Goal: Task Accomplishment & Management: Manage account settings

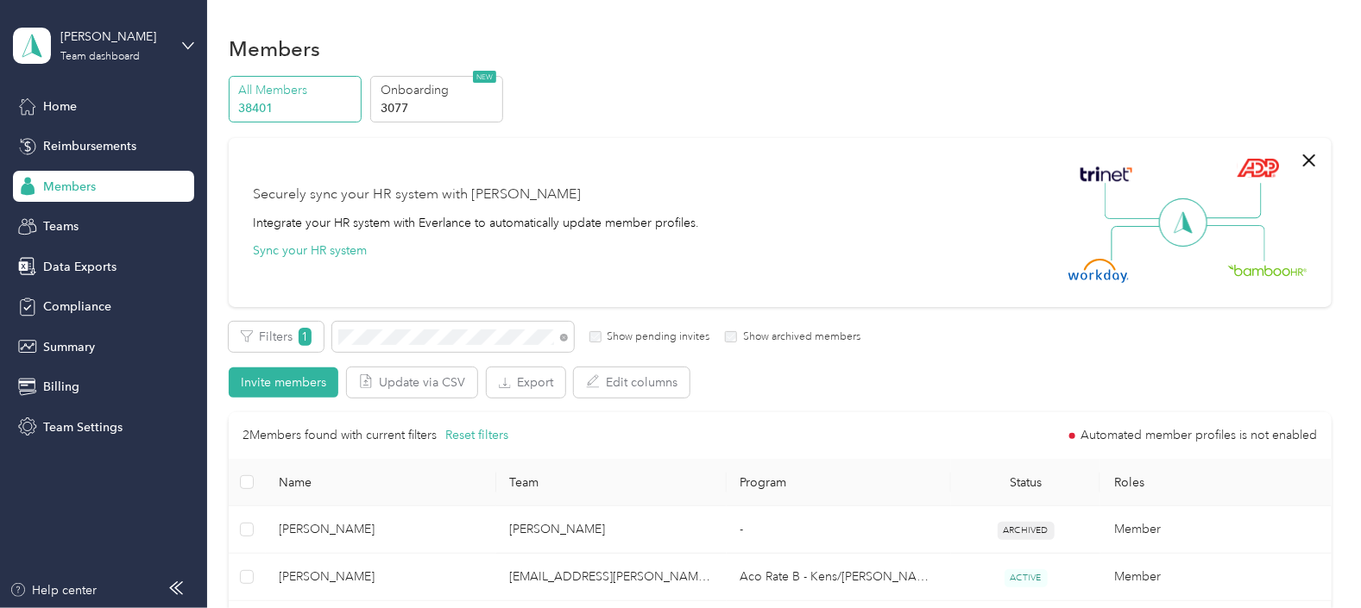
scroll to position [107, 0]
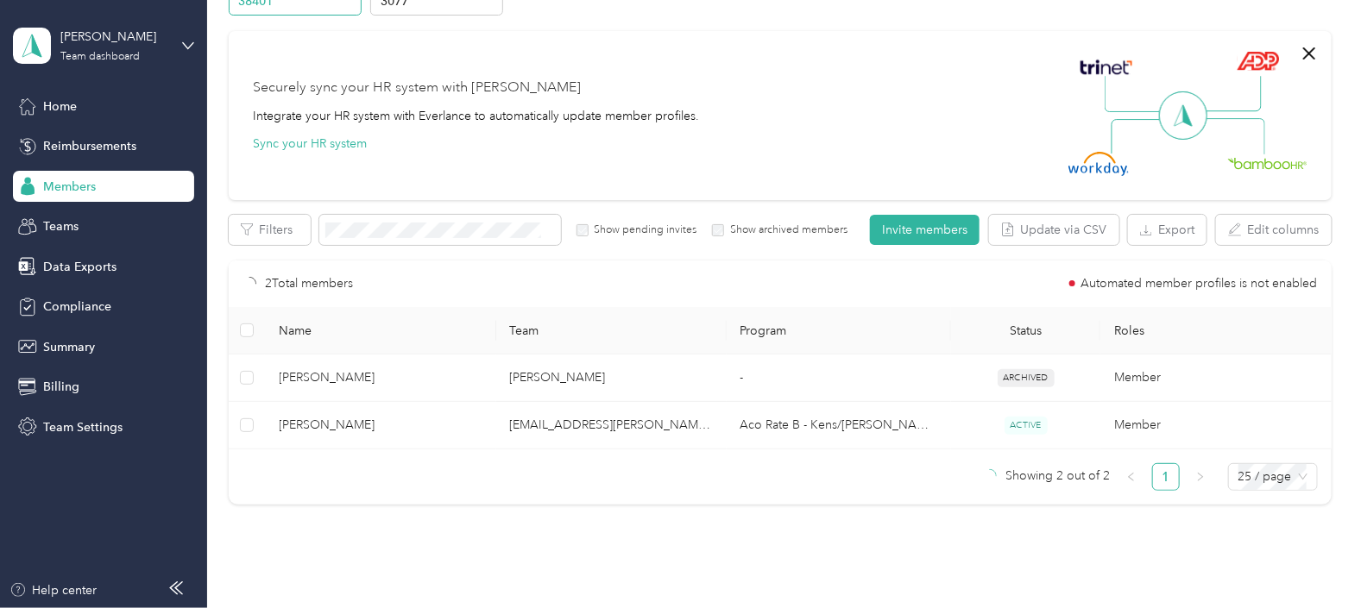
click at [665, 142] on div "Securely sync your HR system with Everlance Integrate your HR system with Everl…" at bounding box center [476, 115] width 446 height 75
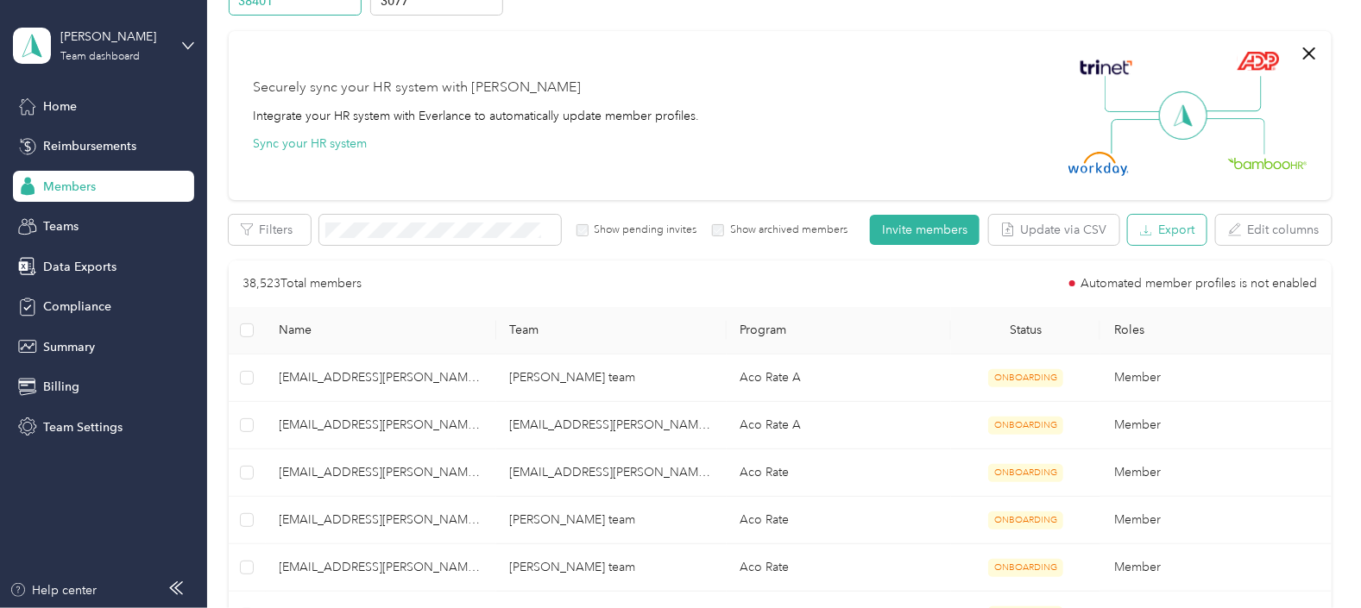
click at [1176, 229] on button "Export" at bounding box center [1167, 230] width 79 height 30
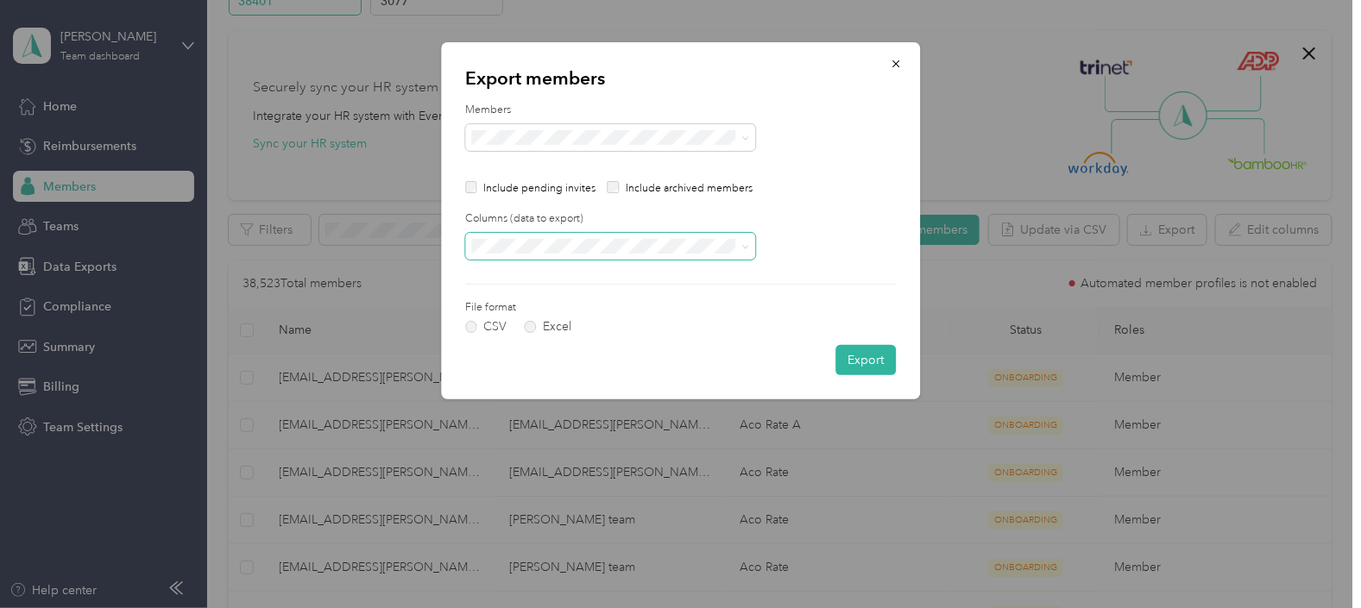
click at [742, 246] on icon at bounding box center [745, 247] width 8 height 8
click at [522, 311] on li "All columns" at bounding box center [610, 307] width 290 height 30
click at [867, 362] on button "Export" at bounding box center [865, 360] width 60 height 30
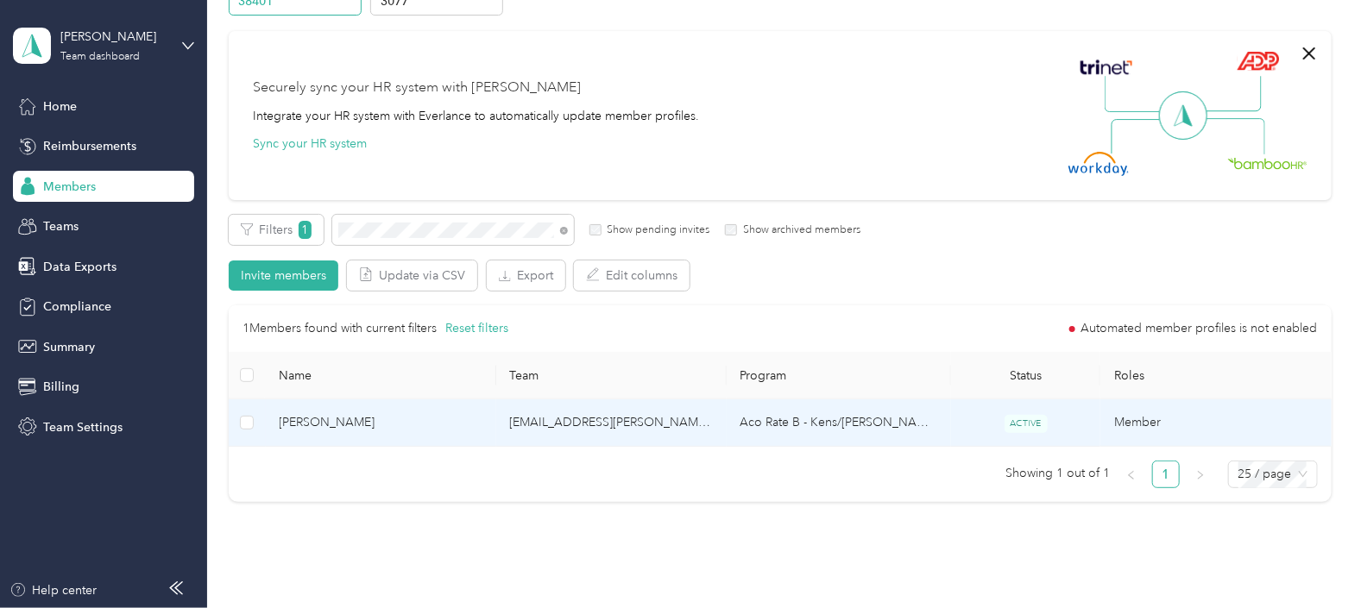
click at [666, 427] on td "[EMAIL_ADDRESS][PERSON_NAME][DOMAIN_NAME]" at bounding box center [611, 423] width 230 height 47
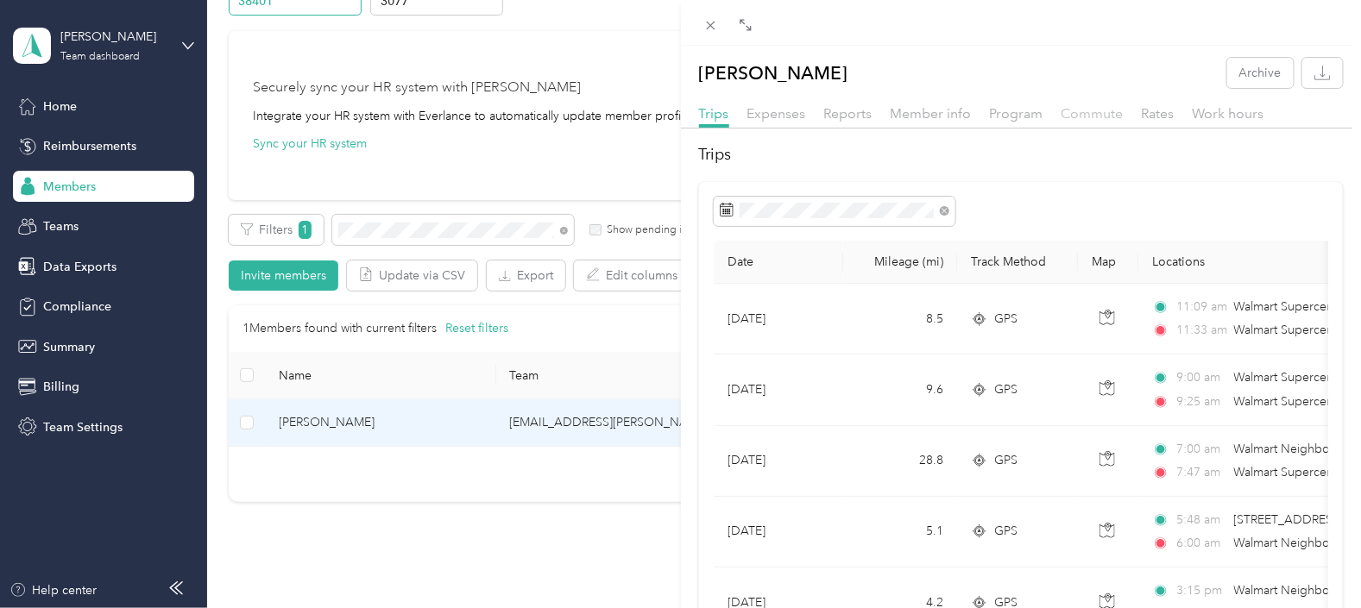
click at [1087, 111] on span "Commute" at bounding box center [1093, 113] width 62 height 16
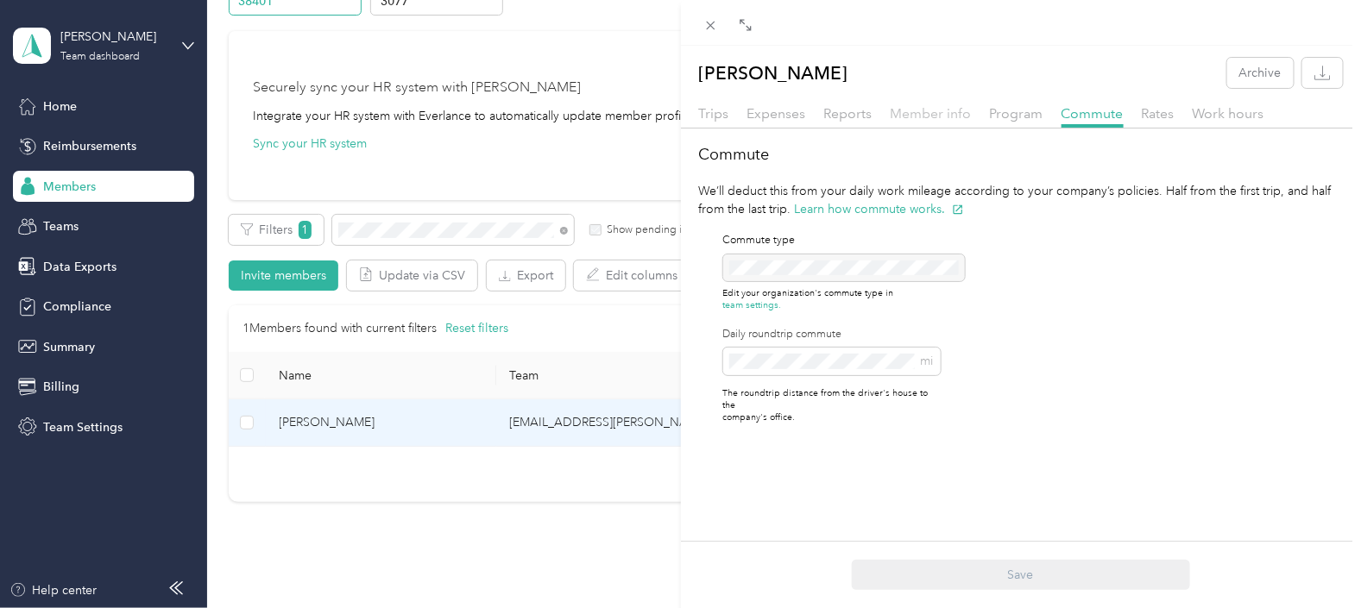
click at [936, 112] on span "Member info" at bounding box center [931, 113] width 81 height 16
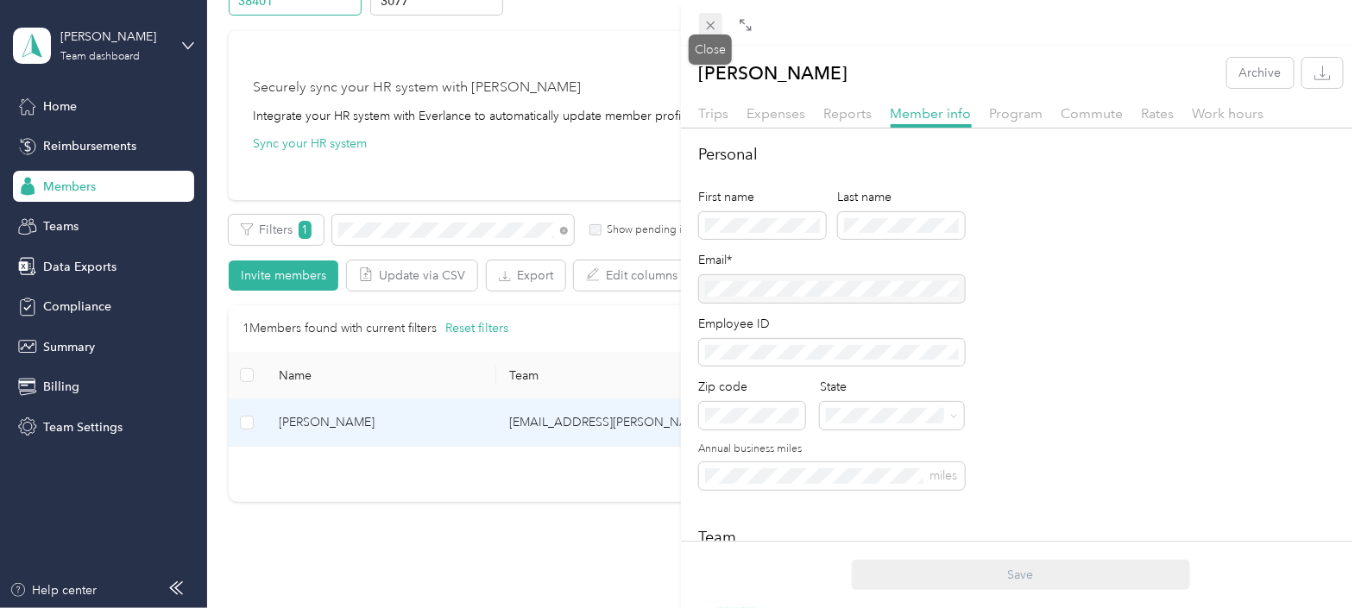
click at [705, 23] on icon at bounding box center [710, 25] width 15 height 15
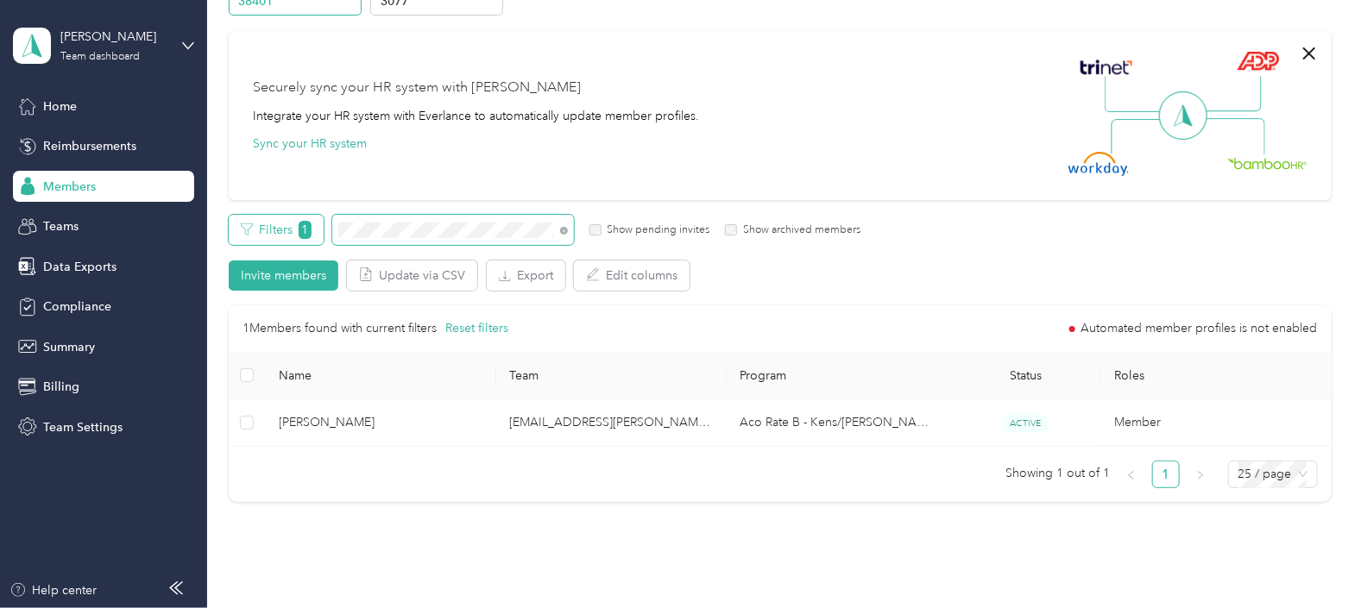
click at [323, 236] on div "Filters 1 Show pending invites Show archived members" at bounding box center [545, 230] width 632 height 30
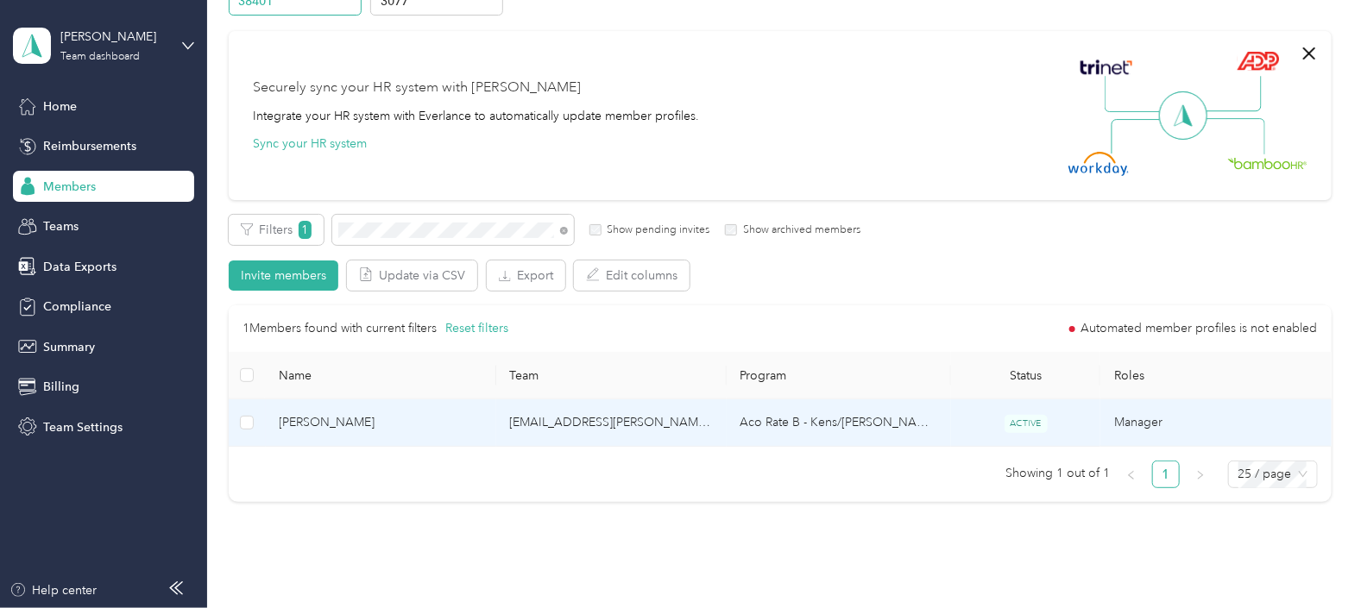
click at [904, 427] on td "Aco Rate B - Kens/[PERSON_NAME]" at bounding box center [839, 423] width 224 height 47
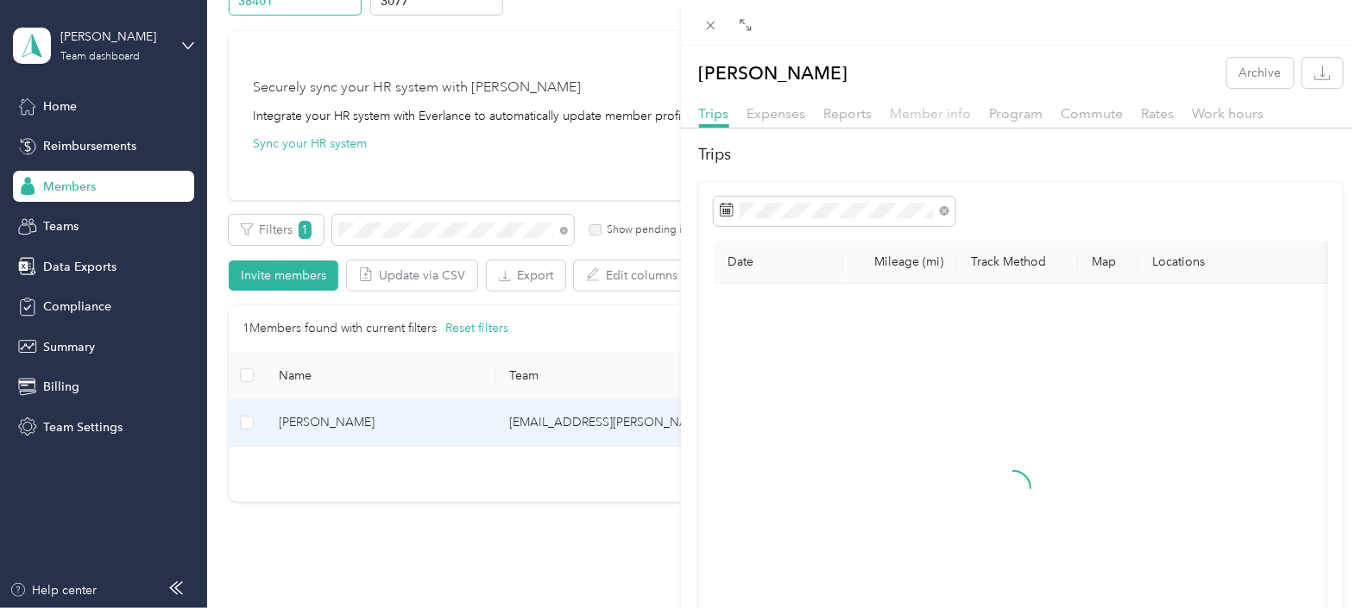
click at [918, 112] on span "Member info" at bounding box center [931, 113] width 81 height 16
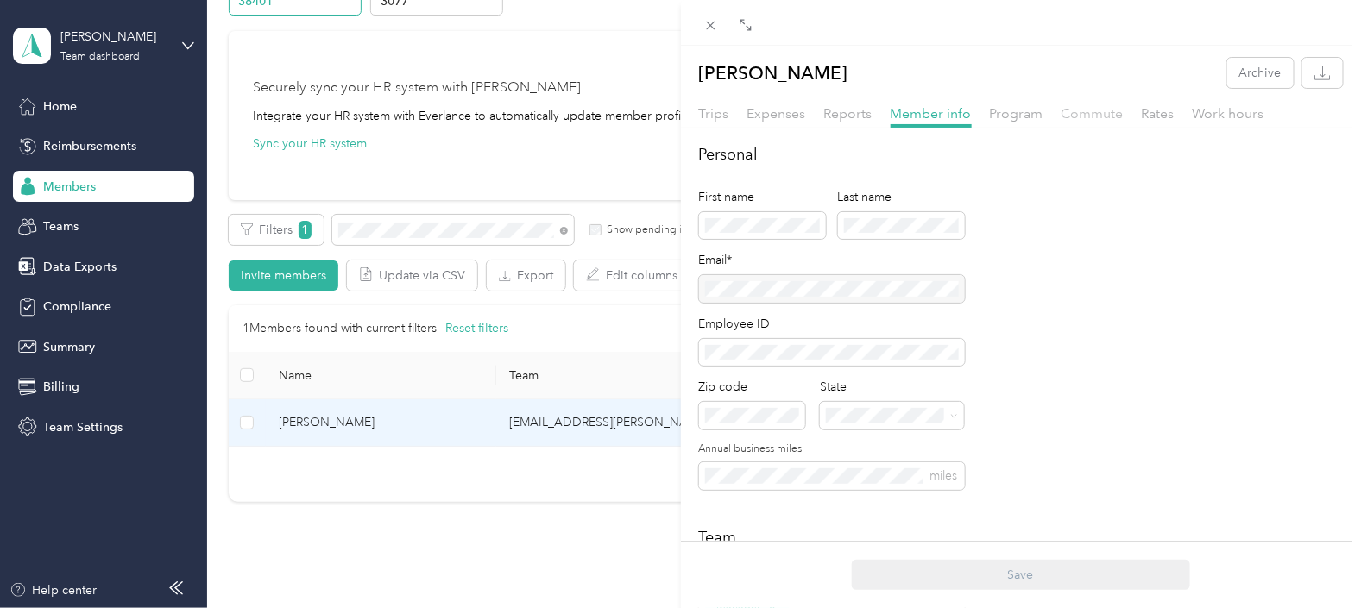
click at [1102, 117] on span "Commute" at bounding box center [1093, 113] width 62 height 16
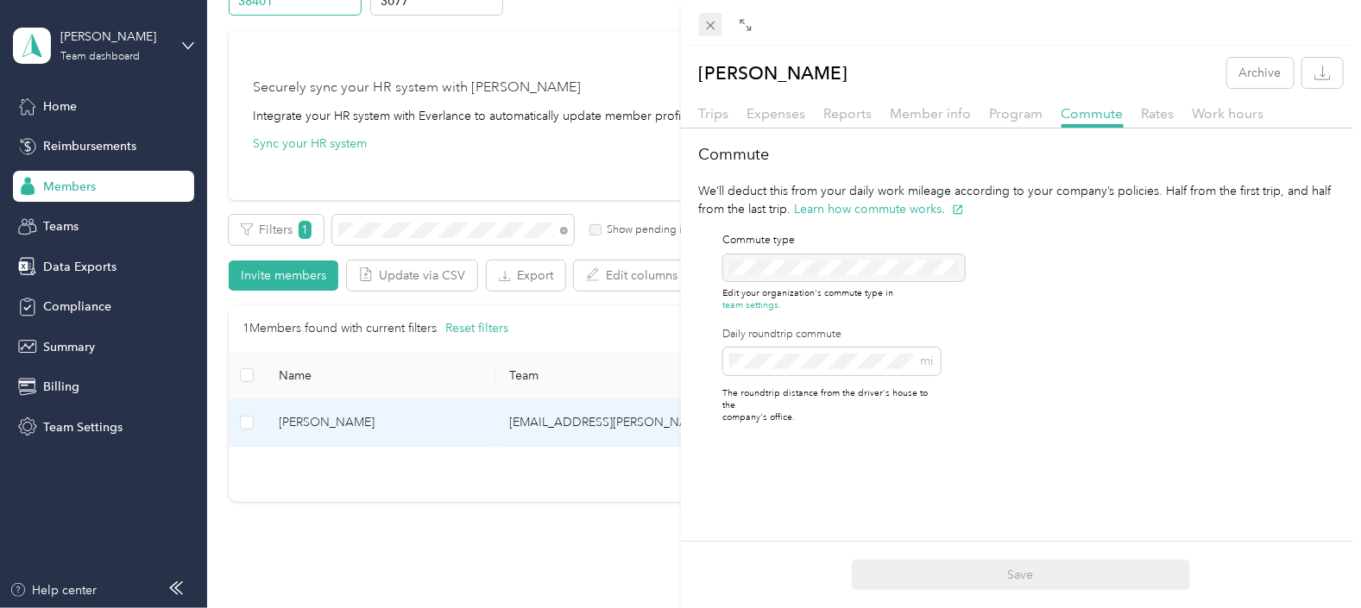
click at [709, 26] on icon at bounding box center [710, 25] width 15 height 15
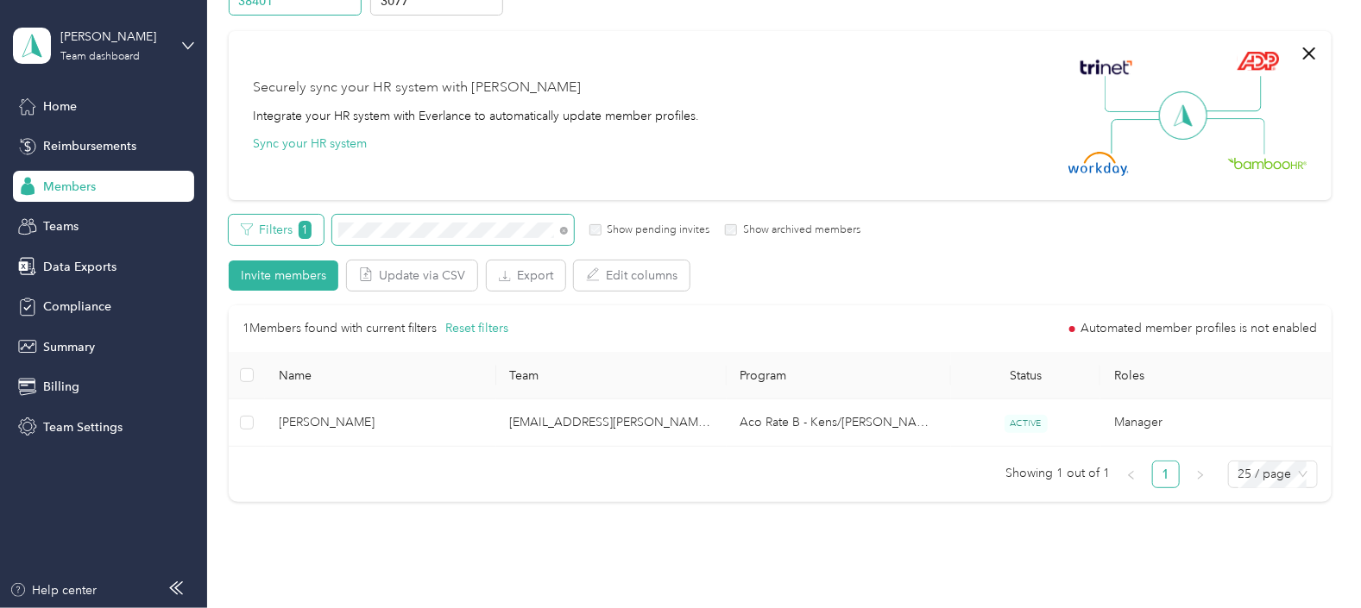
click at [308, 231] on div "Filters 1 Show pending invites Show archived members" at bounding box center [545, 230] width 632 height 30
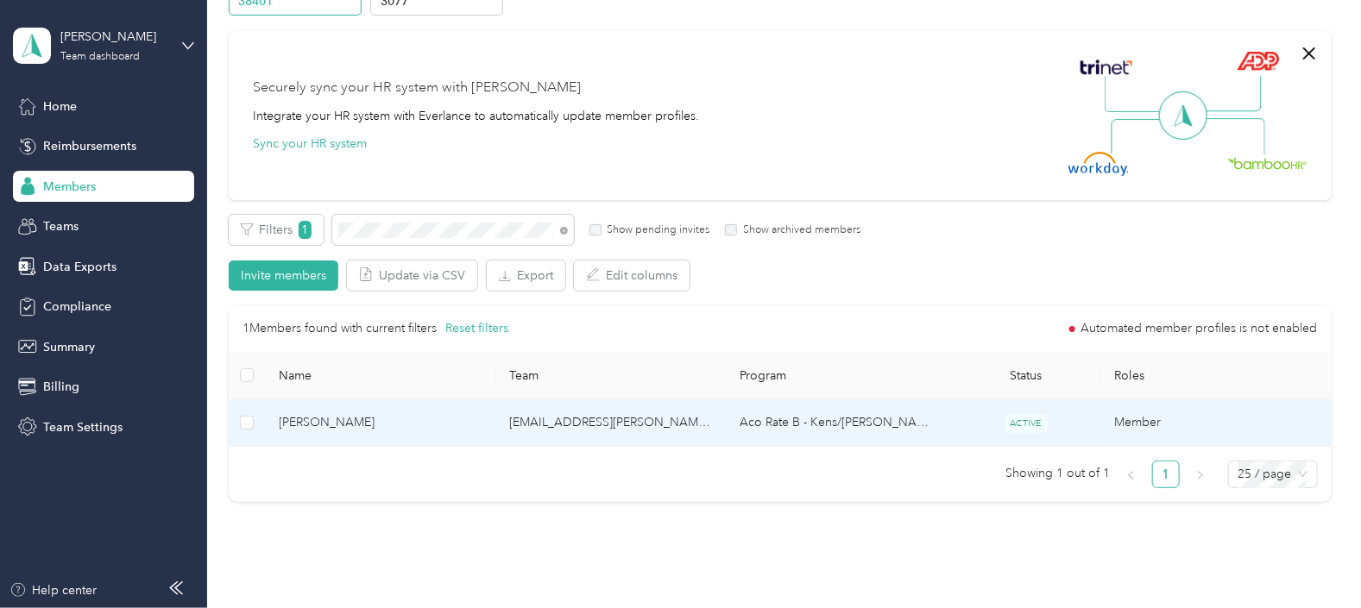
click at [699, 427] on td "[EMAIL_ADDRESS][PERSON_NAME][DOMAIN_NAME]" at bounding box center [611, 423] width 230 height 47
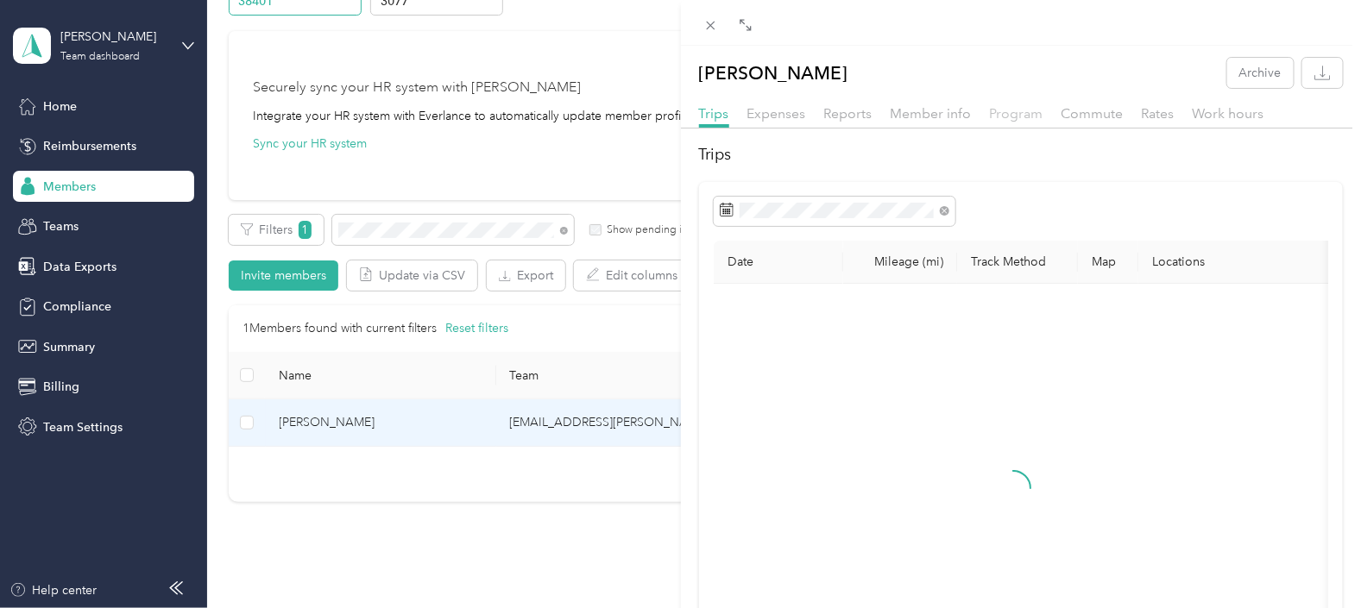
click at [1011, 118] on span "Program" at bounding box center [1017, 113] width 54 height 16
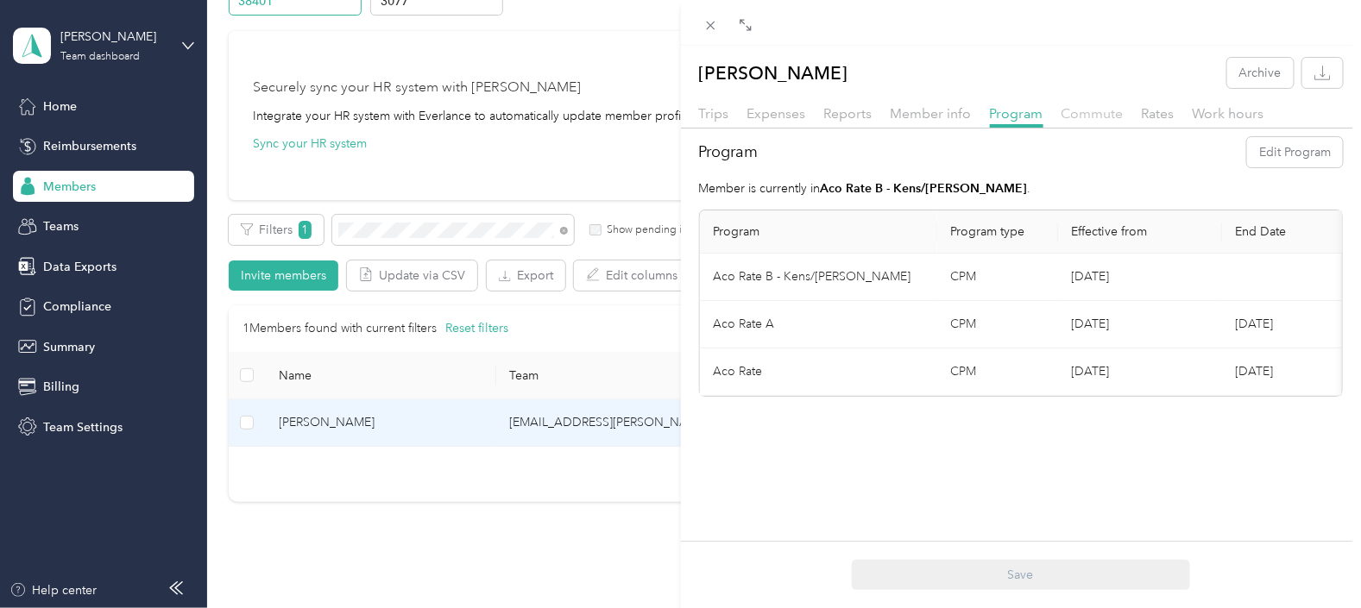
click at [1087, 105] on span "Commute" at bounding box center [1093, 113] width 62 height 16
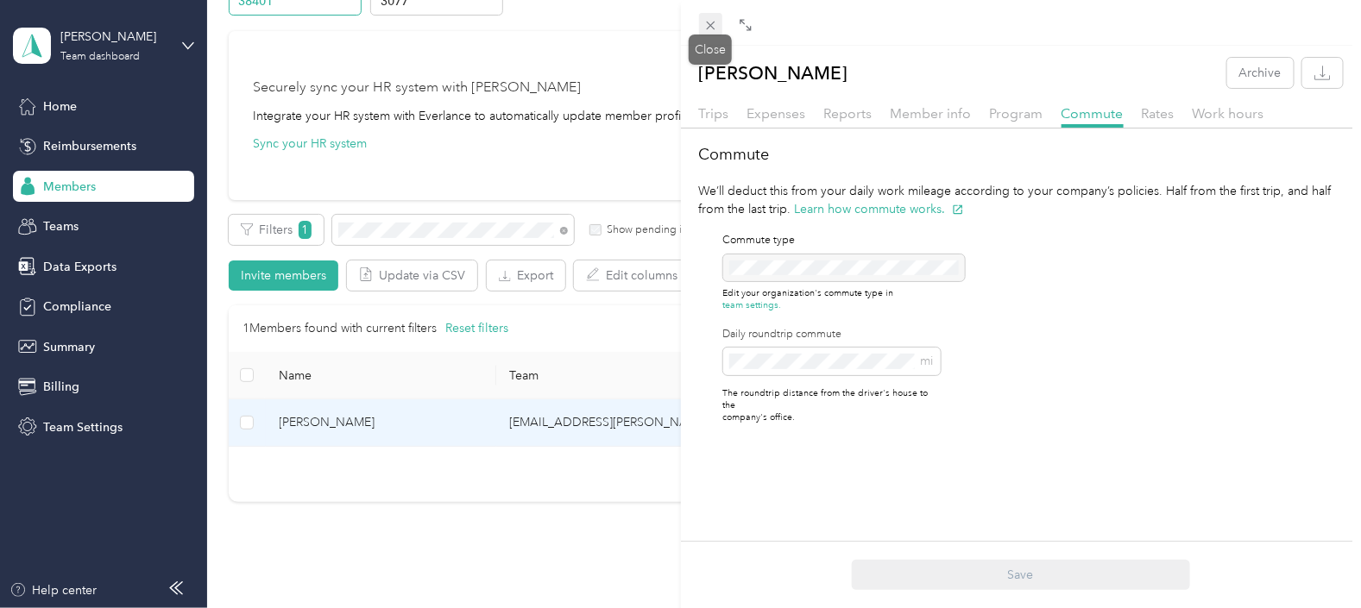
click at [711, 22] on icon at bounding box center [710, 25] width 15 height 15
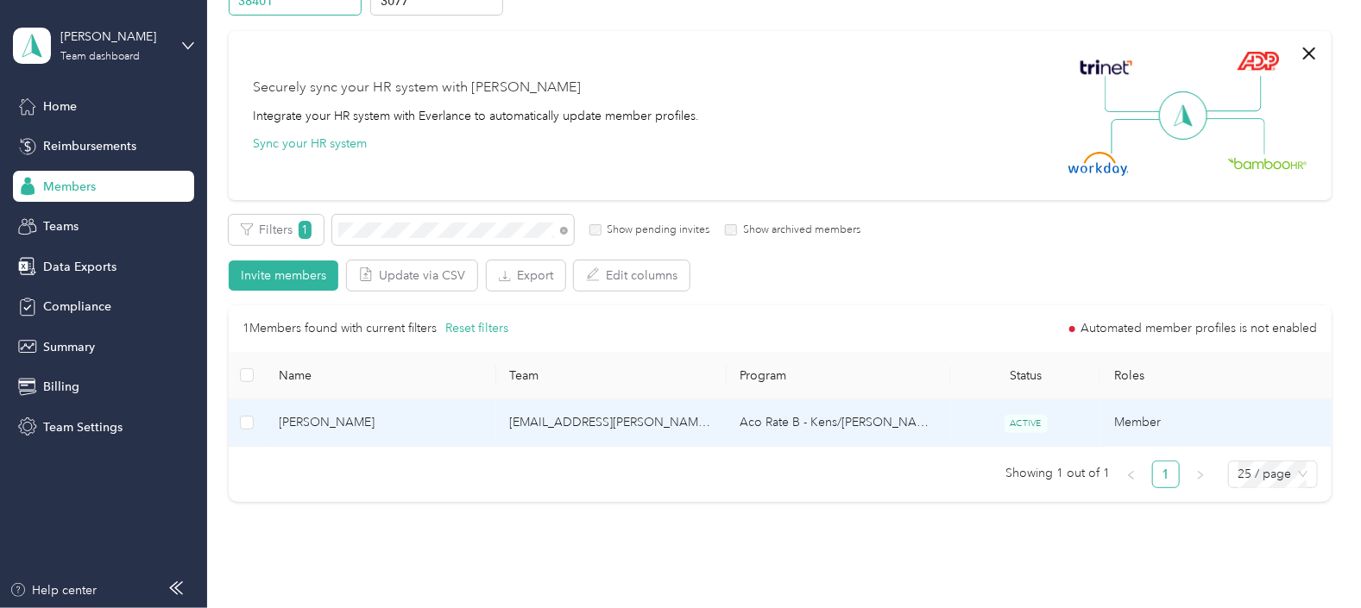
click at [687, 424] on td "[EMAIL_ADDRESS][PERSON_NAME][DOMAIN_NAME]" at bounding box center [611, 423] width 230 height 47
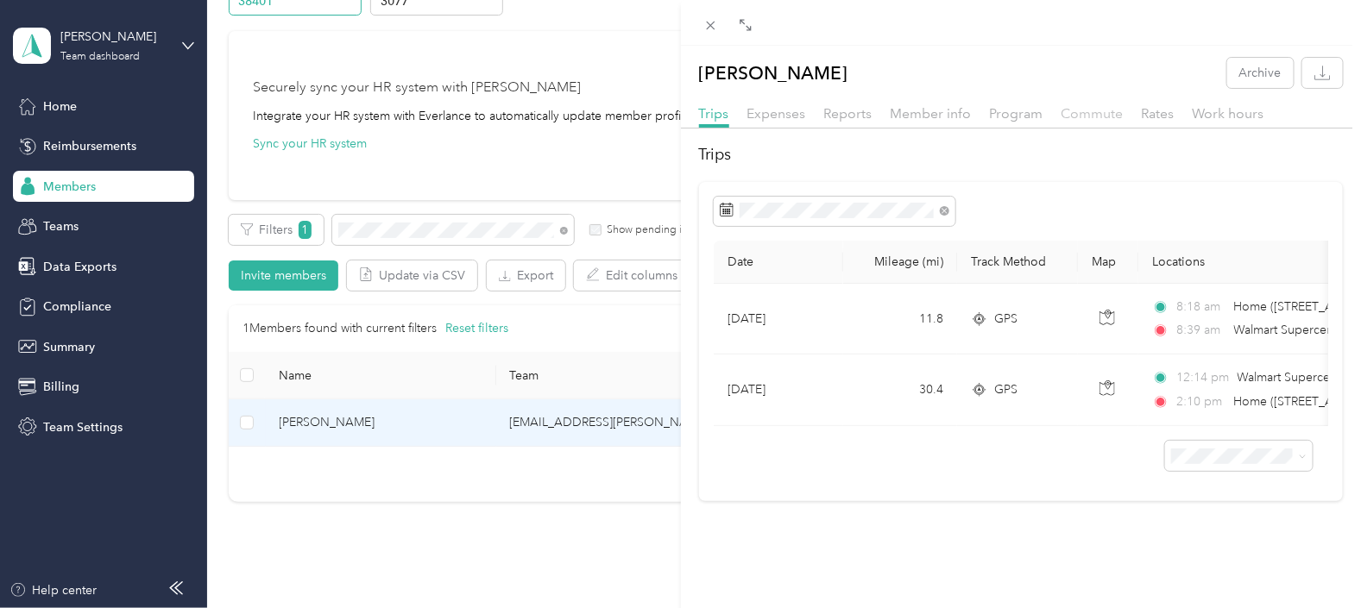
click at [1076, 112] on span "Commute" at bounding box center [1093, 113] width 62 height 16
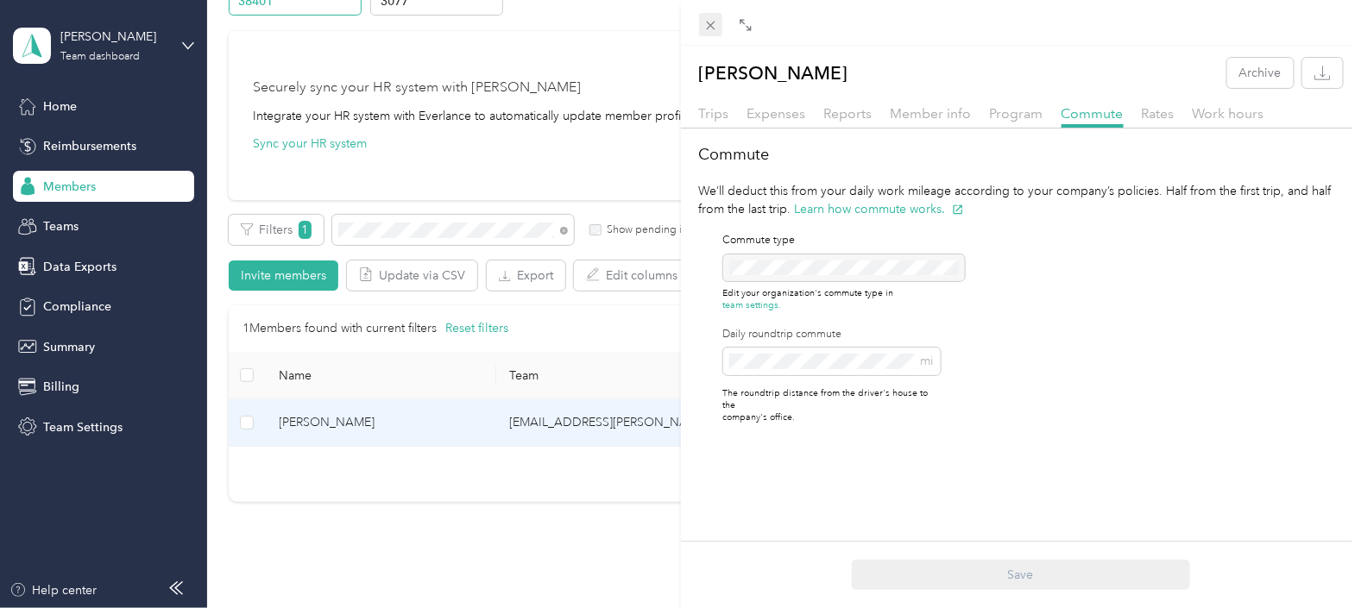
click at [714, 25] on icon at bounding box center [710, 25] width 15 height 15
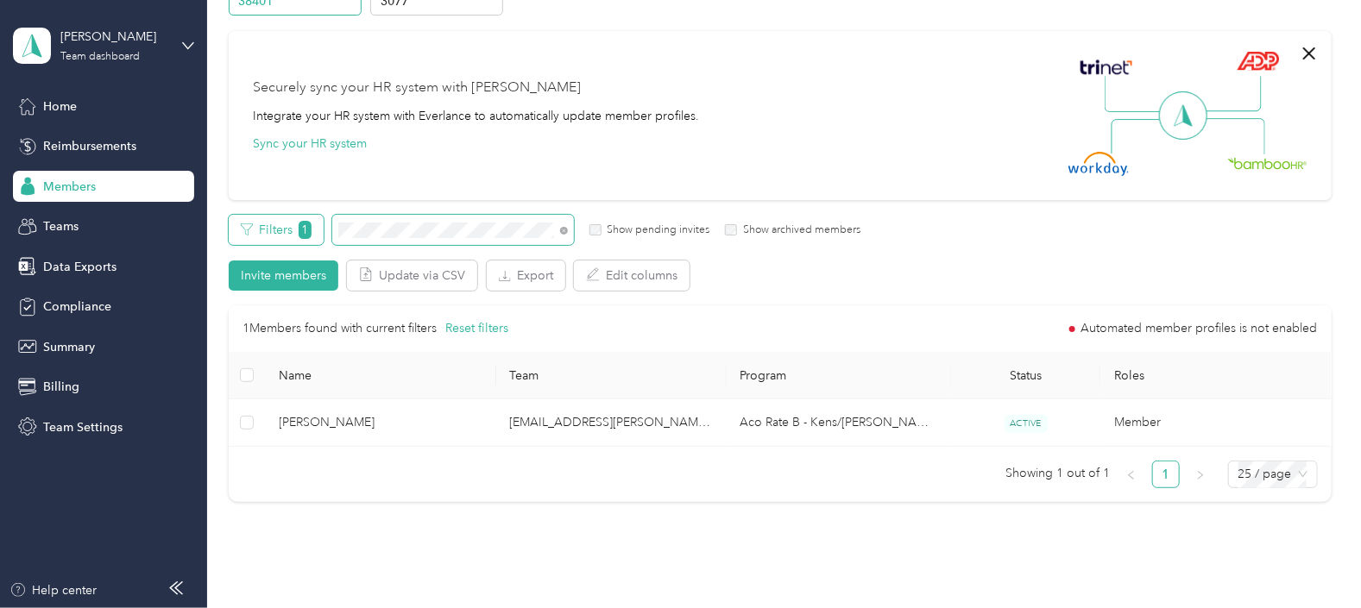
click at [307, 225] on div "Filters 1 Show pending invites Show archived members" at bounding box center [545, 230] width 632 height 30
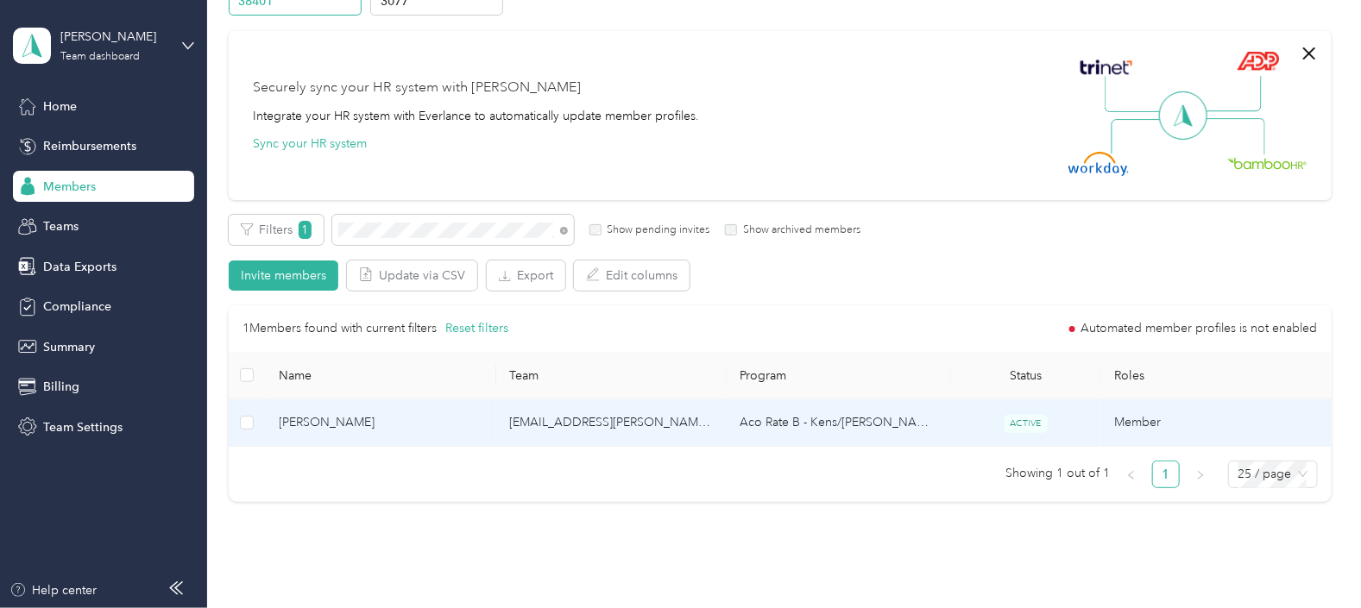
click at [674, 429] on td "[EMAIL_ADDRESS][PERSON_NAME][DOMAIN_NAME]" at bounding box center [611, 423] width 230 height 47
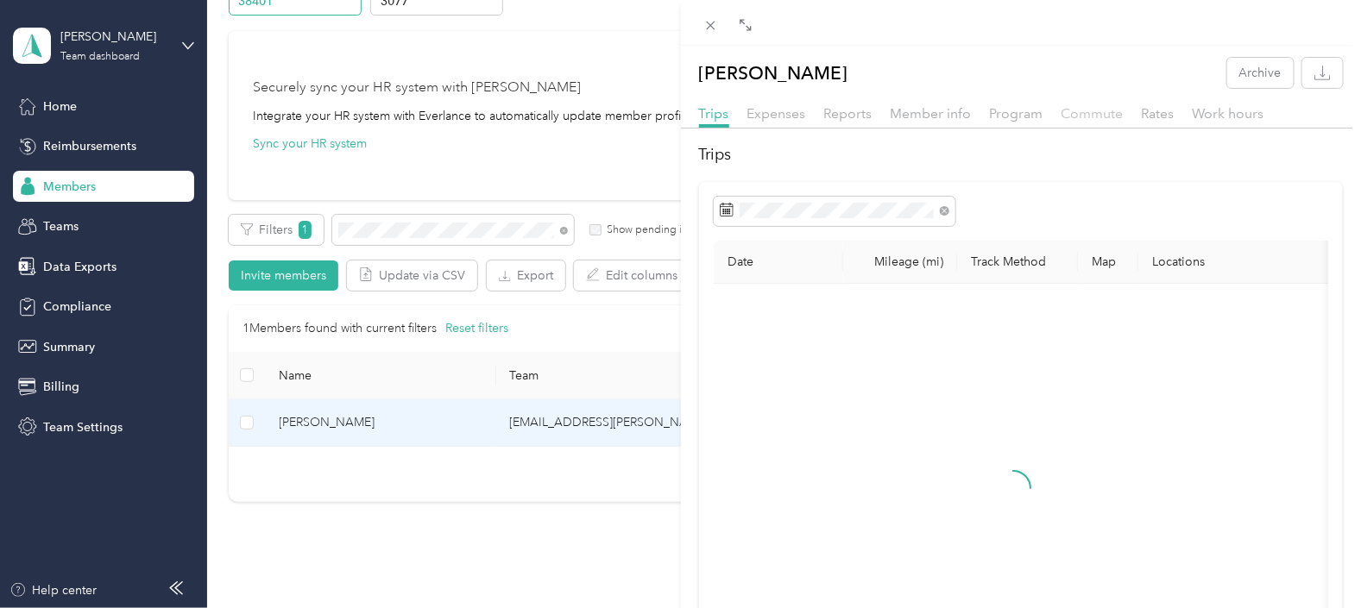
click at [1097, 108] on span "Commute" at bounding box center [1093, 113] width 62 height 16
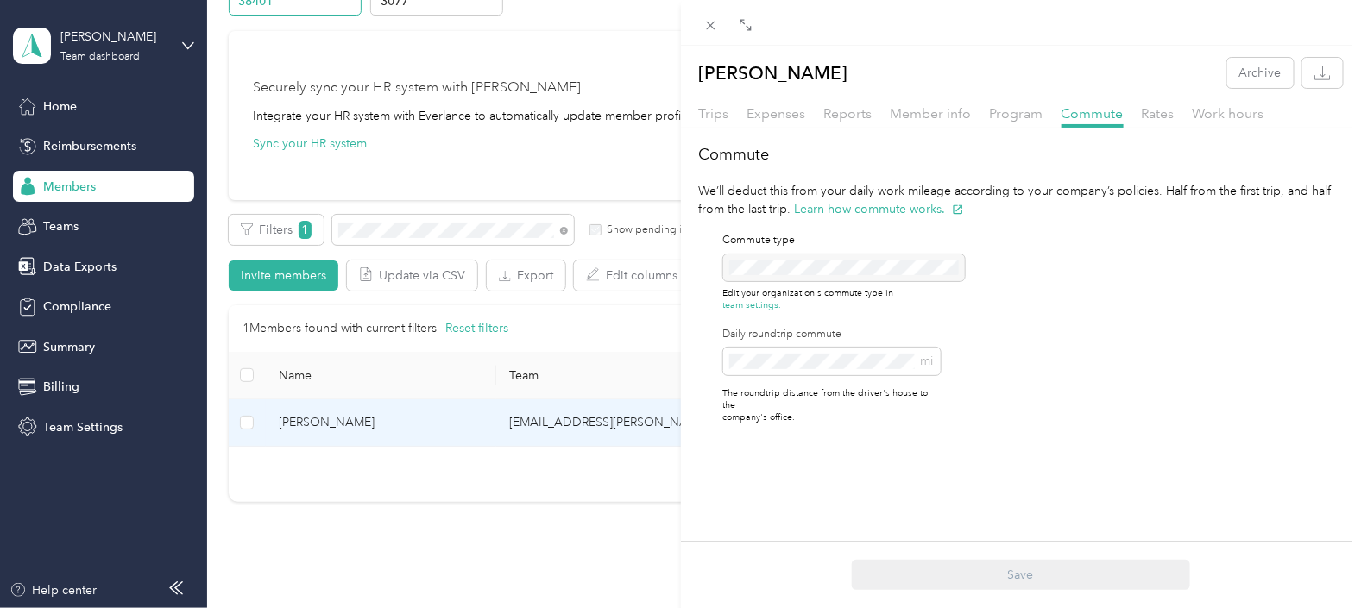
click at [715, 29] on icon at bounding box center [710, 26] width 9 height 9
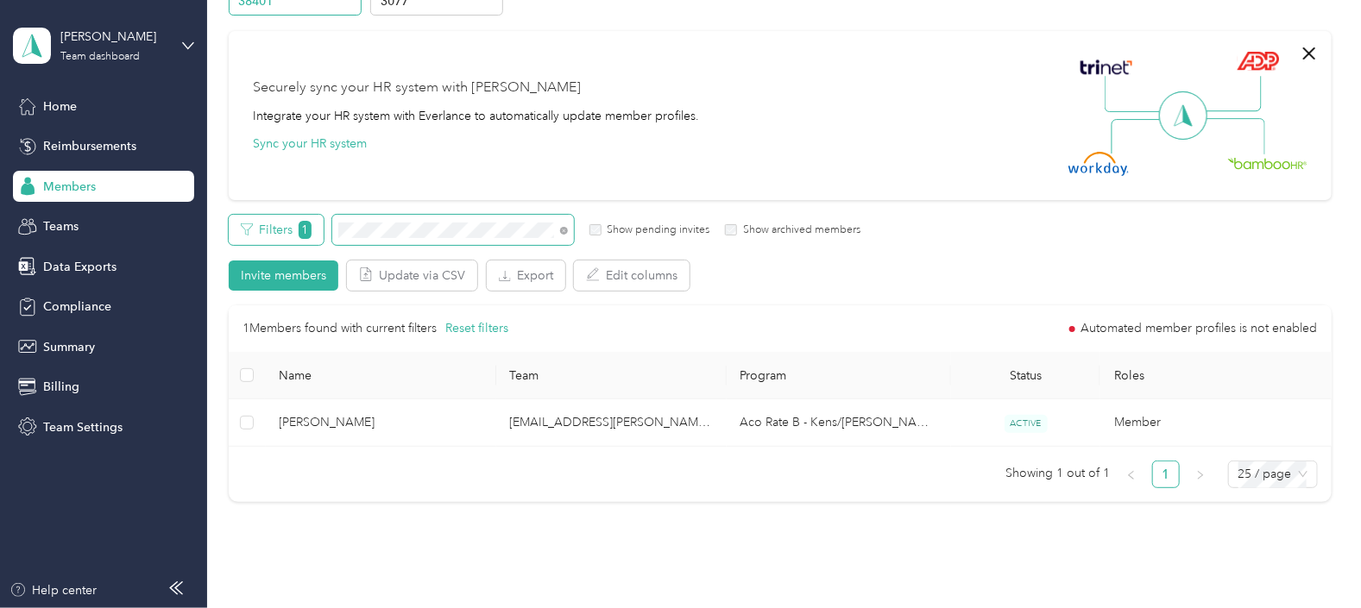
click at [312, 232] on div "Filters 1 Show pending invites Show archived members" at bounding box center [545, 230] width 632 height 30
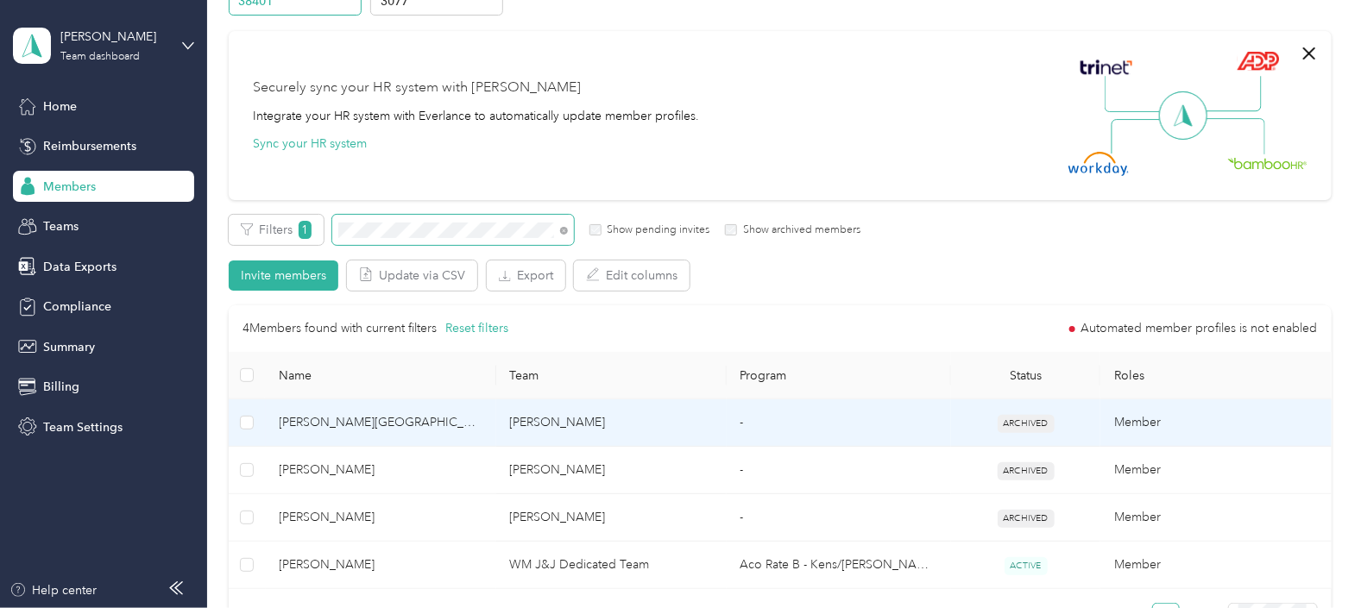
scroll to position [215, 0]
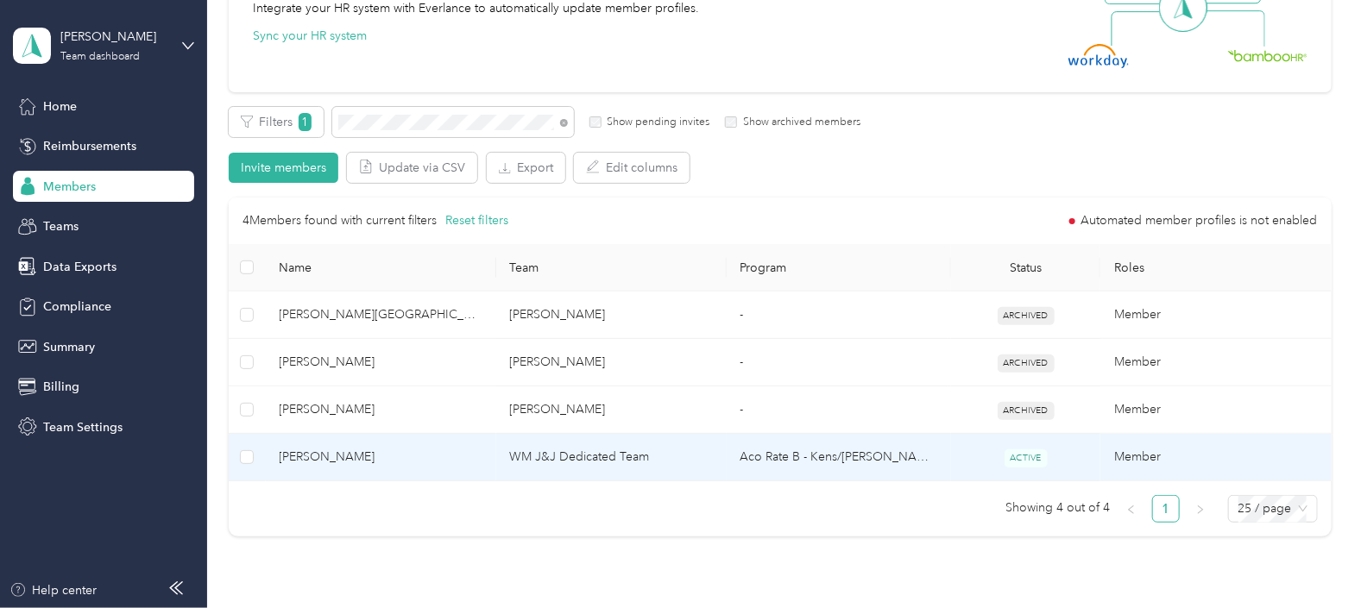
click at [703, 455] on td "WM J&J Dedicated Team" at bounding box center [611, 457] width 230 height 47
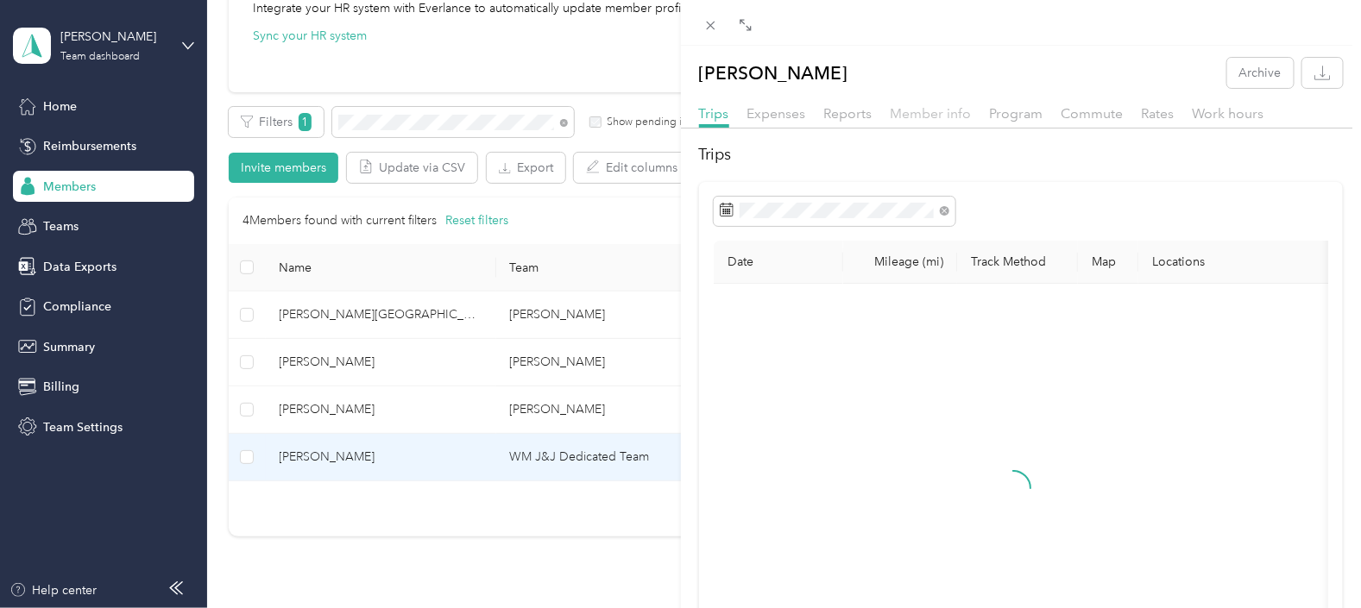
click at [933, 116] on span "Member info" at bounding box center [931, 113] width 81 height 16
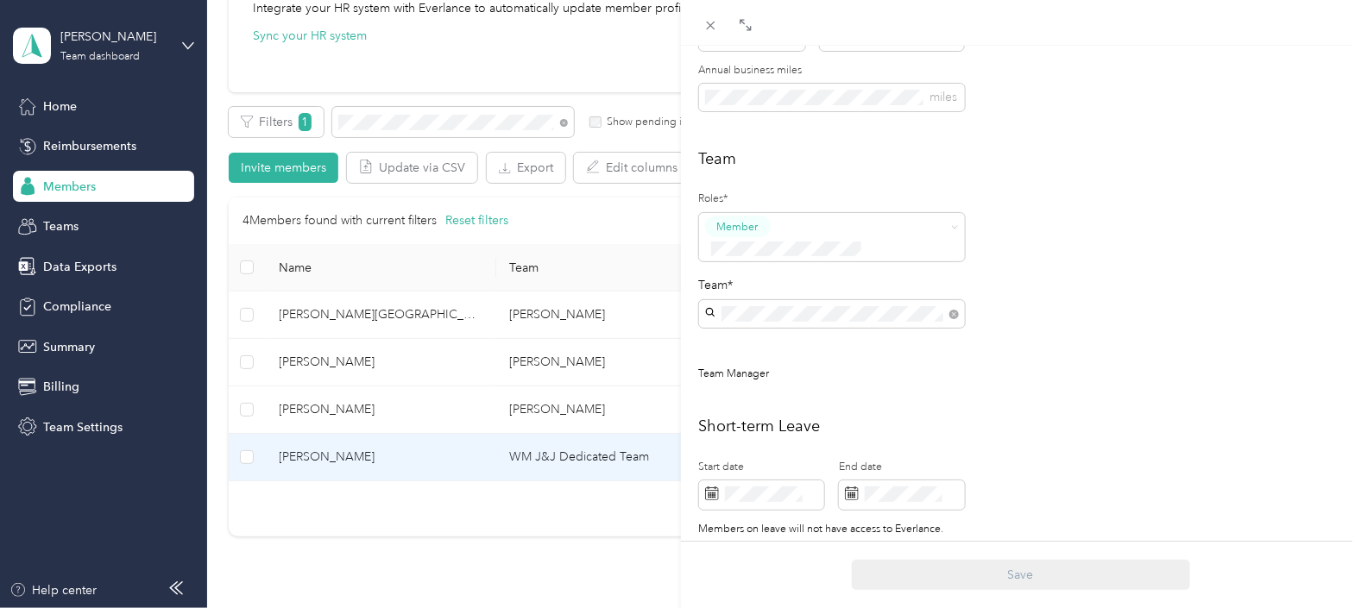
scroll to position [330, 0]
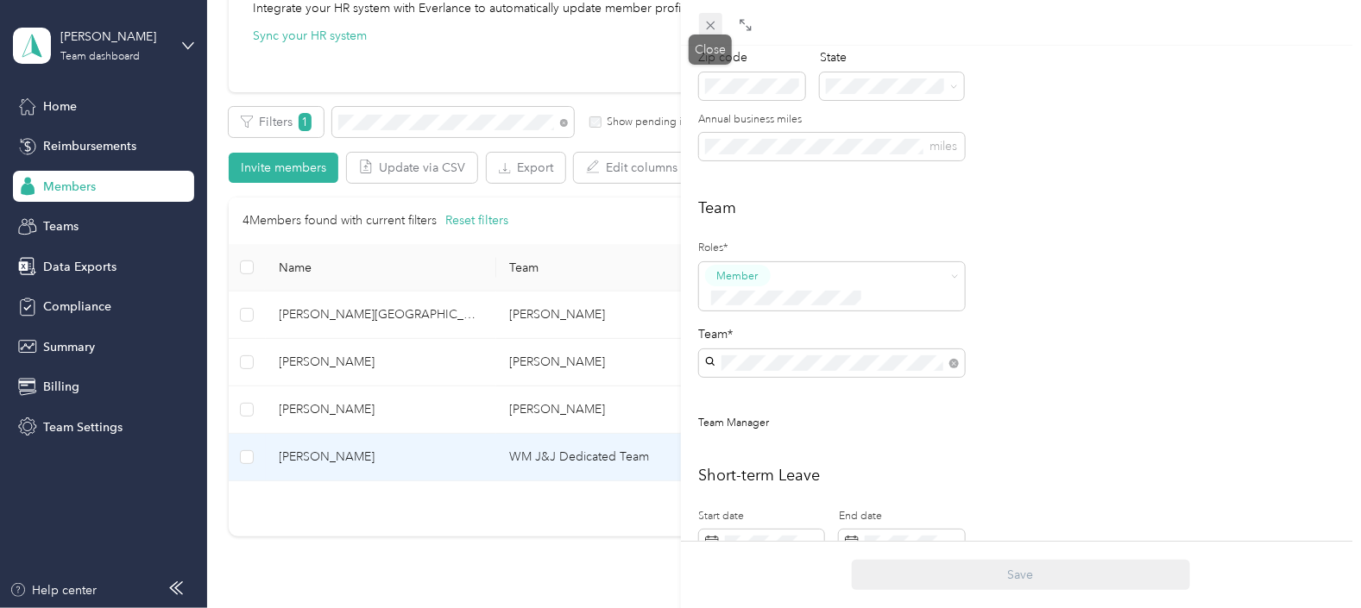
click at [714, 22] on span at bounding box center [711, 25] width 24 height 24
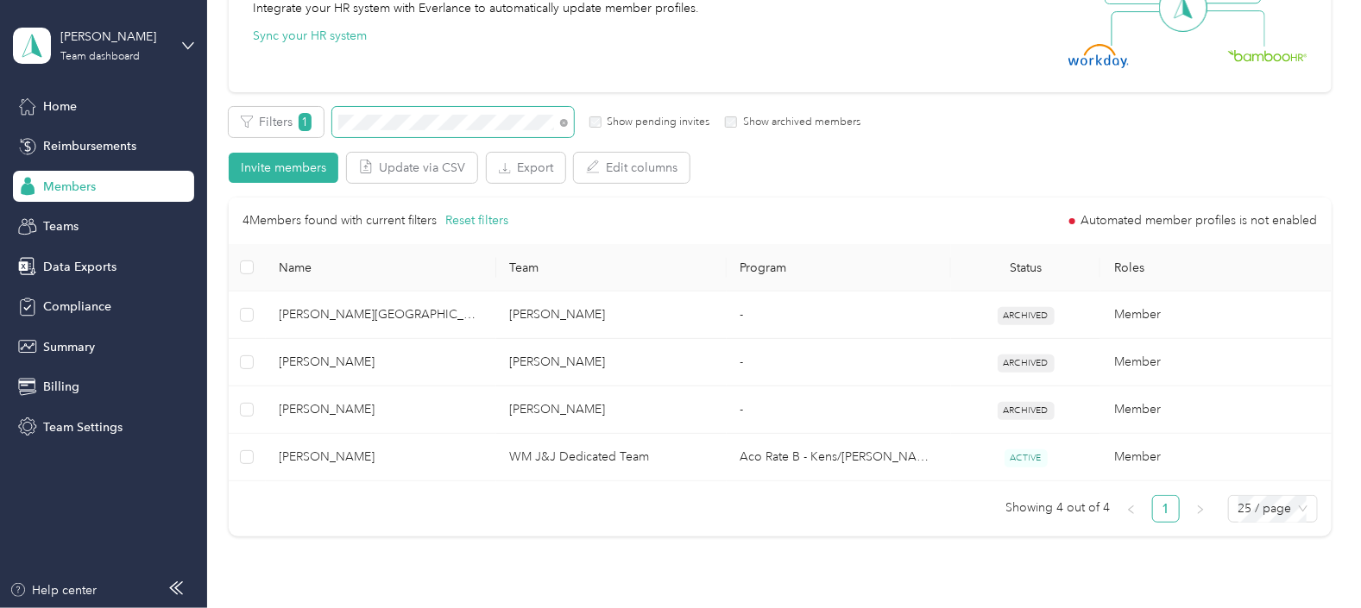
drag, startPoint x: 462, startPoint y: 123, endPoint x: 331, endPoint y: 129, distance: 131.4
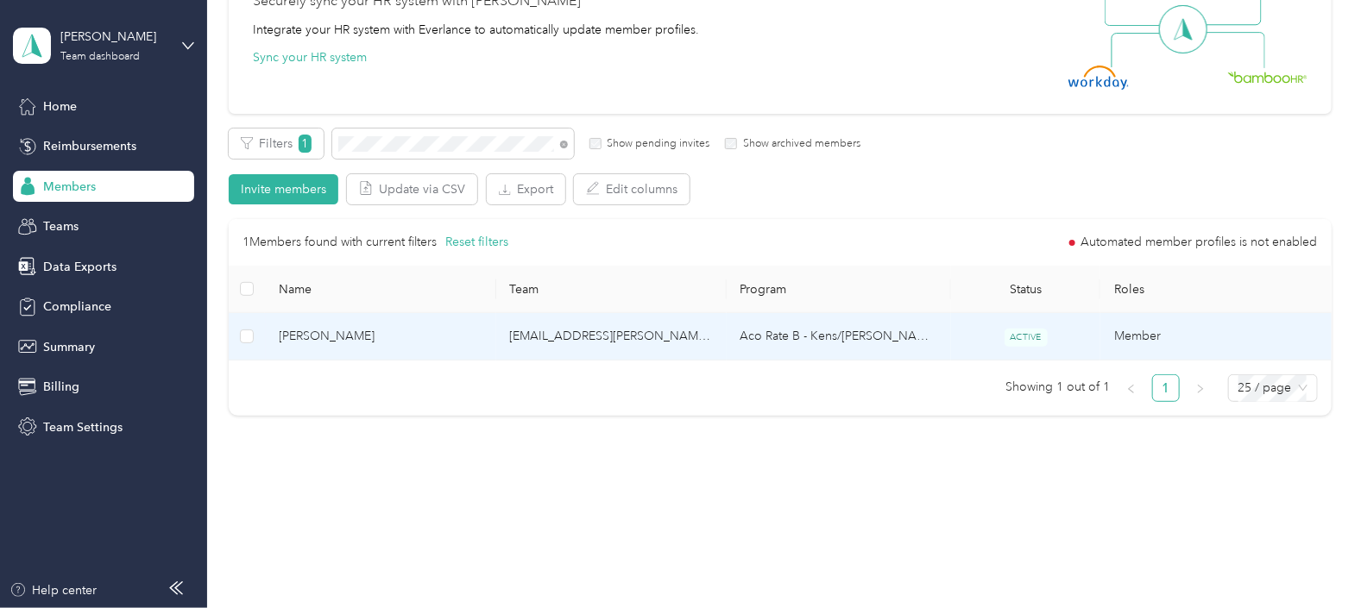
click at [674, 338] on td "[EMAIL_ADDRESS][PERSON_NAME][DOMAIN_NAME]" at bounding box center [611, 336] width 230 height 47
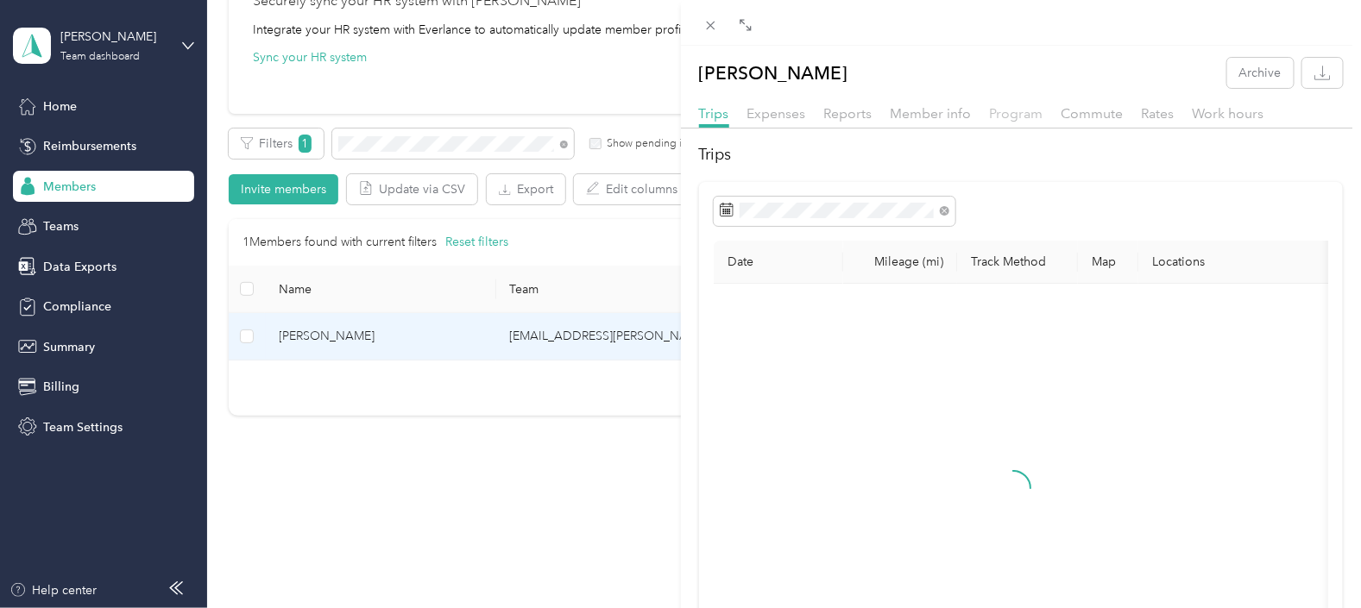
click at [1018, 112] on span "Program" at bounding box center [1017, 113] width 54 height 16
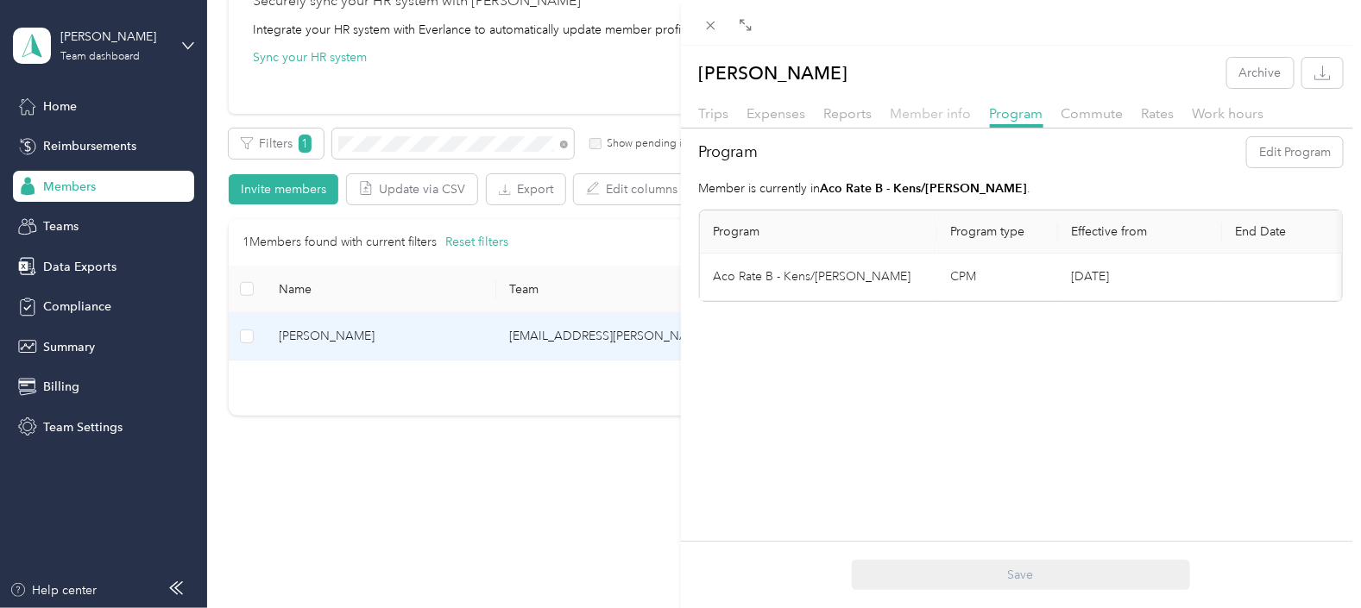
click at [896, 115] on span "Member info" at bounding box center [931, 113] width 81 height 16
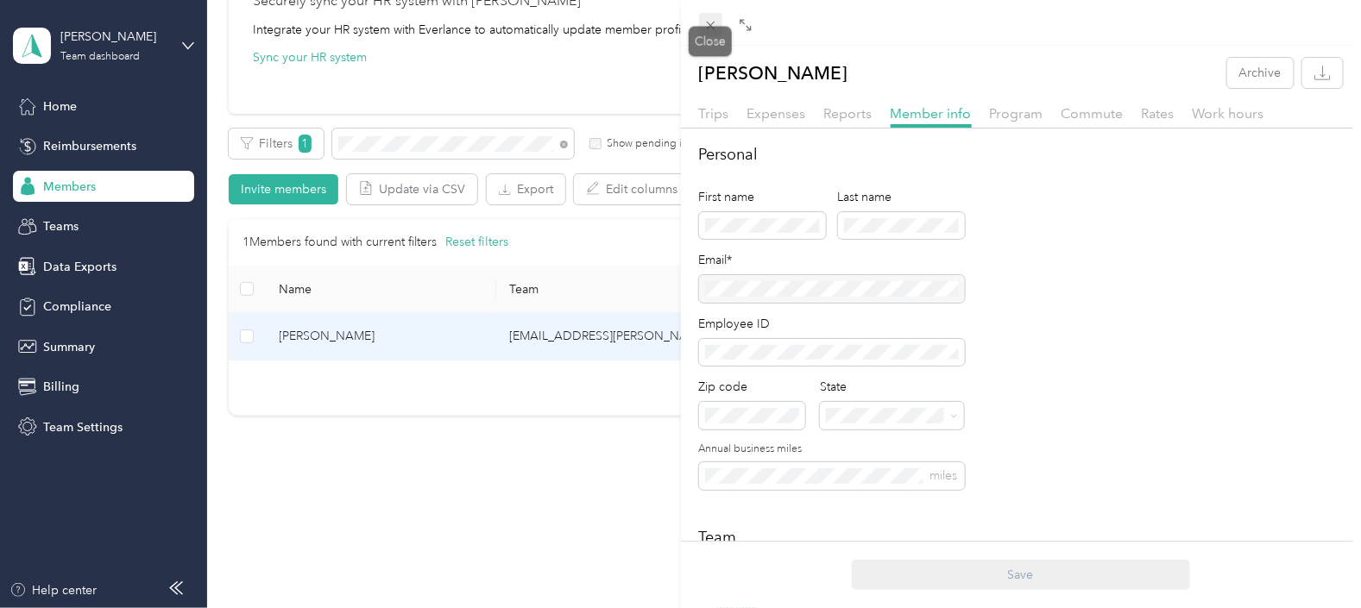
drag, startPoint x: 717, startPoint y: 28, endPoint x: 706, endPoint y: 28, distance: 11.2
click at [709, 26] on icon at bounding box center [710, 25] width 15 height 15
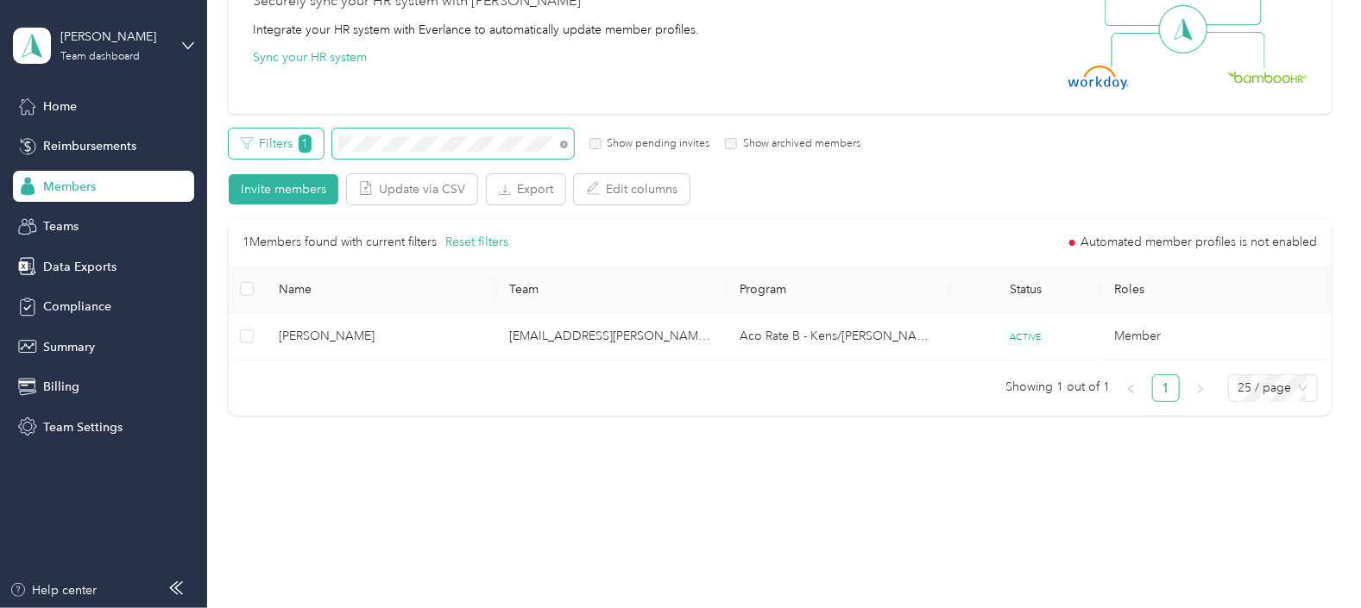
click at [321, 142] on div "Filters 1 Show pending invites Show archived members" at bounding box center [545, 144] width 632 height 30
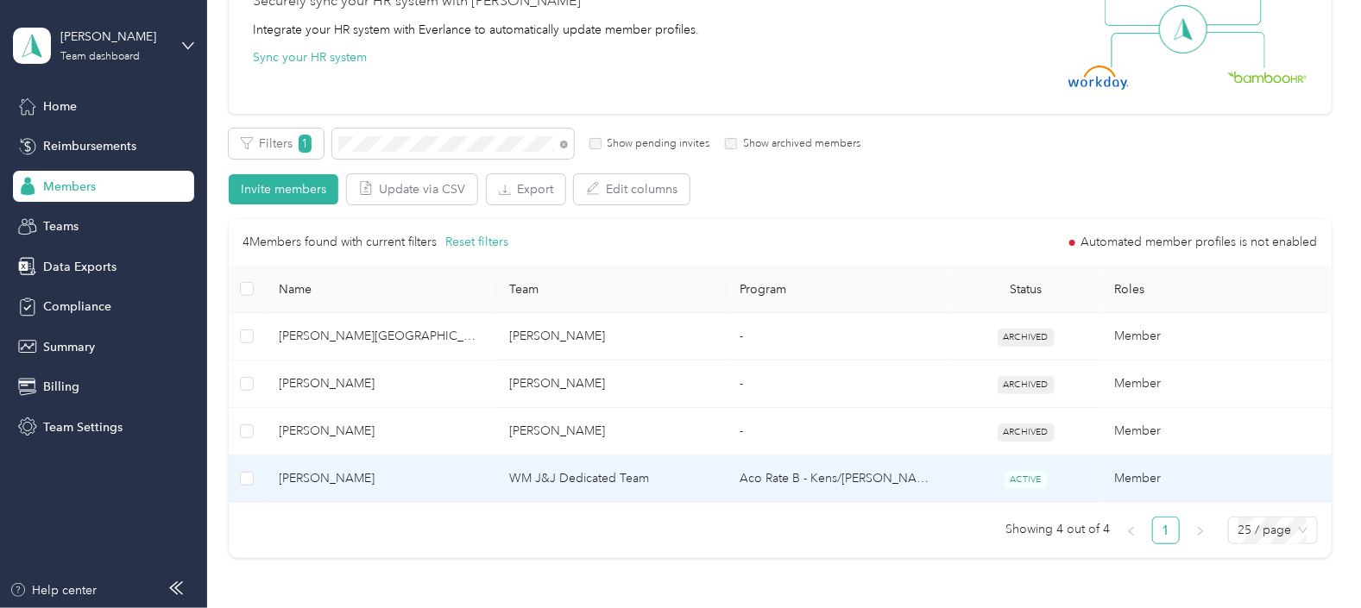
click at [716, 482] on td "WM J&J Dedicated Team" at bounding box center [611, 479] width 230 height 47
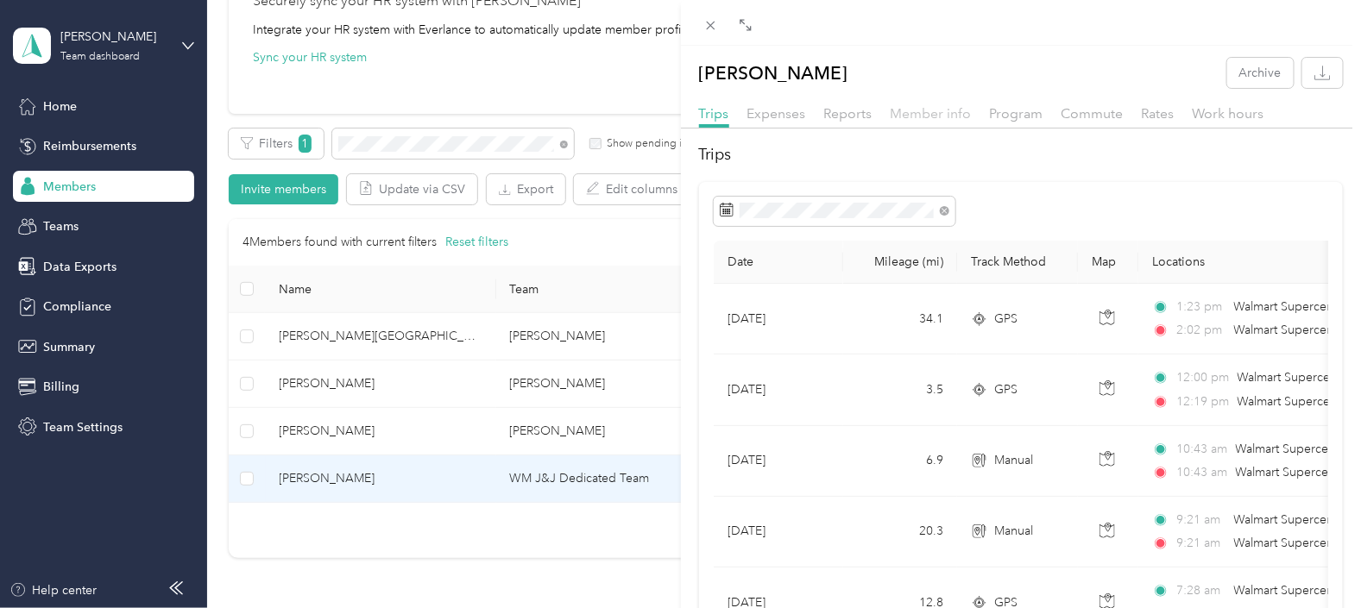
click at [911, 113] on span "Member info" at bounding box center [931, 113] width 81 height 16
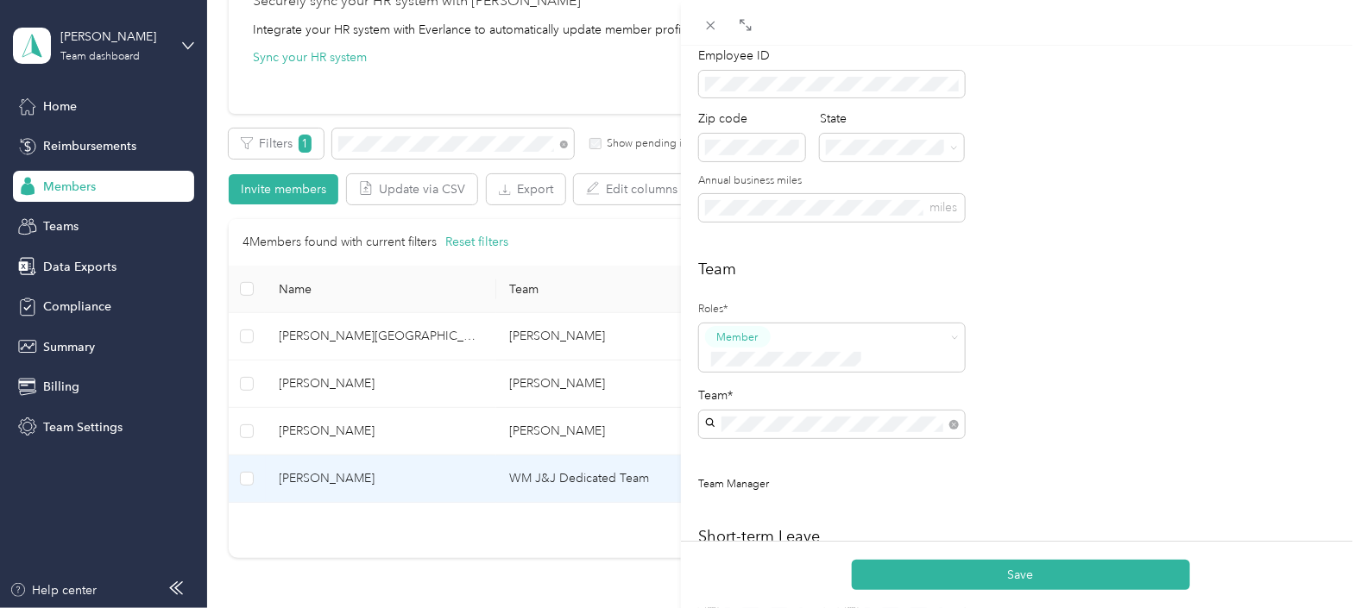
scroll to position [324, 0]
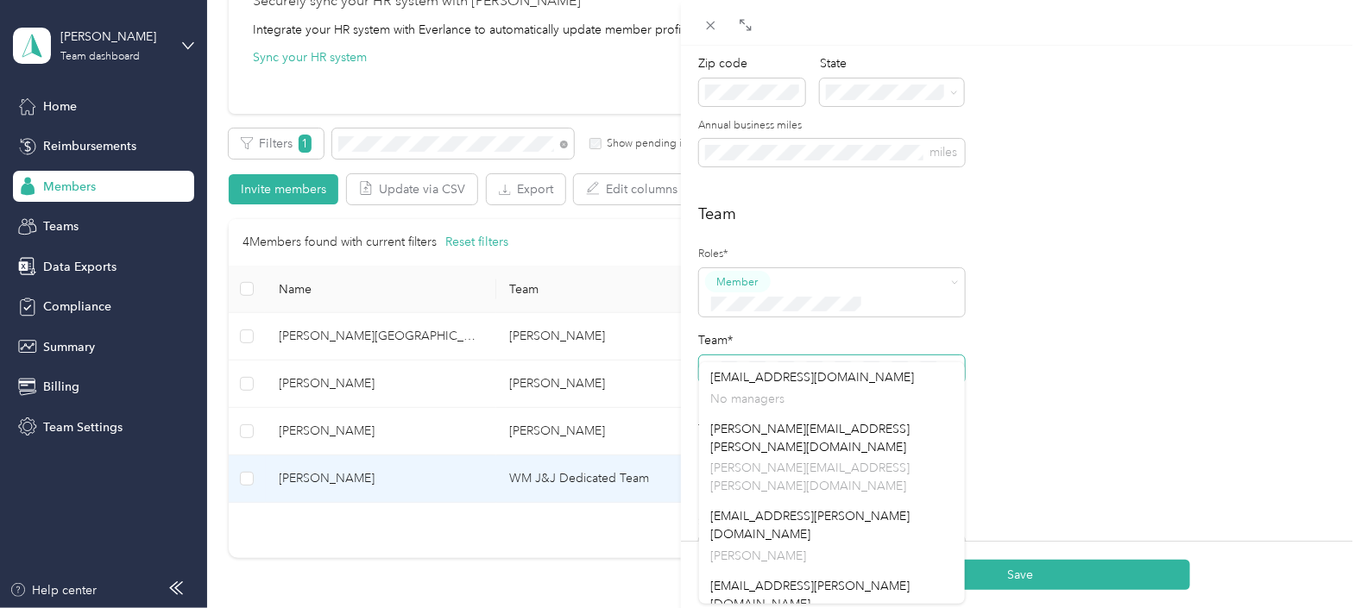
click at [712, 358] on span at bounding box center [832, 370] width 266 height 28
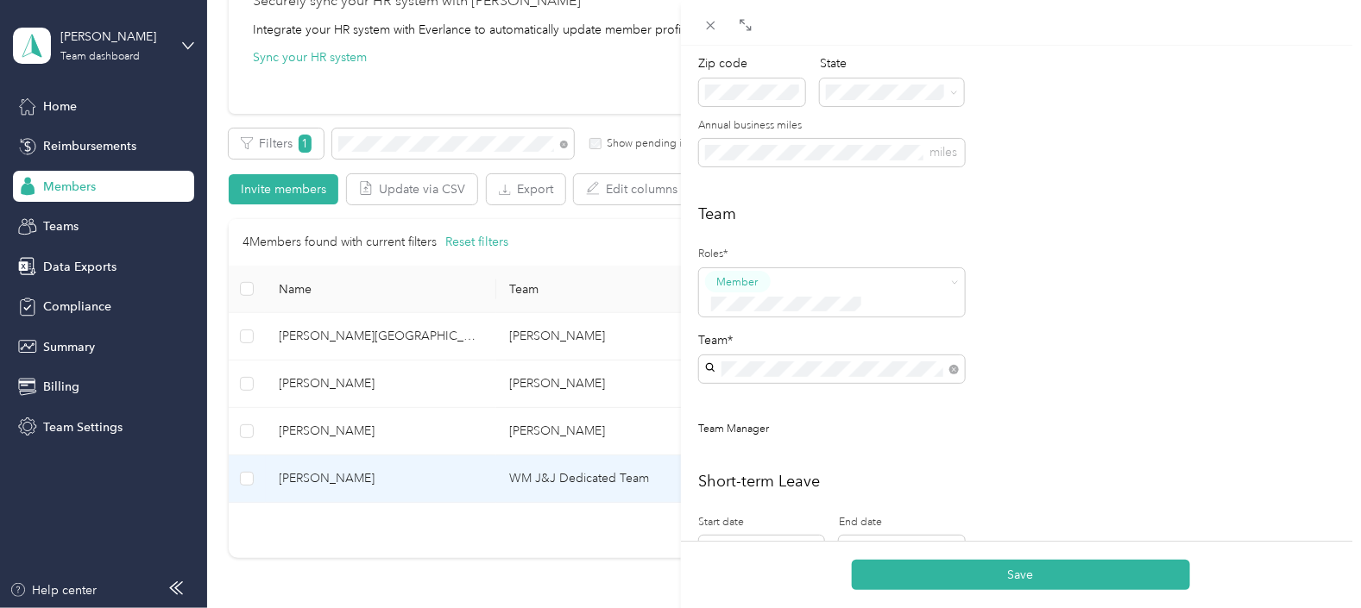
click at [788, 385] on div "[EMAIL_ADDRESS][PERSON_NAME][DOMAIN_NAME] [PERSON_NAME]" at bounding box center [832, 398] width 242 height 58
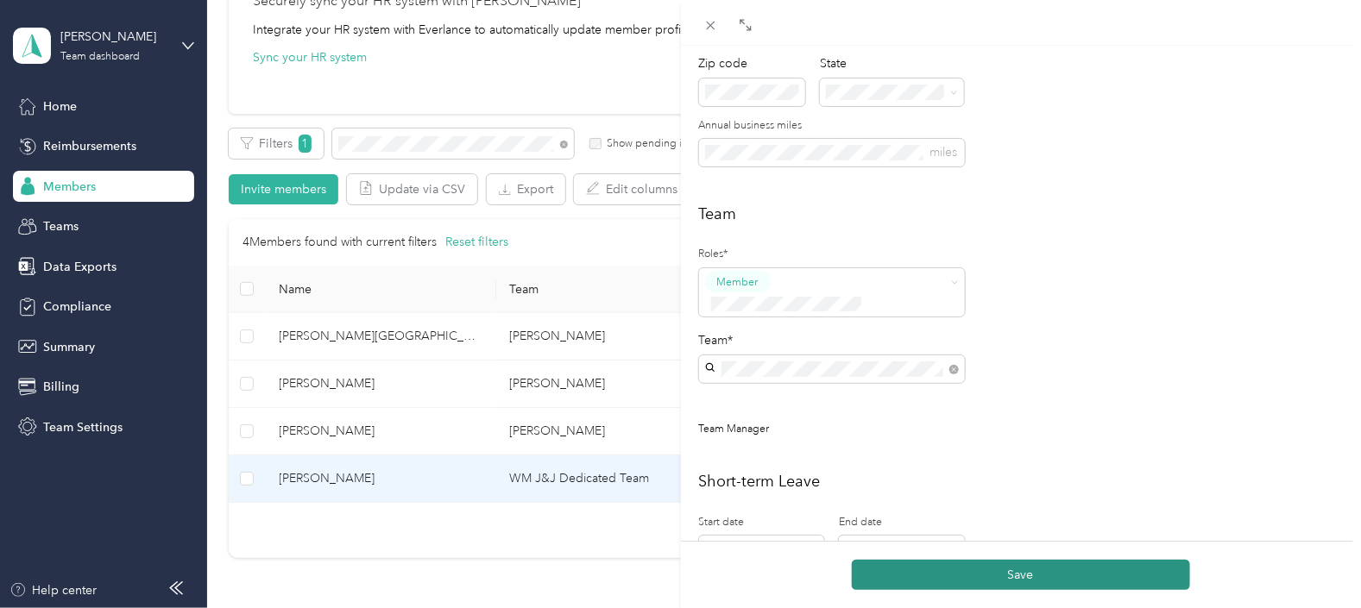
click at [1024, 574] on button "Save" at bounding box center [1021, 575] width 338 height 30
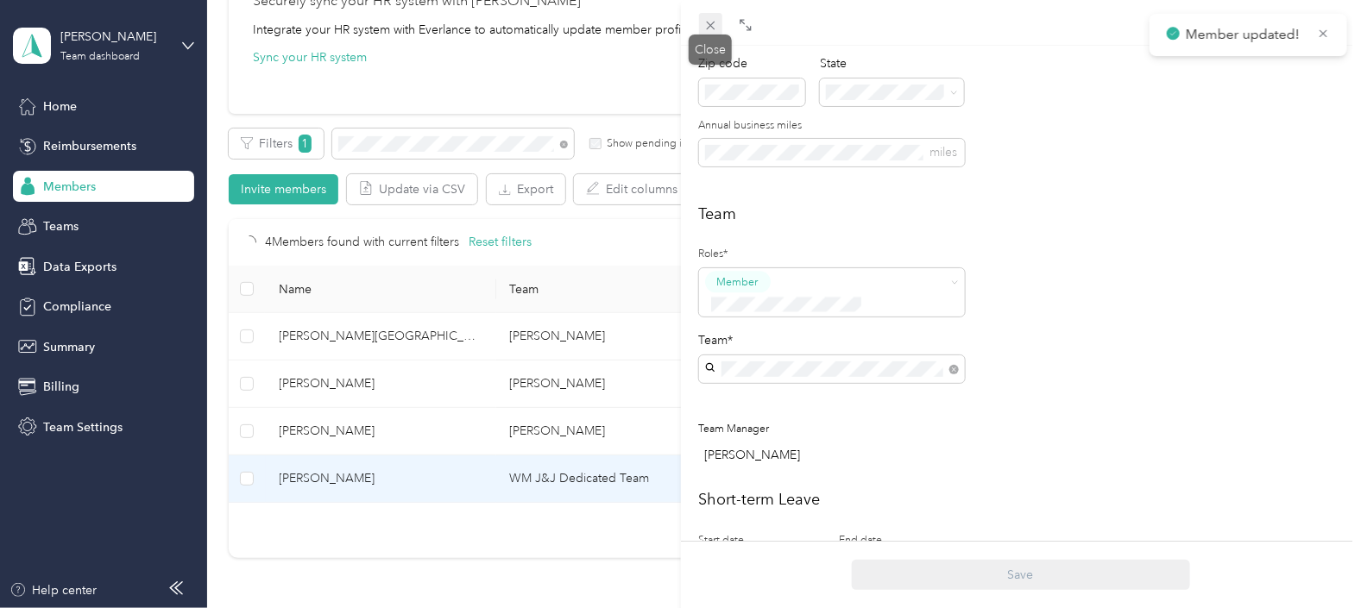
click at [712, 24] on icon at bounding box center [710, 26] width 9 height 9
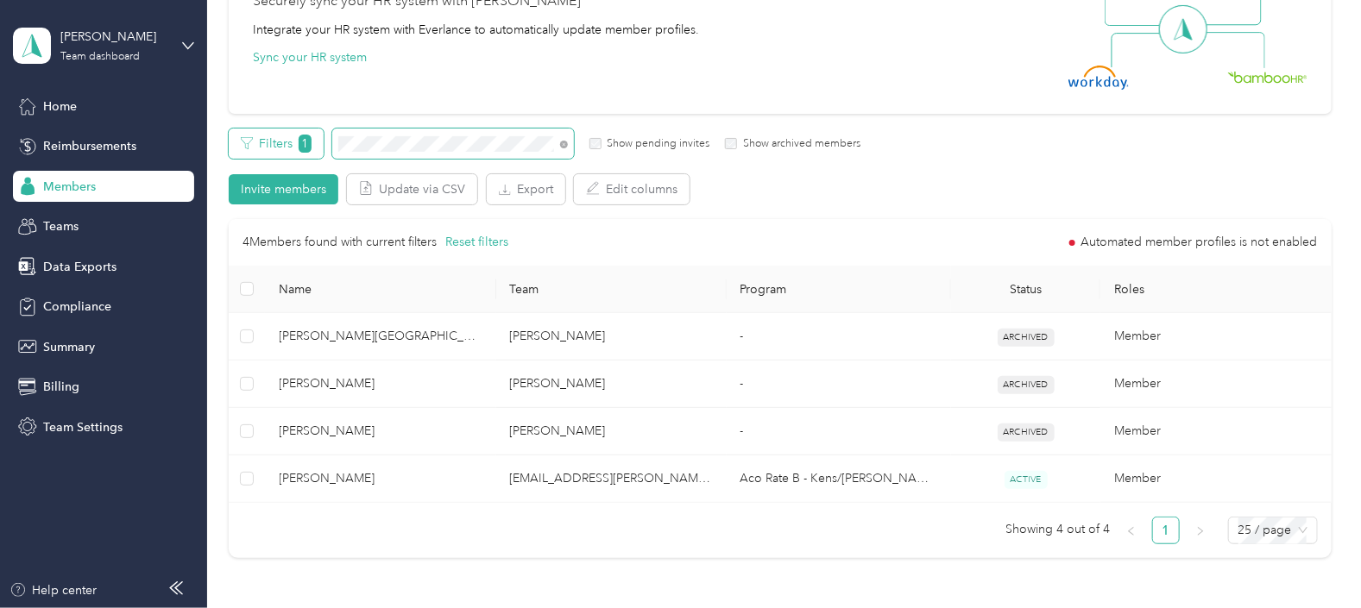
click at [311, 134] on div "Filters 1 Show pending invites Show archived members" at bounding box center [545, 144] width 632 height 30
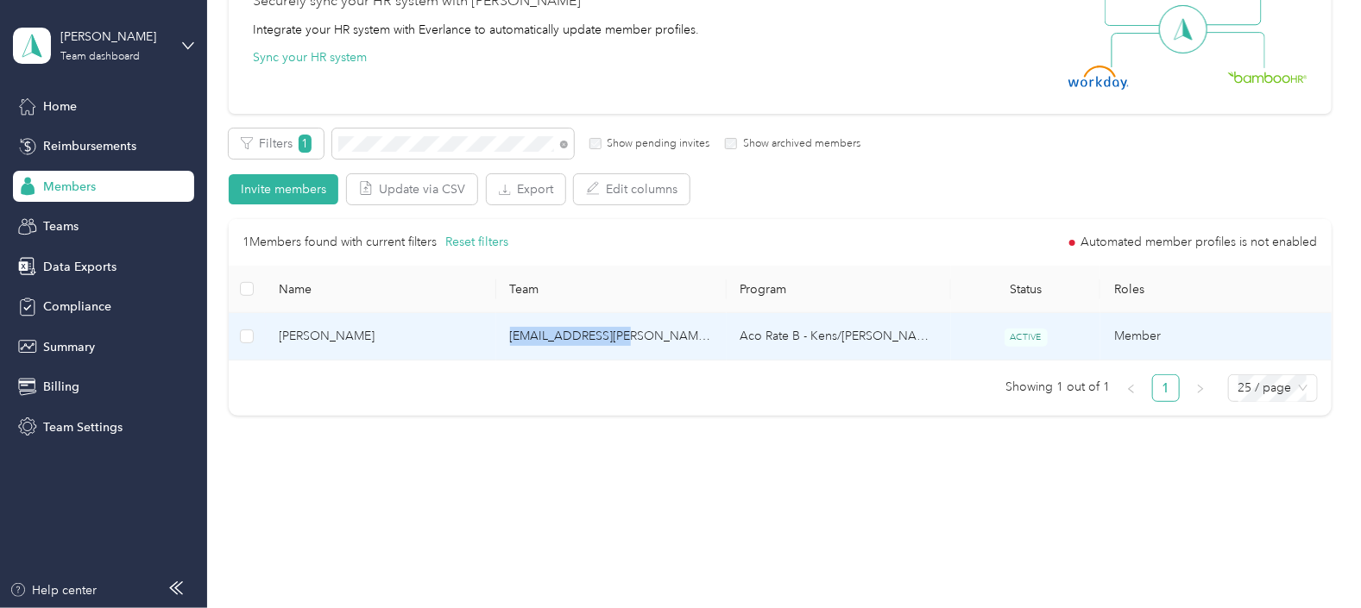
drag, startPoint x: 631, startPoint y: 338, endPoint x: 507, endPoint y: 323, distance: 125.3
click at [507, 323] on td "[EMAIL_ADDRESS][PERSON_NAME][DOMAIN_NAME]" at bounding box center [611, 336] width 230 height 47
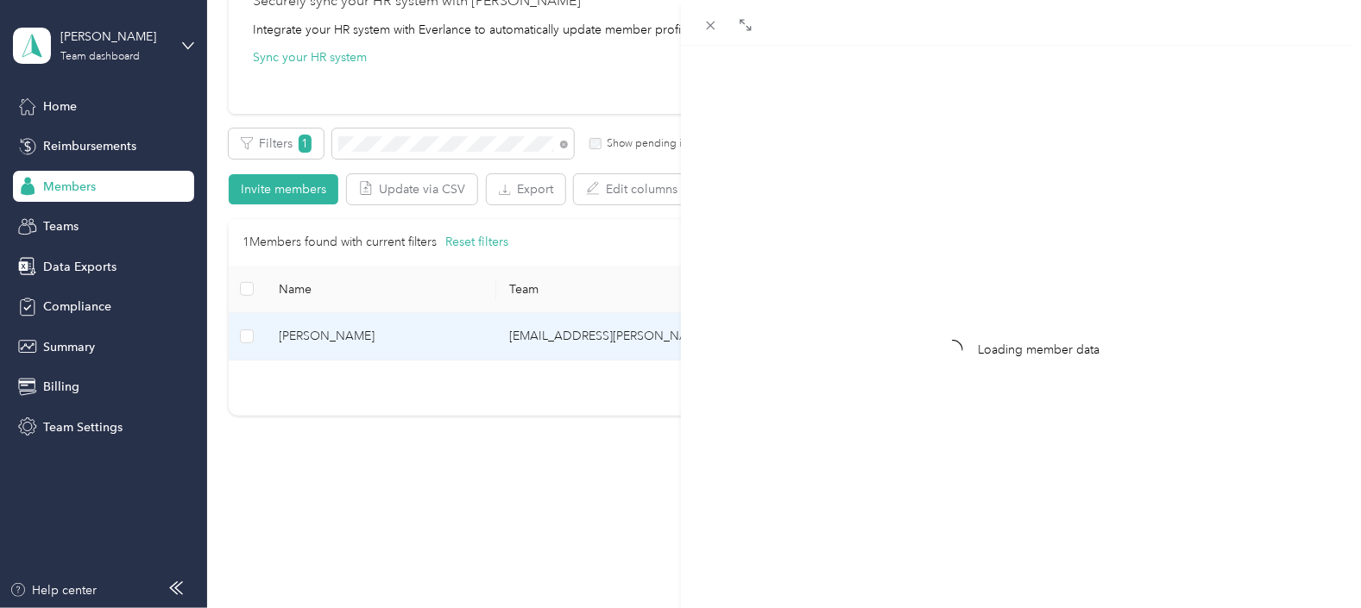
click at [505, 147] on div "Loading member data" at bounding box center [680, 304] width 1361 height 608
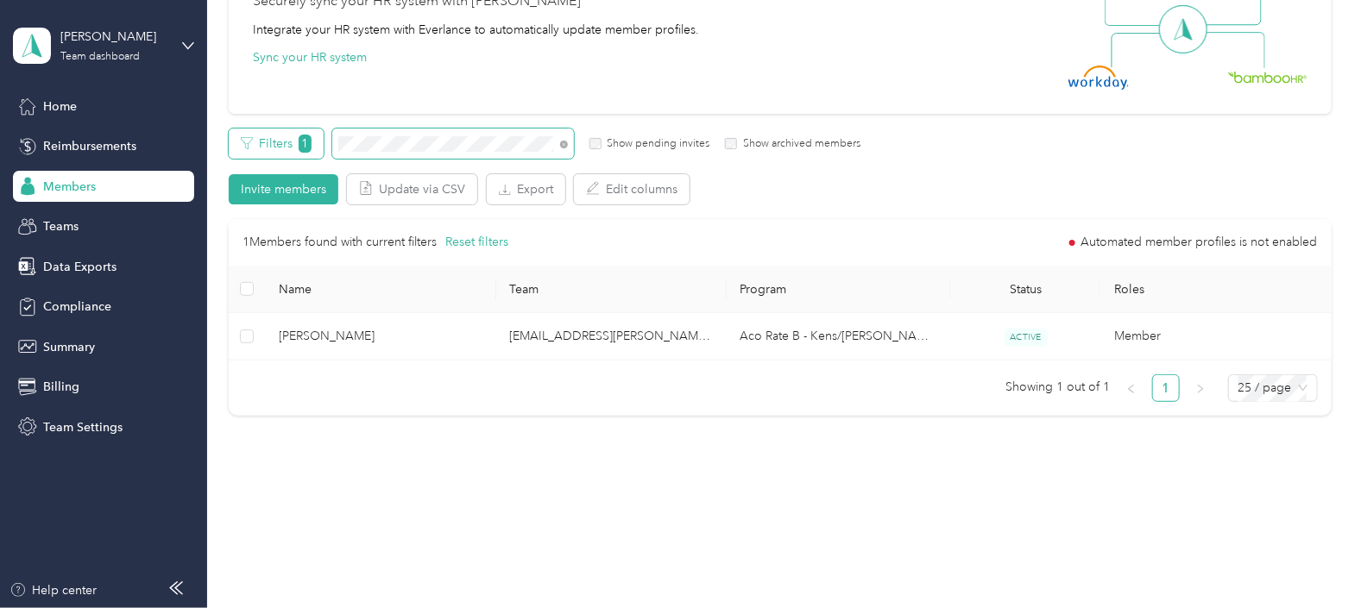
click at [313, 142] on div "Filters 1 Show pending invites Show archived members" at bounding box center [545, 144] width 632 height 30
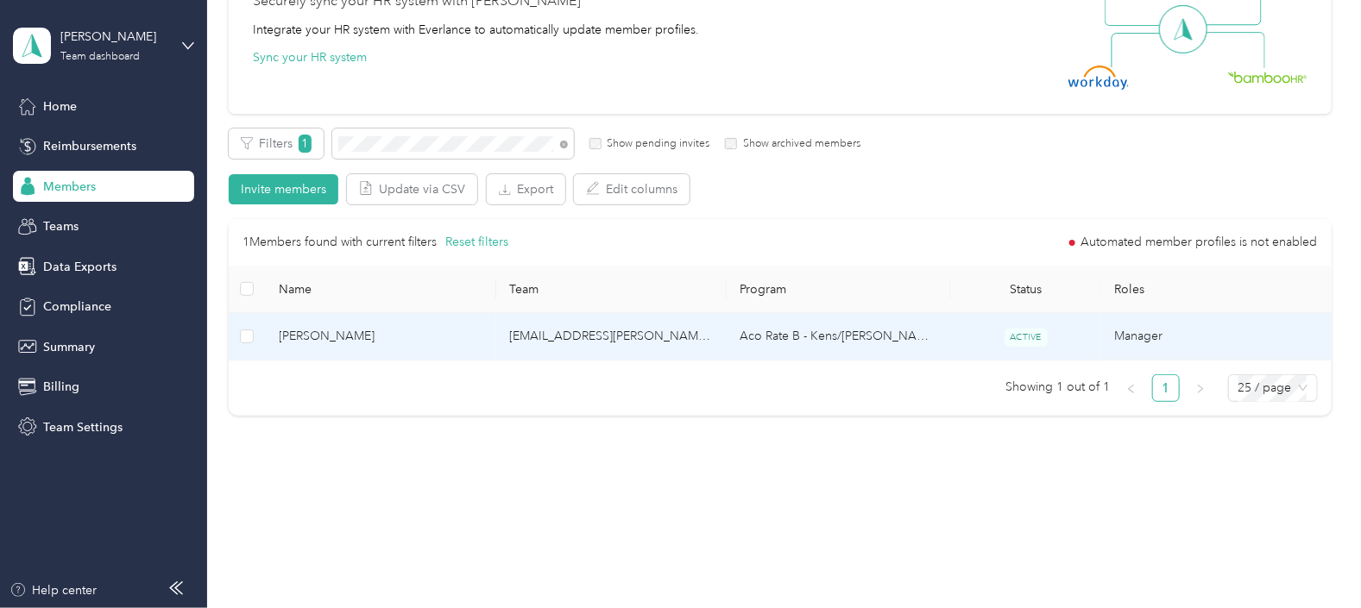
click at [645, 346] on td "[EMAIL_ADDRESS][PERSON_NAME][DOMAIN_NAME]" at bounding box center [611, 336] width 230 height 47
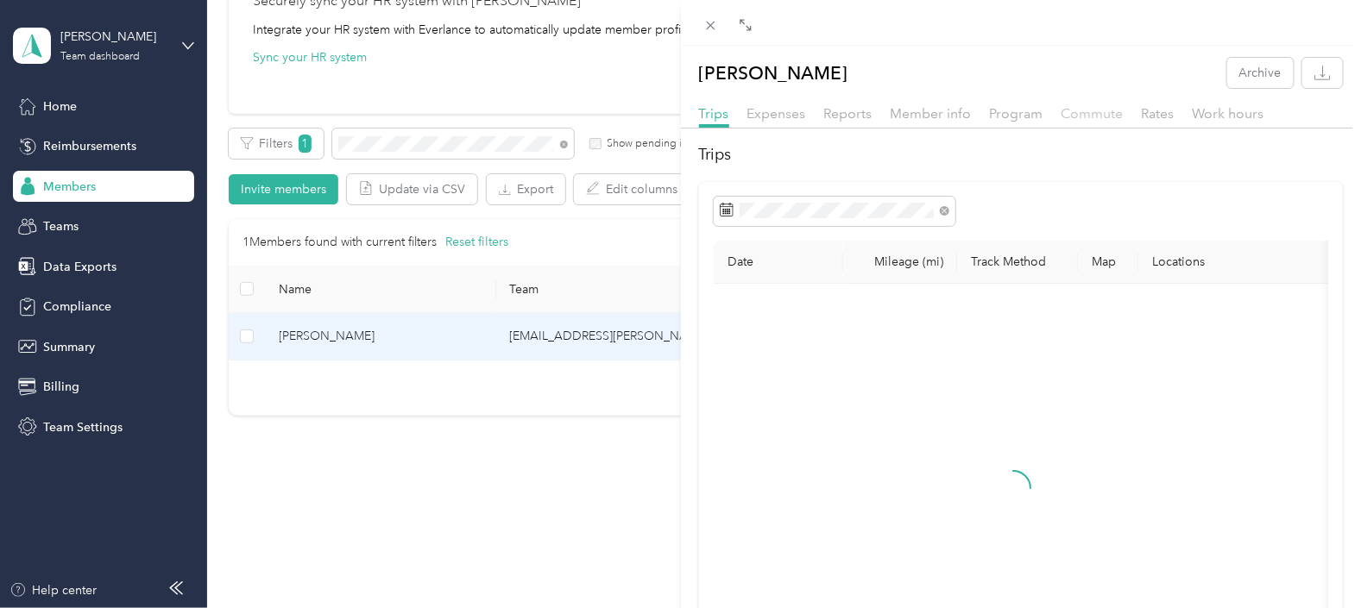
click at [1079, 117] on span "Commute" at bounding box center [1093, 113] width 62 height 16
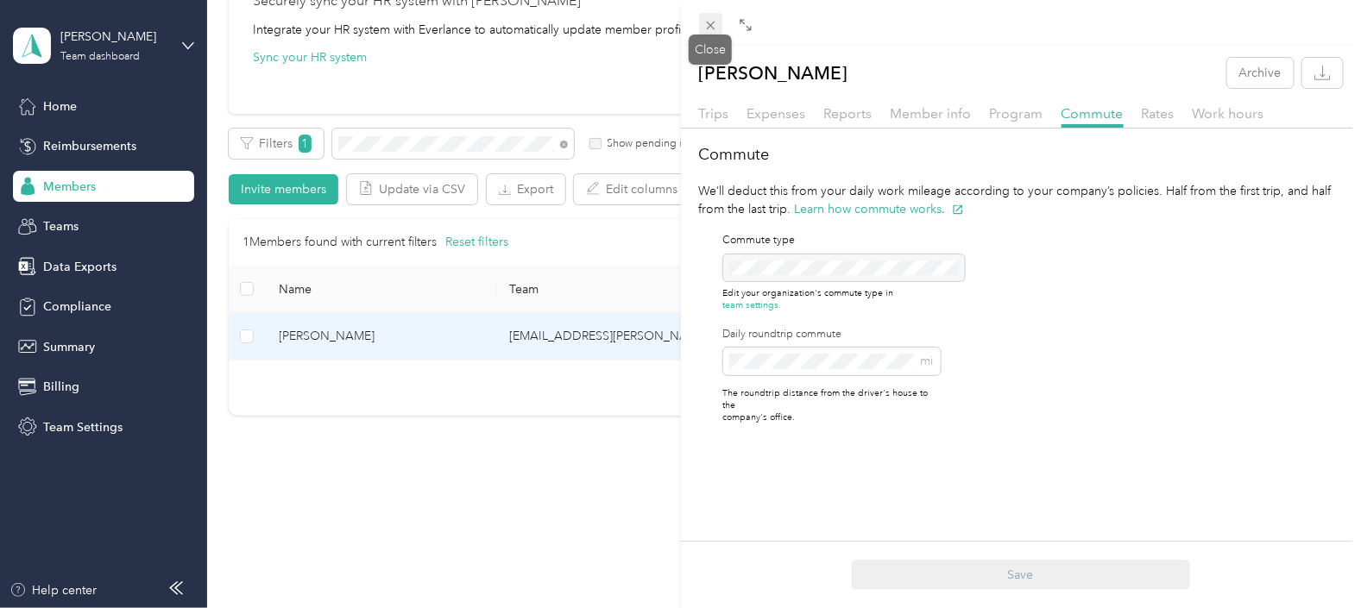
click at [709, 18] on icon at bounding box center [710, 25] width 15 height 15
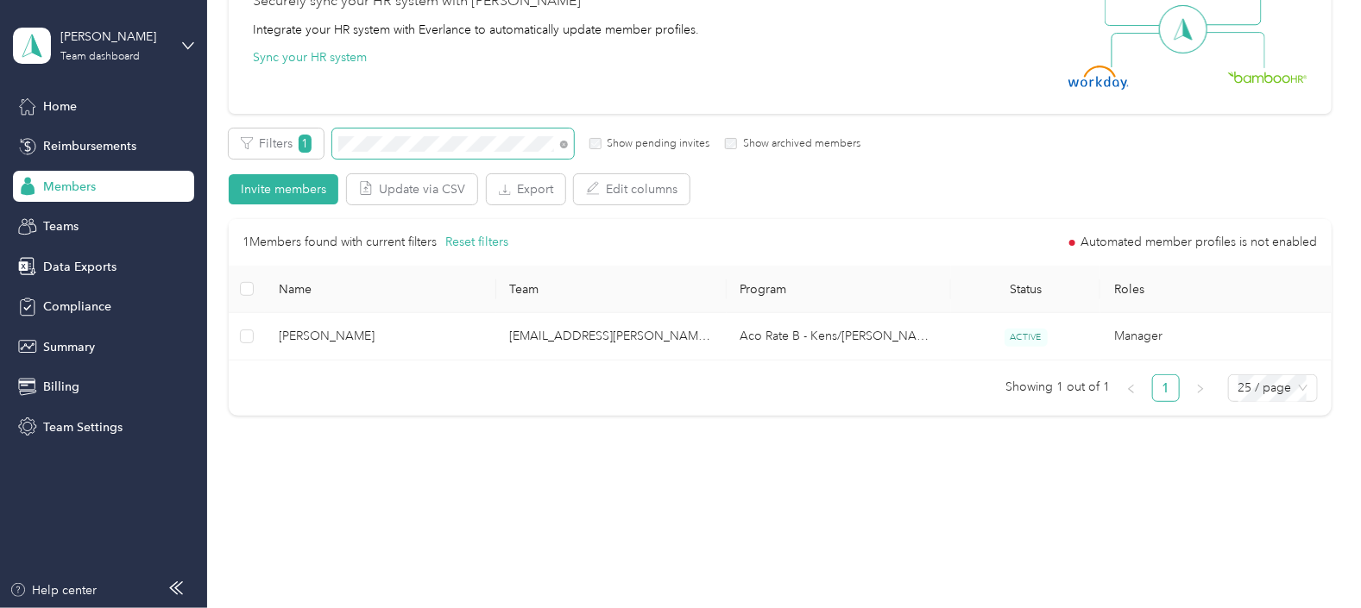
click at [325, 142] on div "Filters 1 Show pending invites Show archived members" at bounding box center [545, 144] width 632 height 30
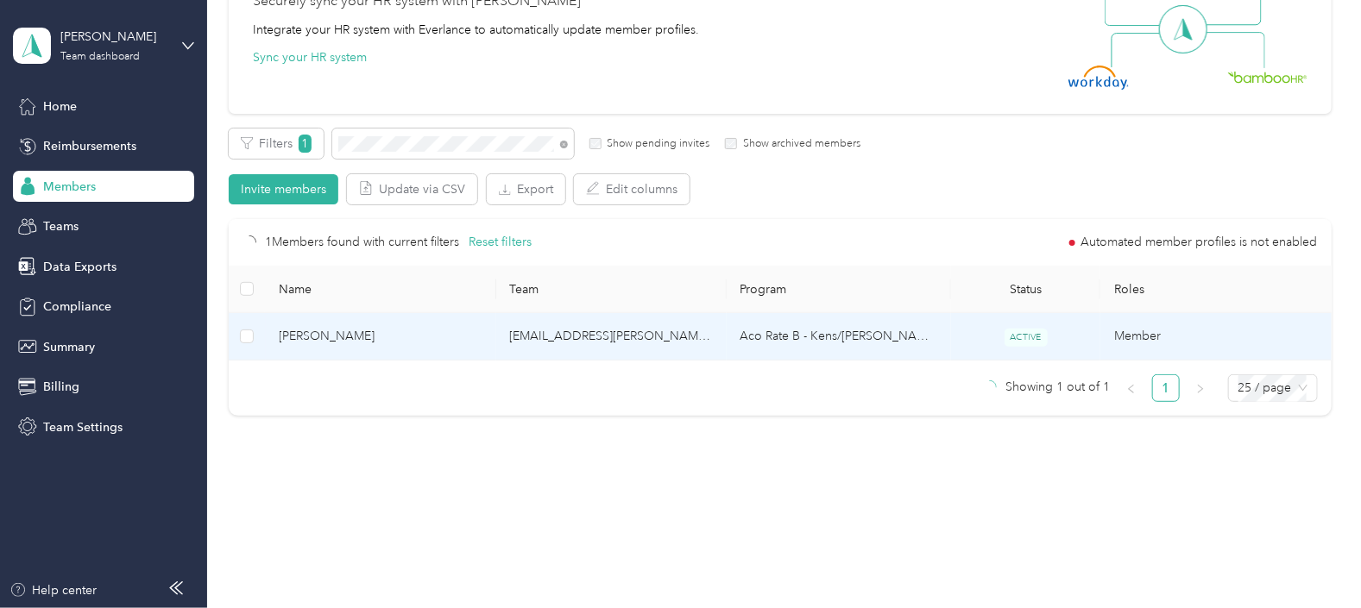
click at [654, 333] on td "[EMAIL_ADDRESS][PERSON_NAME][DOMAIN_NAME]" at bounding box center [611, 336] width 230 height 47
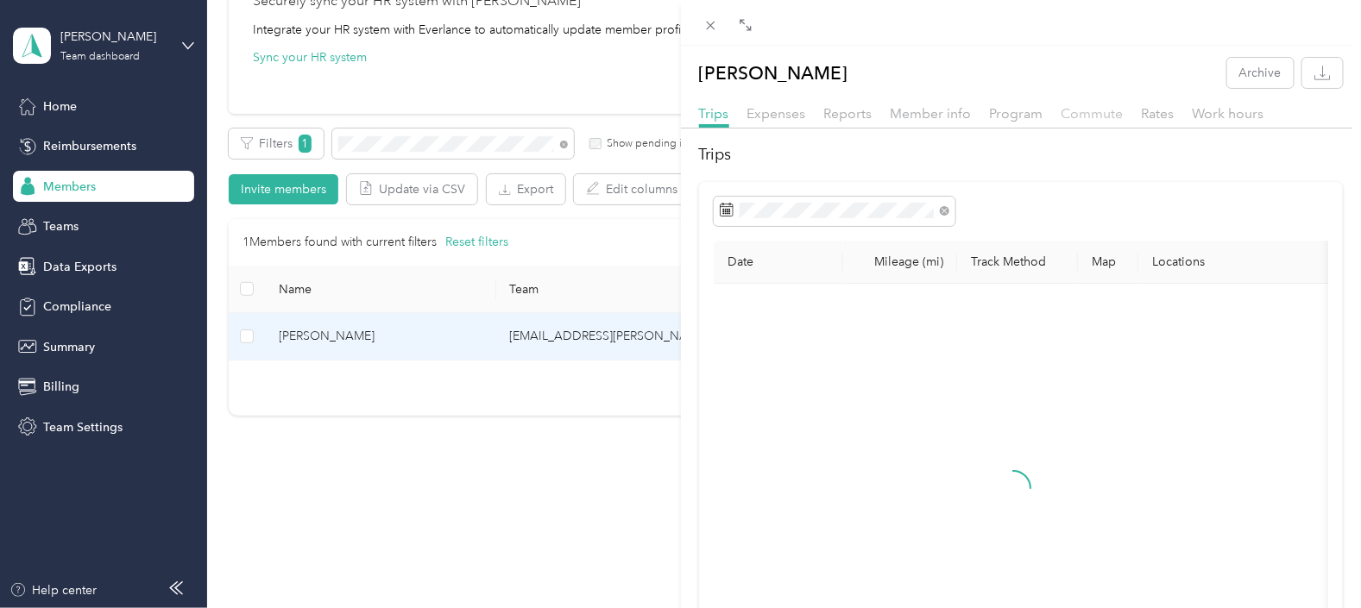
click at [1105, 112] on span "Commute" at bounding box center [1093, 113] width 62 height 16
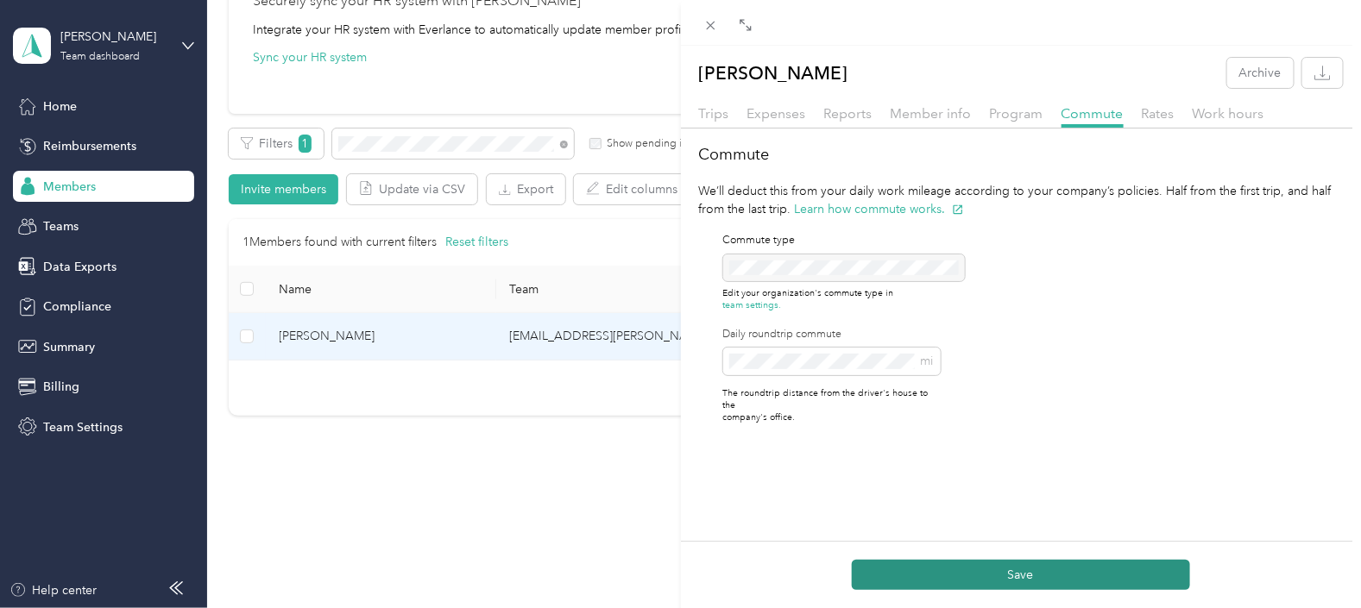
click at [1048, 578] on button "Save" at bounding box center [1021, 575] width 338 height 30
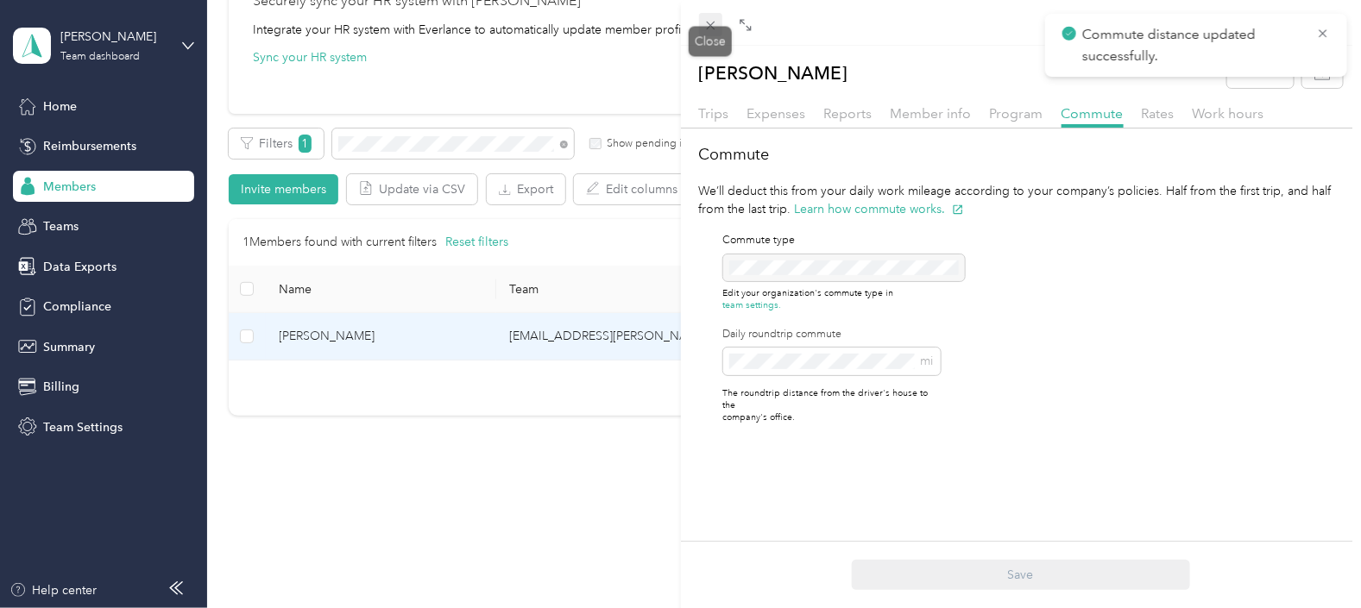
click at [703, 25] on icon at bounding box center [710, 25] width 15 height 15
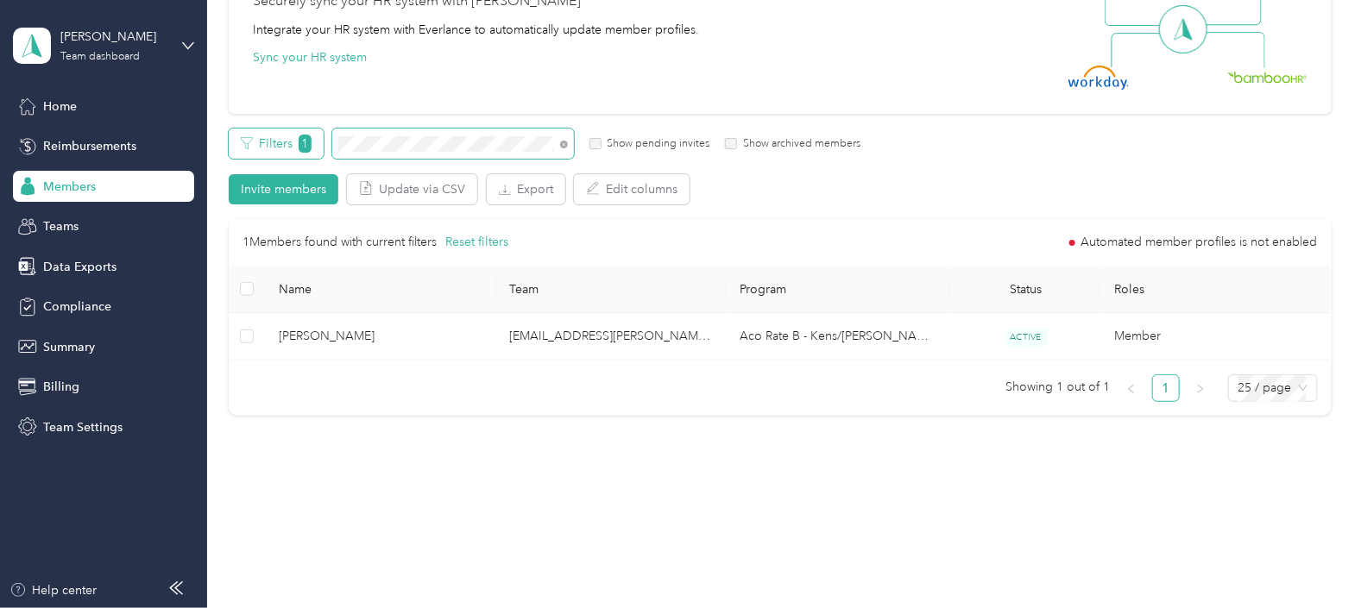
click at [321, 140] on div "Filters 1 Show pending invites Show archived members" at bounding box center [545, 144] width 632 height 30
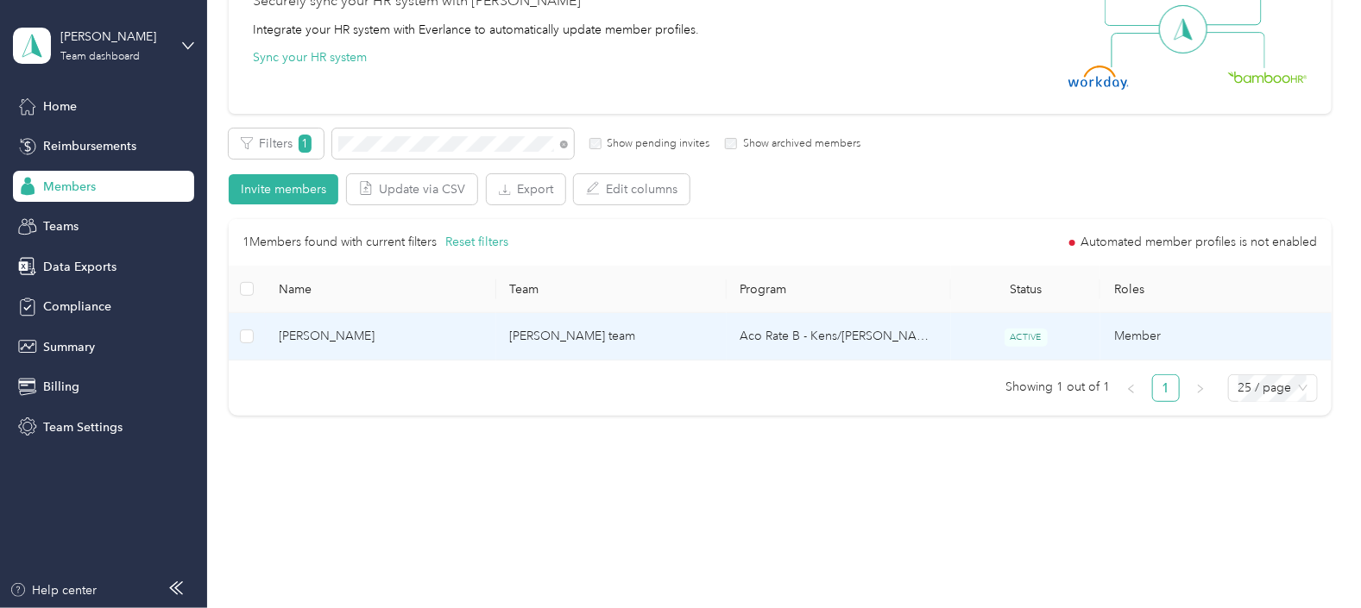
click at [692, 337] on td "[PERSON_NAME] team" at bounding box center [611, 336] width 230 height 47
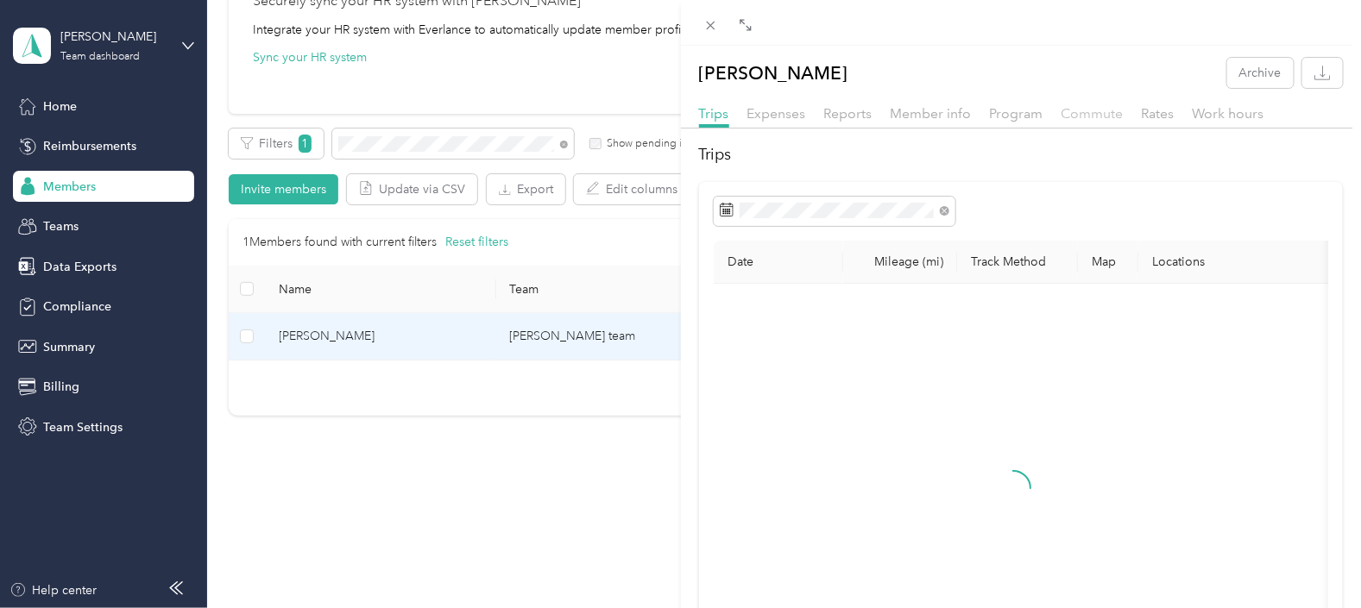
click at [1109, 113] on span "Commute" at bounding box center [1093, 113] width 62 height 16
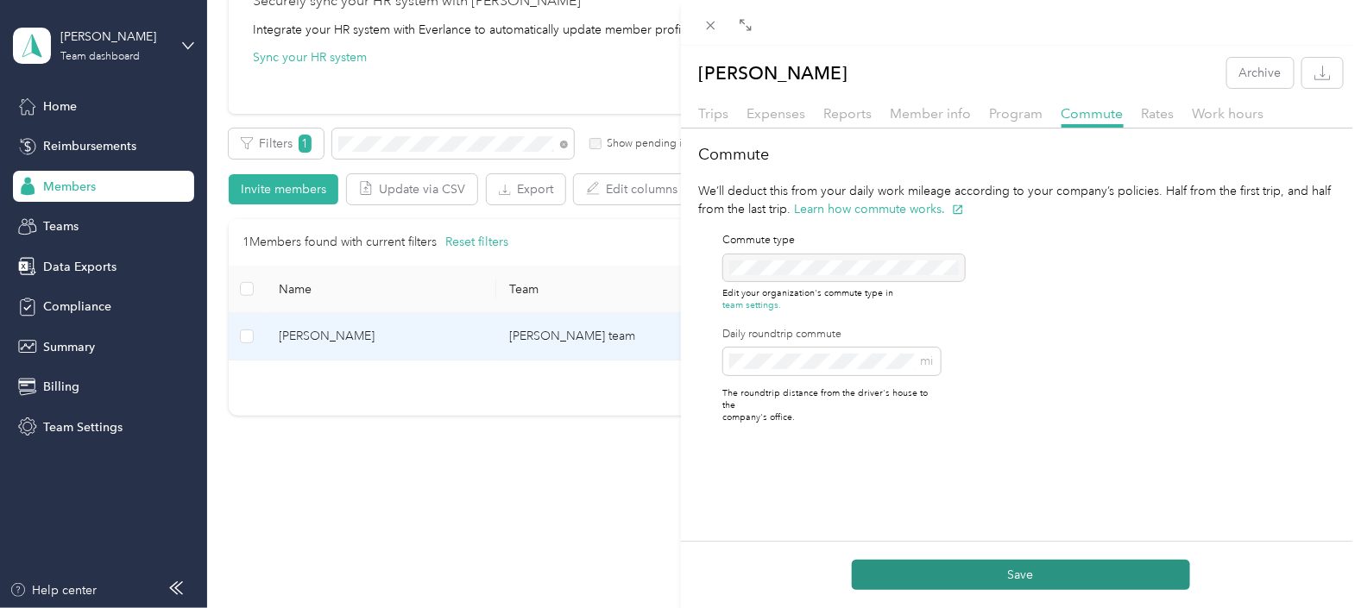
click at [1031, 580] on button "Save" at bounding box center [1021, 575] width 338 height 30
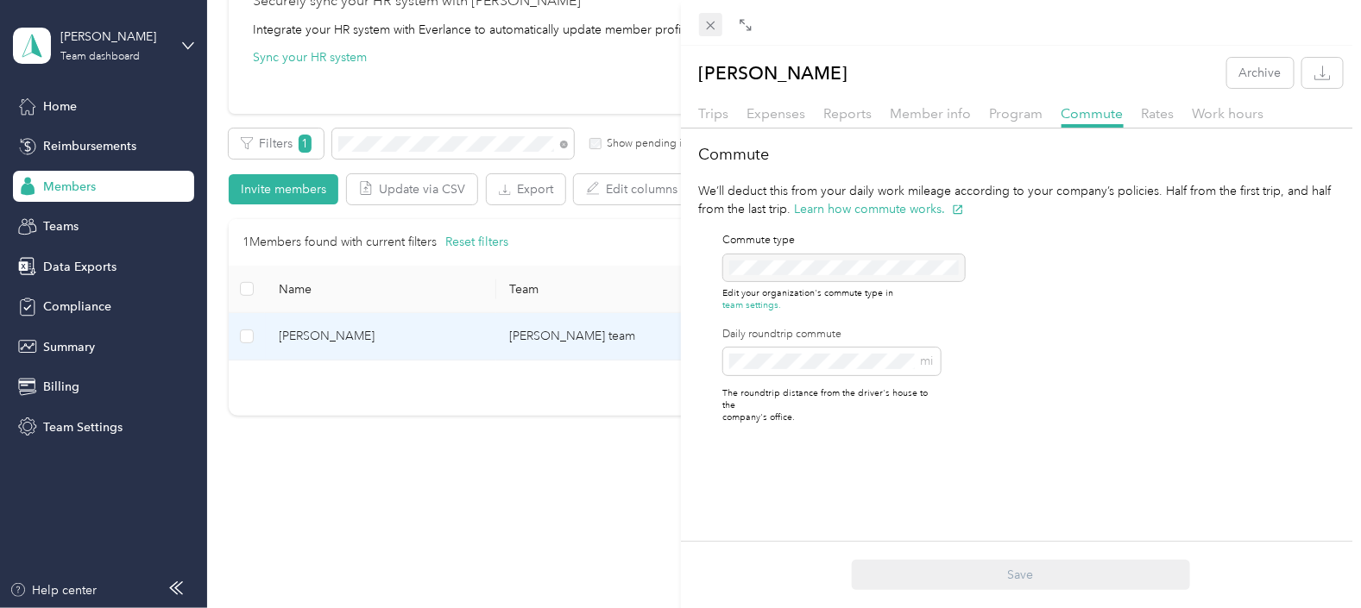
click at [704, 22] on icon at bounding box center [710, 25] width 15 height 15
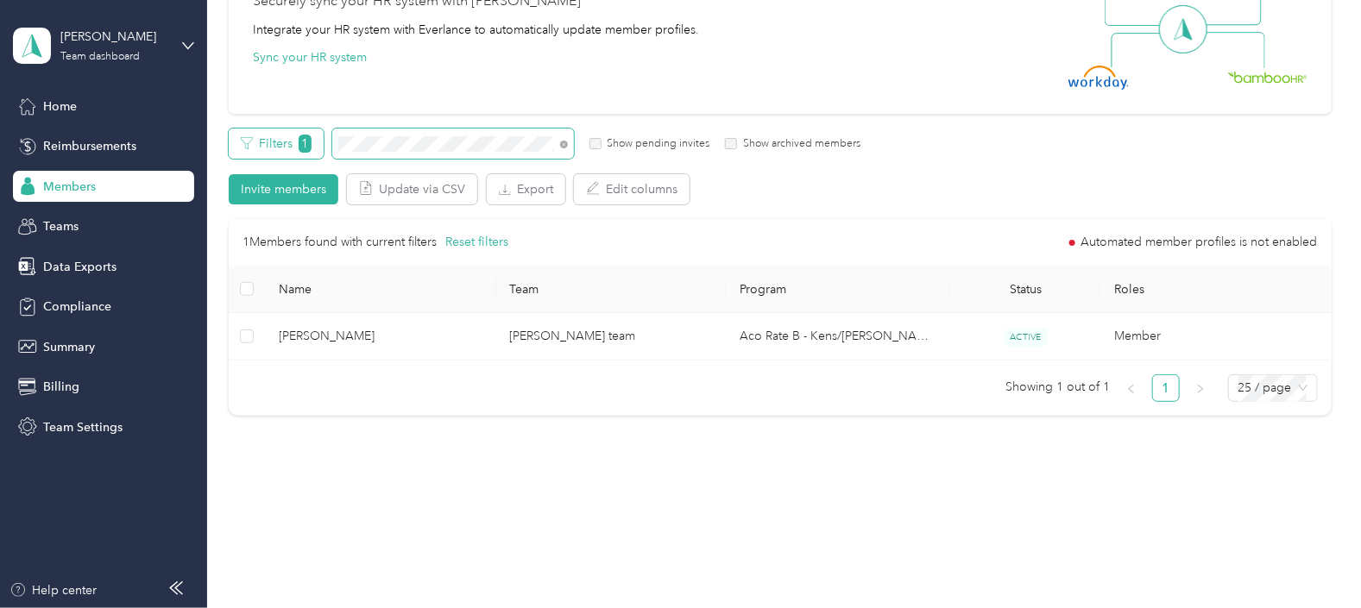
click at [322, 138] on div "Filters 1 Show pending invites Show archived members" at bounding box center [545, 144] width 632 height 30
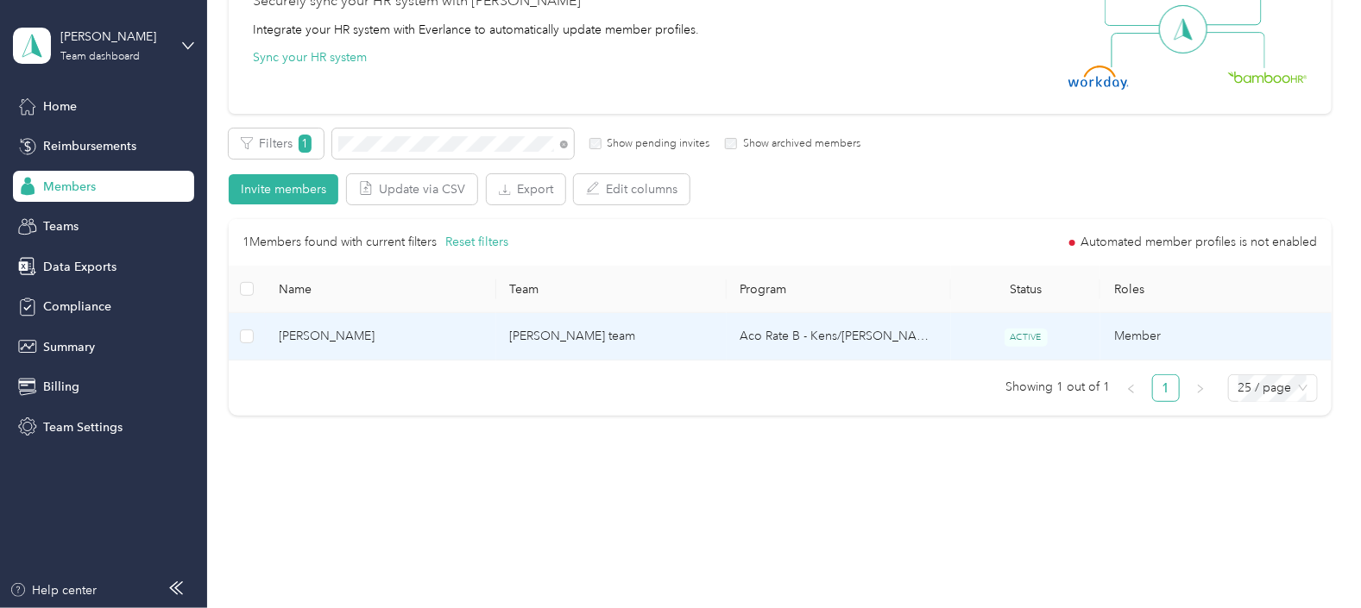
click at [916, 340] on td "Aco Rate B - Kens/[PERSON_NAME]" at bounding box center [839, 336] width 224 height 47
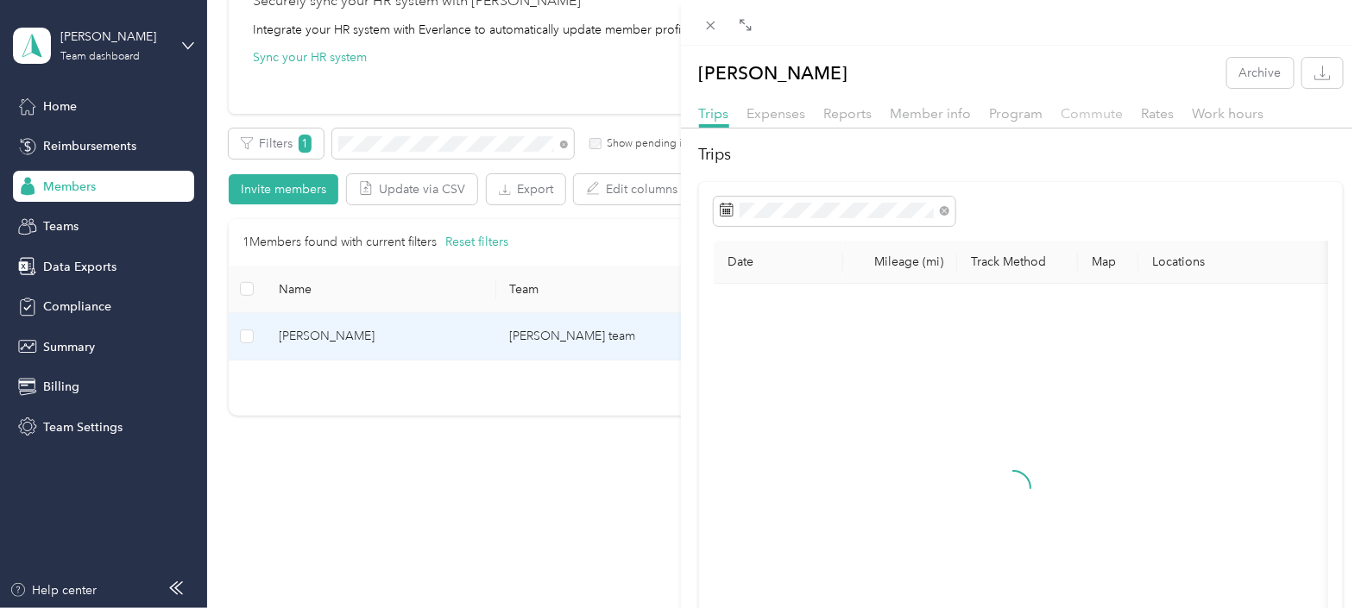
click at [1062, 113] on span "Commute" at bounding box center [1093, 113] width 62 height 16
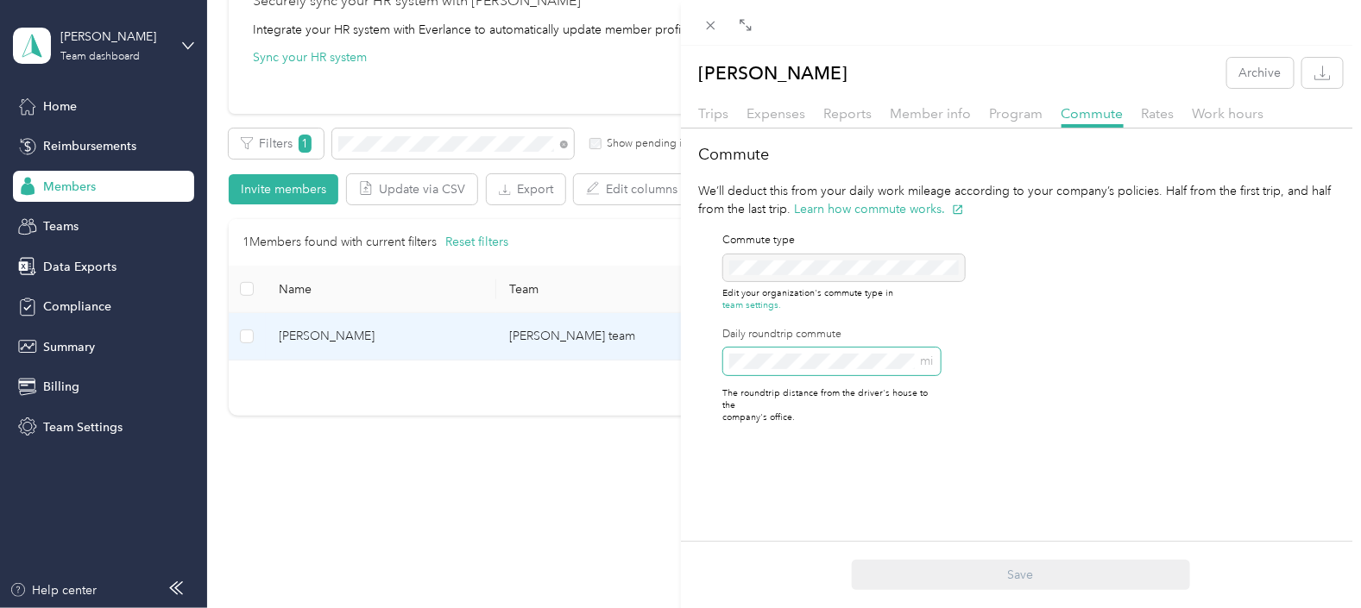
click at [709, 362] on div "Commute type Edit your organization's commute type in team settings. Daily roun…" at bounding box center [820, 328] width 242 height 221
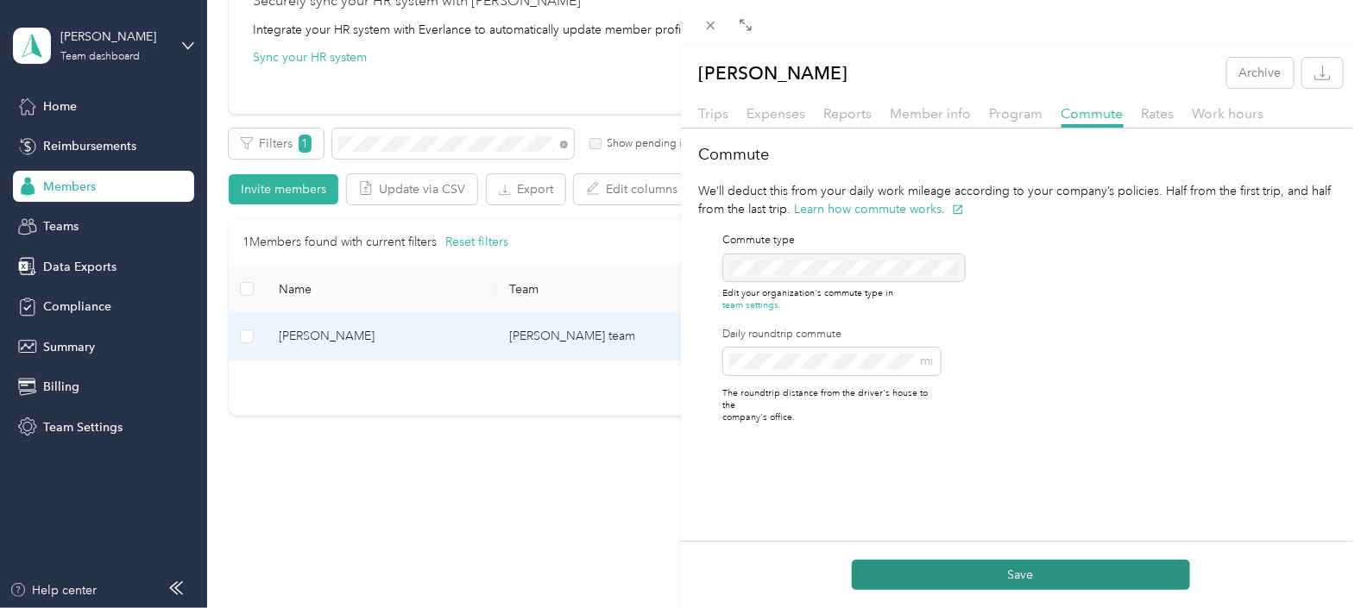
click at [1054, 575] on button "Save" at bounding box center [1021, 575] width 338 height 30
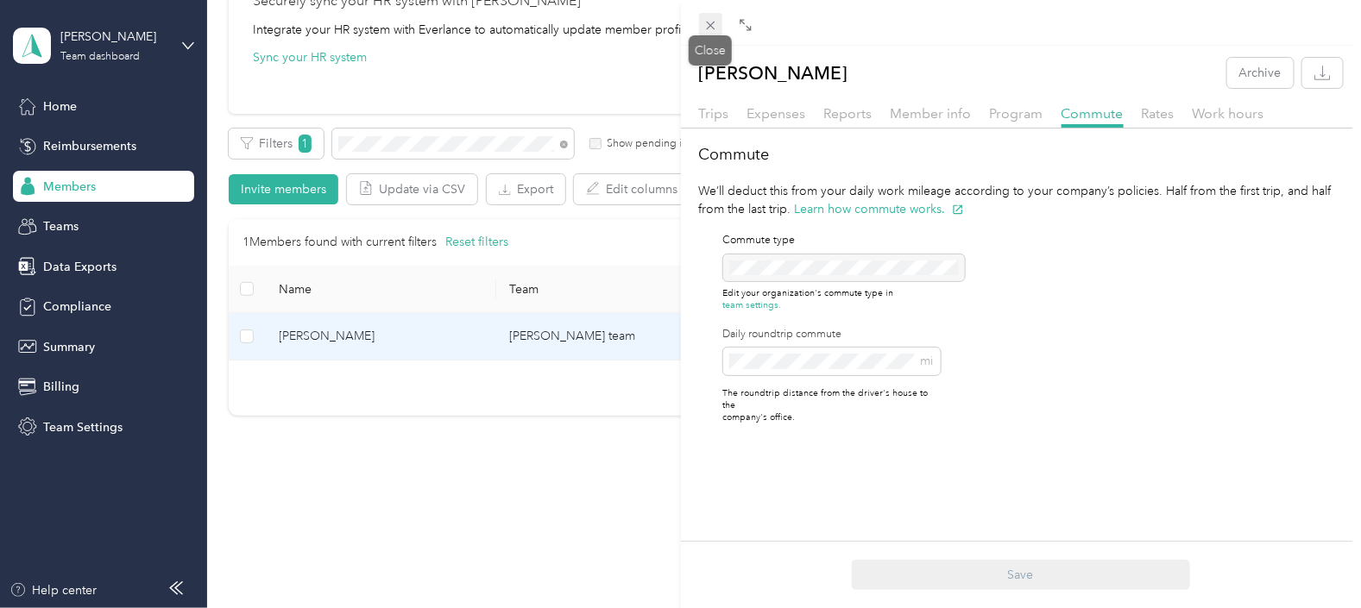
click at [716, 23] on icon at bounding box center [710, 25] width 15 height 15
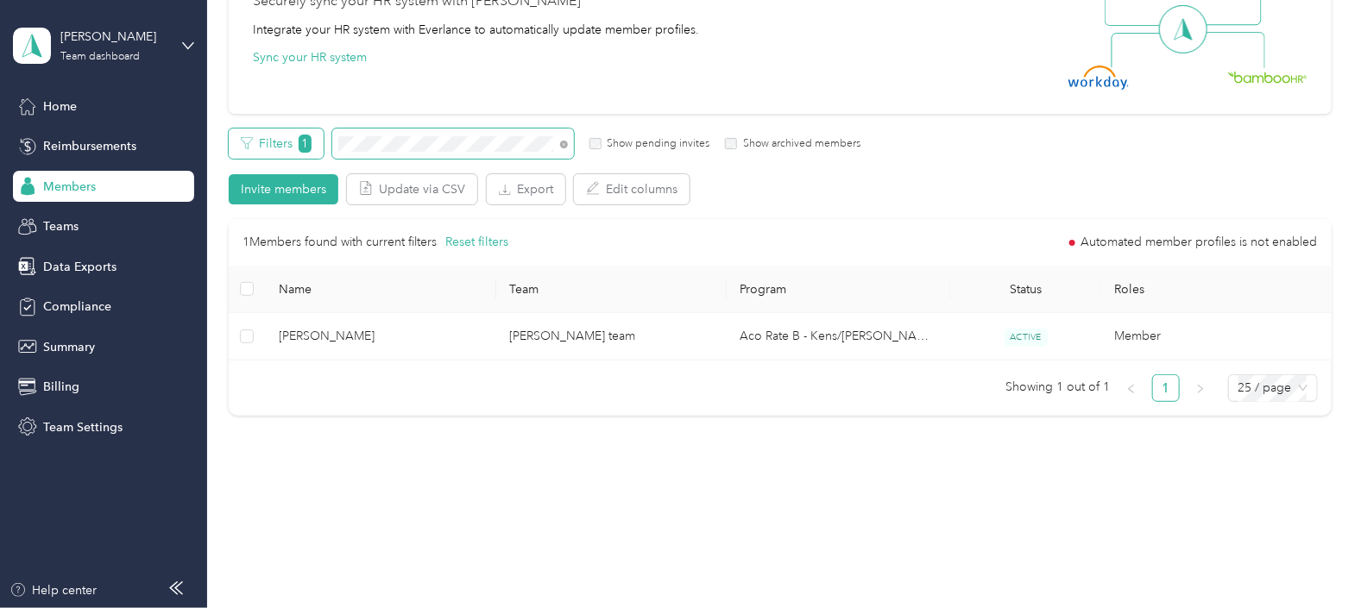
click at [268, 147] on div "Filters 1 Show pending invites Show archived members" at bounding box center [545, 144] width 632 height 30
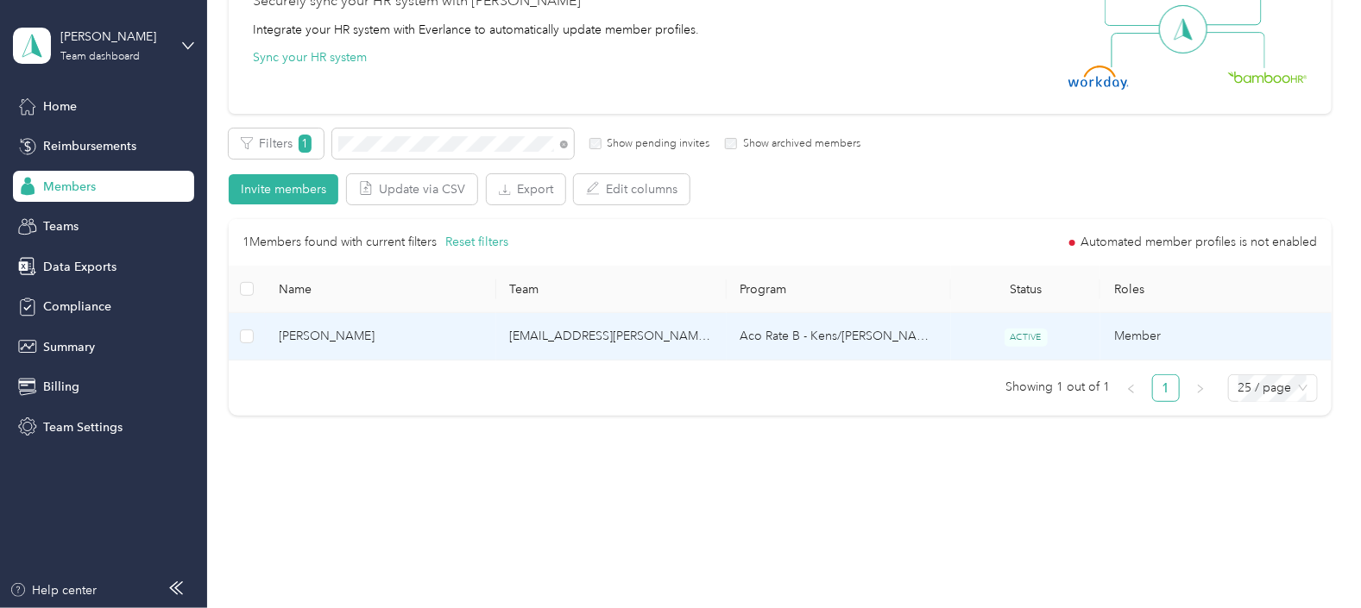
click at [690, 333] on td "[EMAIL_ADDRESS][PERSON_NAME][DOMAIN_NAME]" at bounding box center [611, 336] width 230 height 47
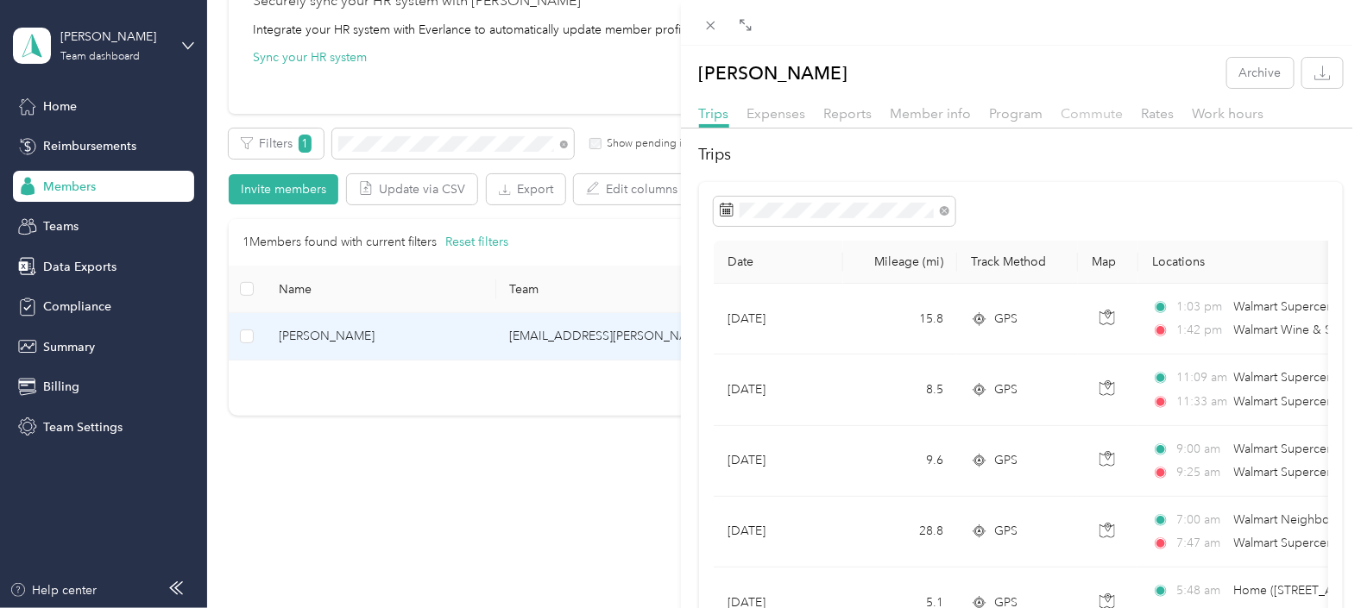
click at [1102, 110] on span "Commute" at bounding box center [1093, 113] width 62 height 16
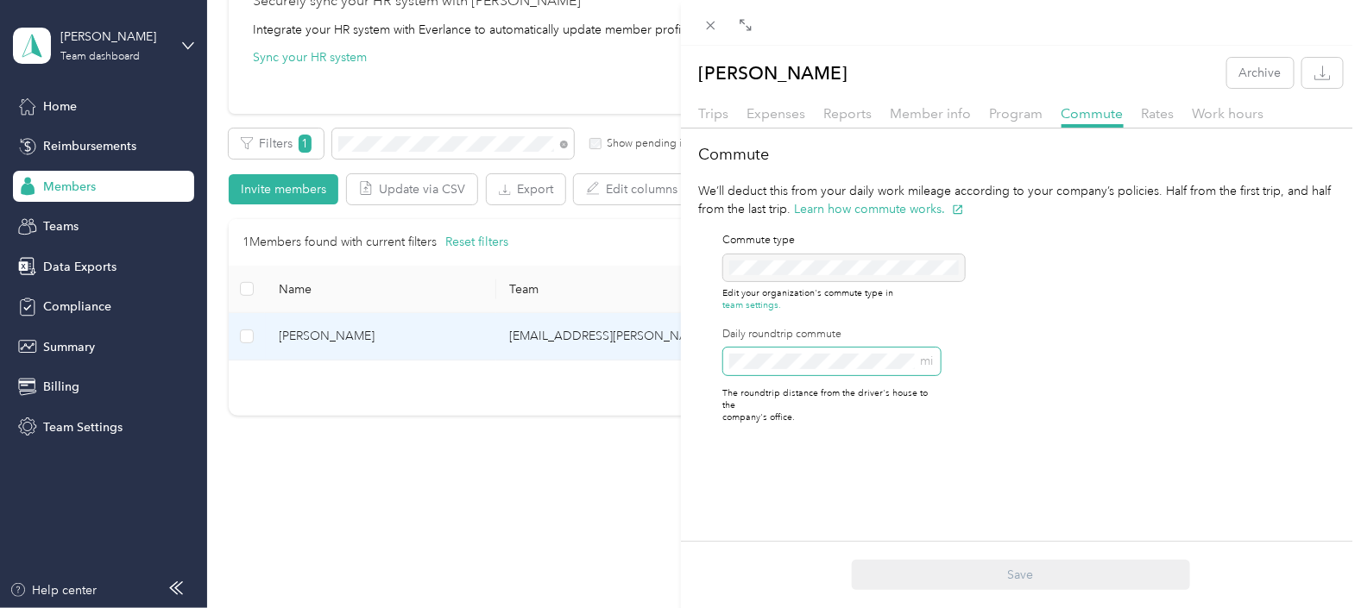
click at [718, 362] on div "Commute type Edit your organization's commute type in team settings. Daily roun…" at bounding box center [820, 328] width 242 height 221
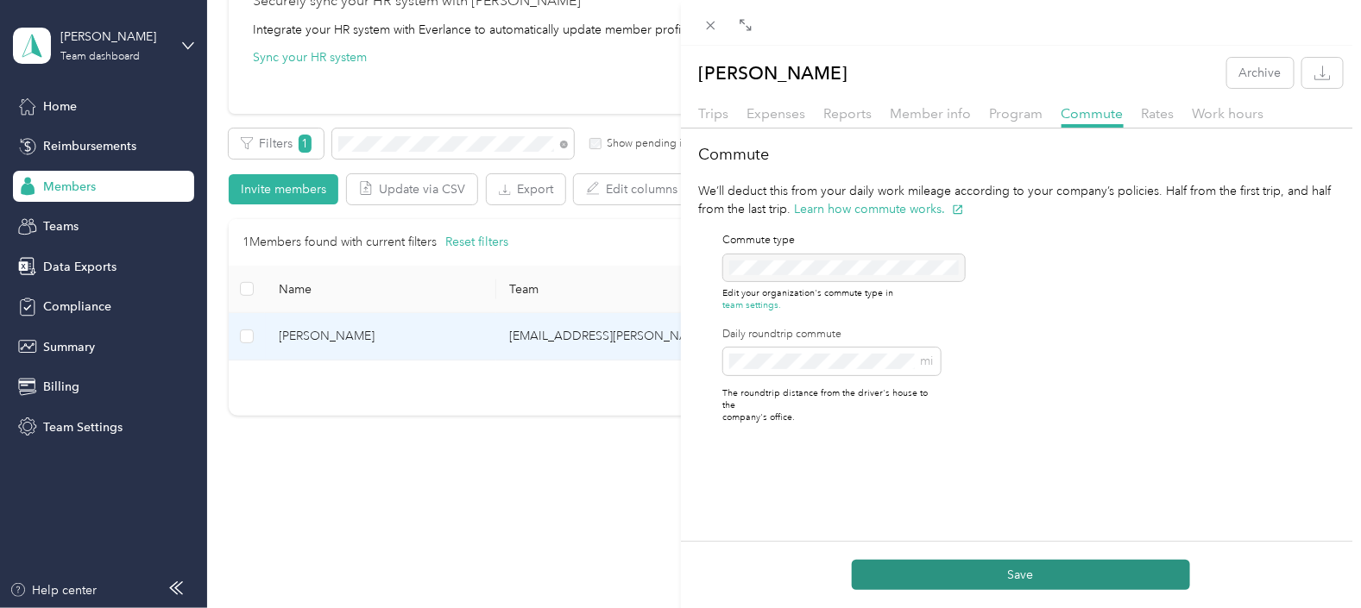
click at [1018, 574] on button "Save" at bounding box center [1021, 575] width 338 height 30
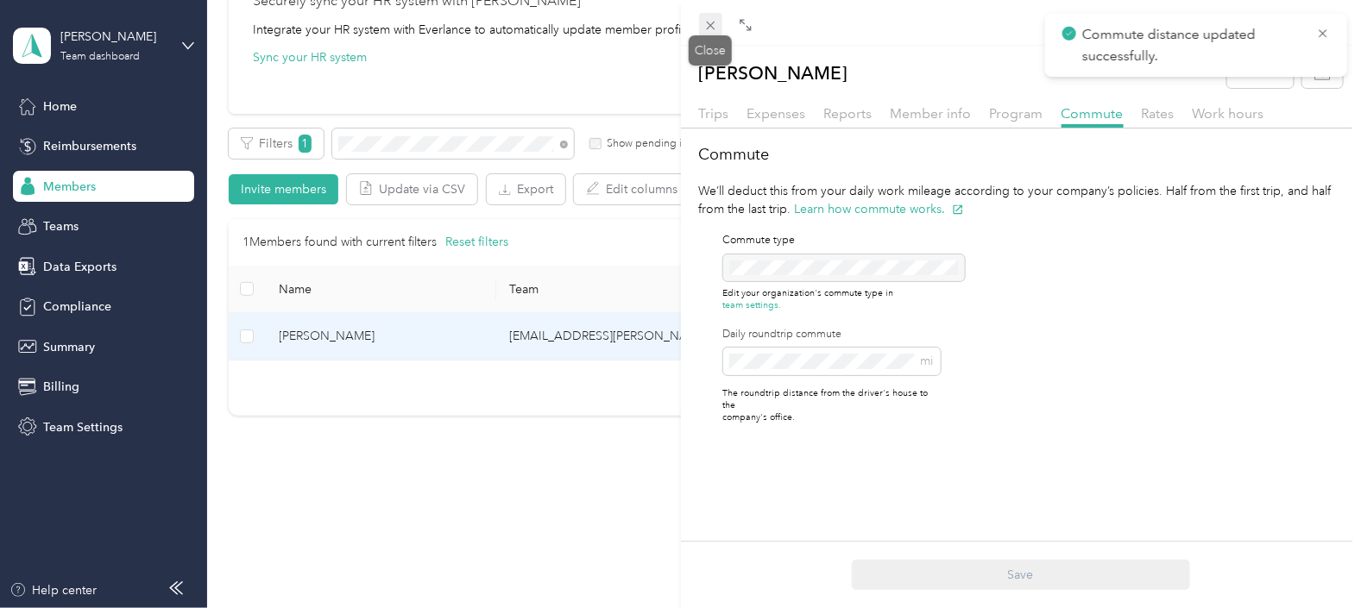
click at [708, 28] on icon at bounding box center [710, 25] width 15 height 15
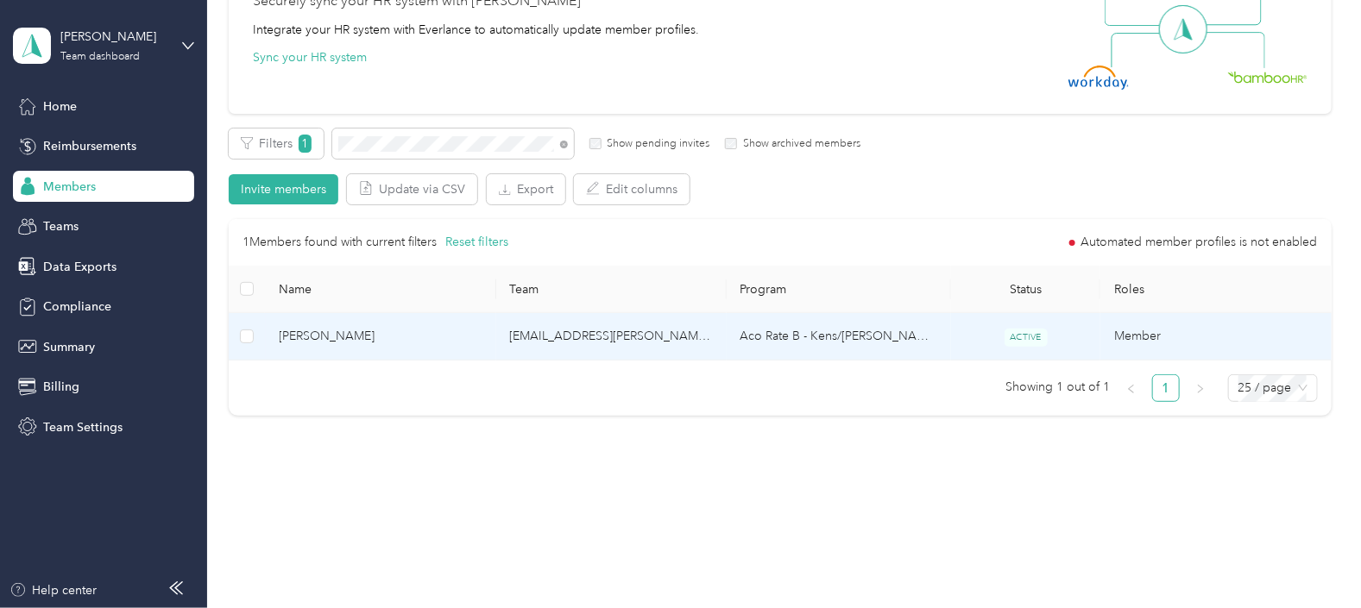
click at [902, 332] on td "Aco Rate B - Kens/[PERSON_NAME]" at bounding box center [839, 336] width 224 height 47
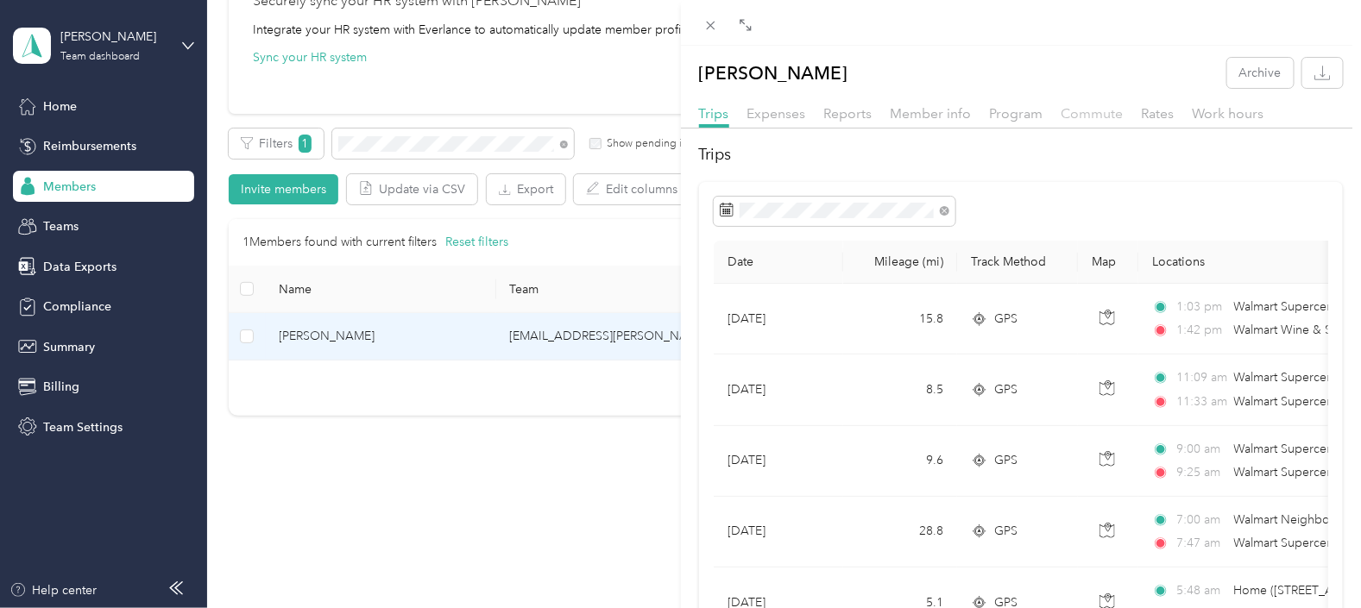
click at [1108, 117] on span "Commute" at bounding box center [1093, 113] width 62 height 16
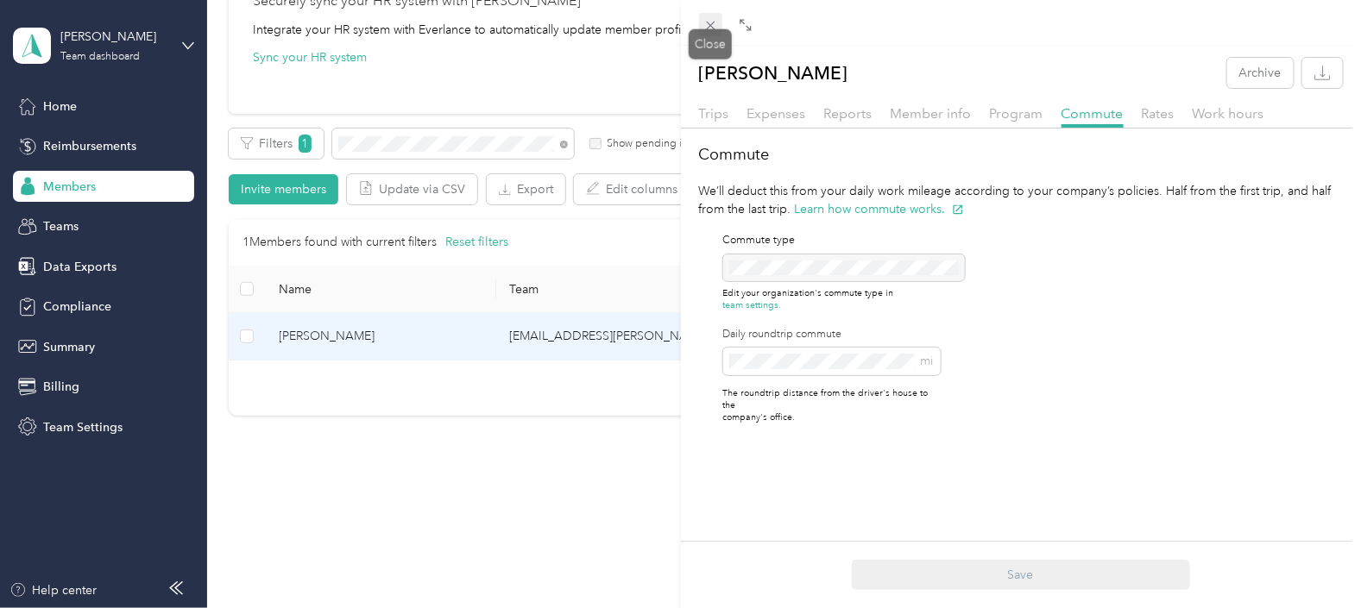
click at [712, 28] on icon at bounding box center [710, 25] width 15 height 15
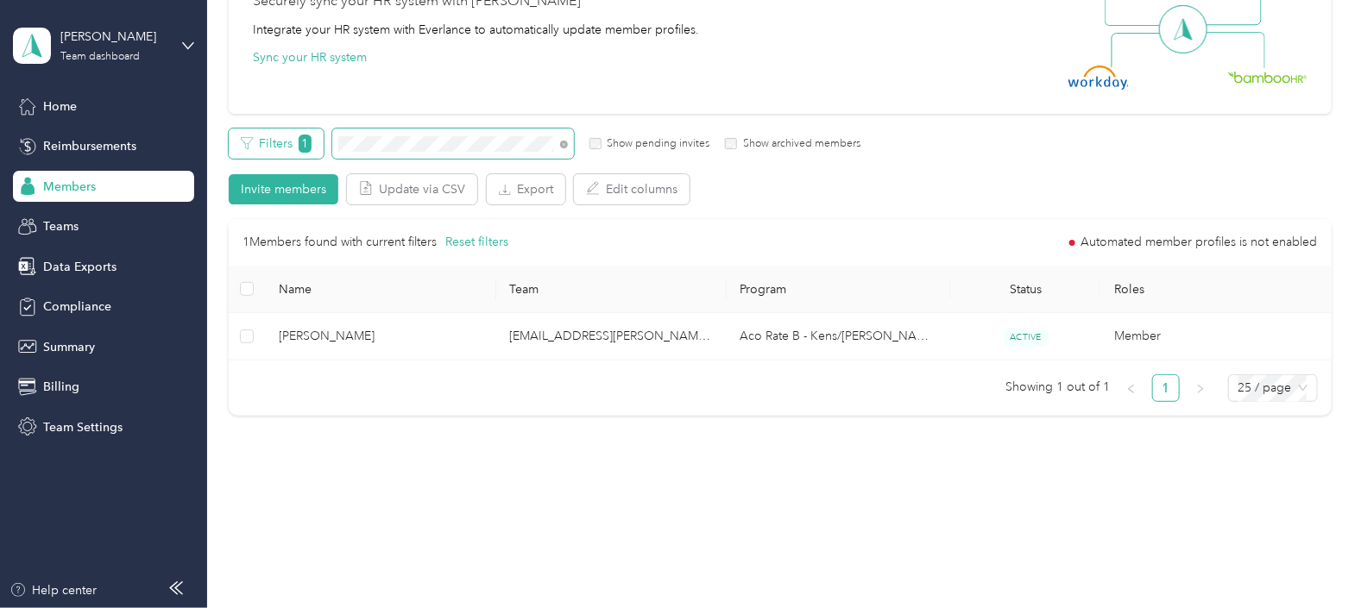
click at [233, 136] on div "Filters 1 Show pending invites Show archived members" at bounding box center [545, 144] width 632 height 30
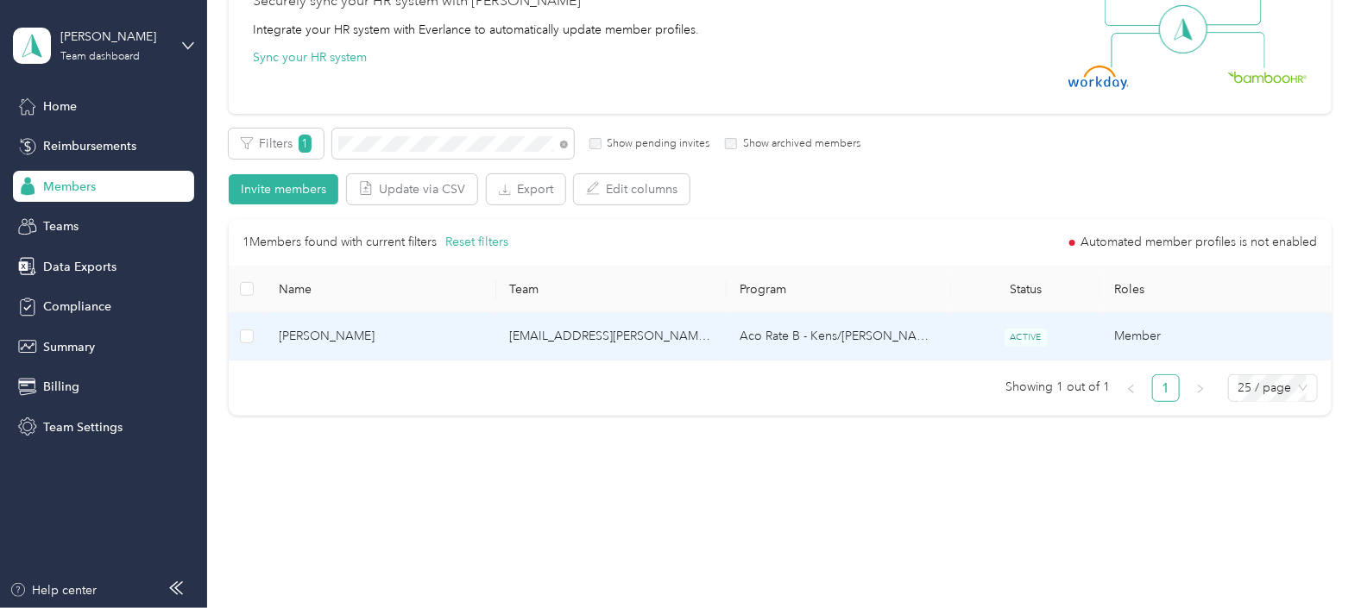
click at [686, 345] on td "[EMAIL_ADDRESS][PERSON_NAME][DOMAIN_NAME]" at bounding box center [611, 336] width 230 height 47
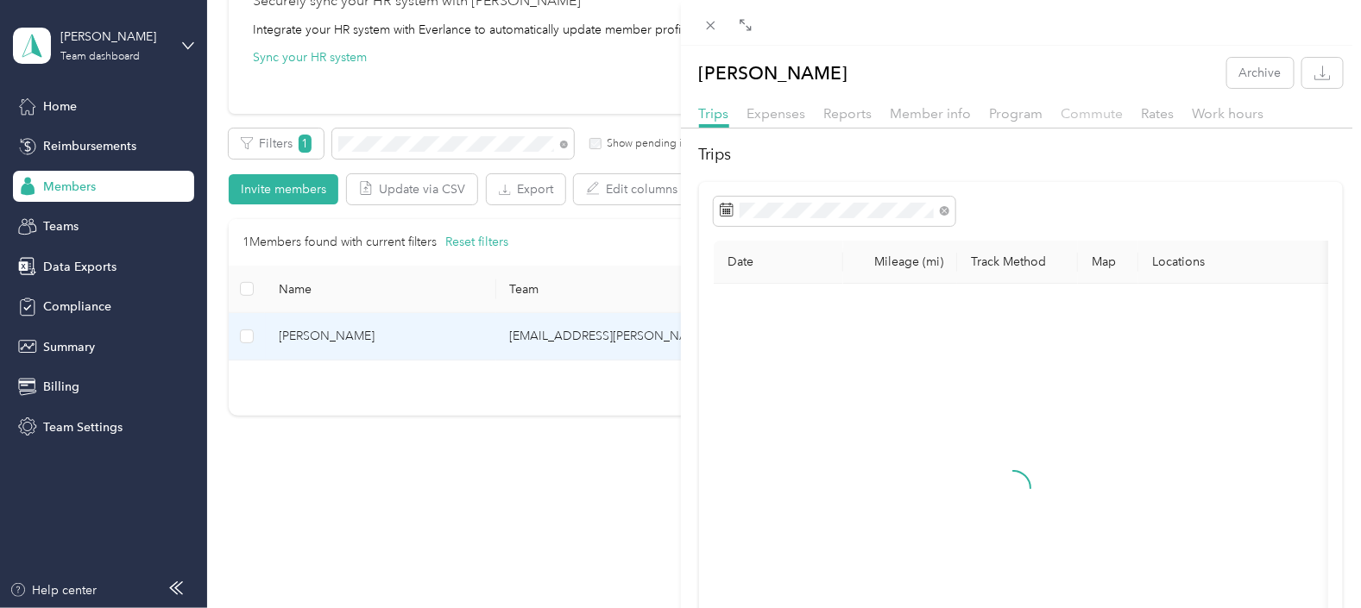
click at [1098, 116] on span "Commute" at bounding box center [1093, 113] width 62 height 16
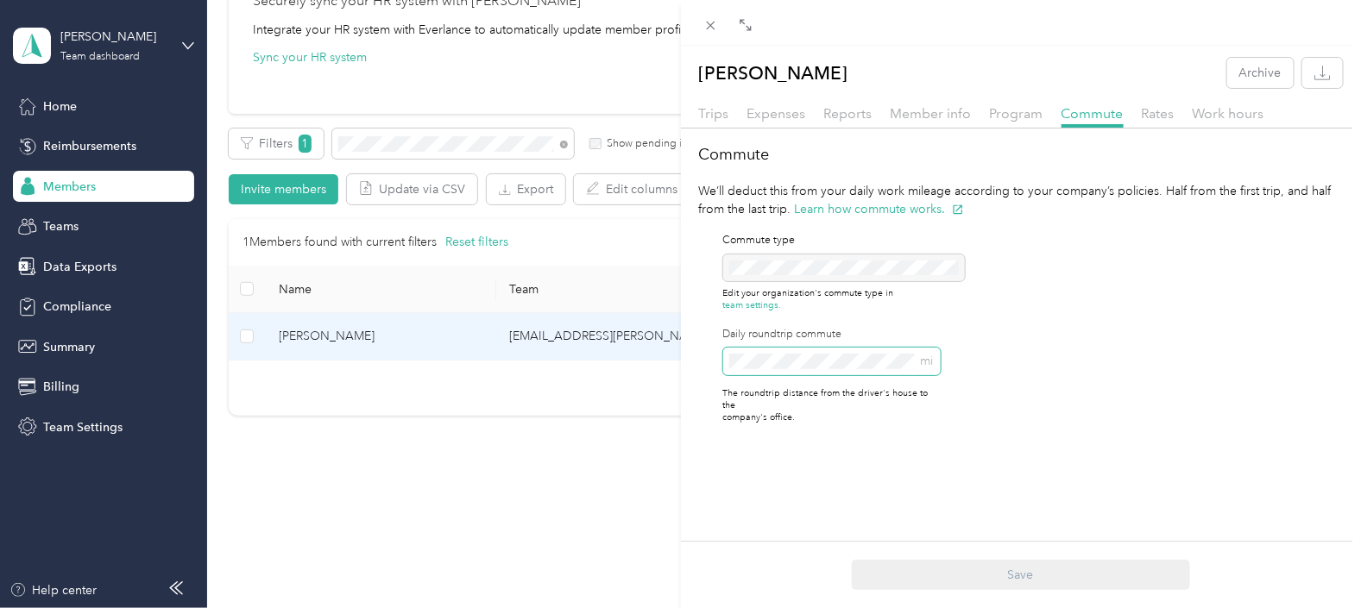
click at [707, 356] on div "Commute type Edit your organization's commute type in team settings. Daily roun…" at bounding box center [820, 328] width 242 height 221
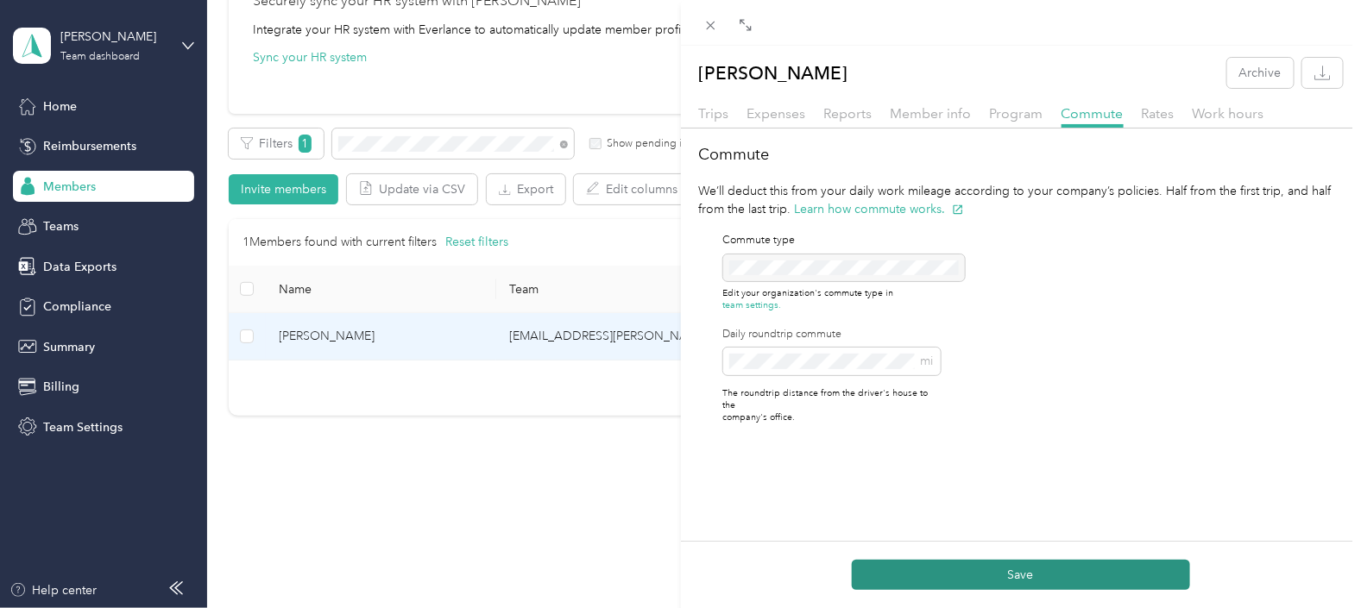
click at [1036, 574] on button "Save" at bounding box center [1021, 575] width 338 height 30
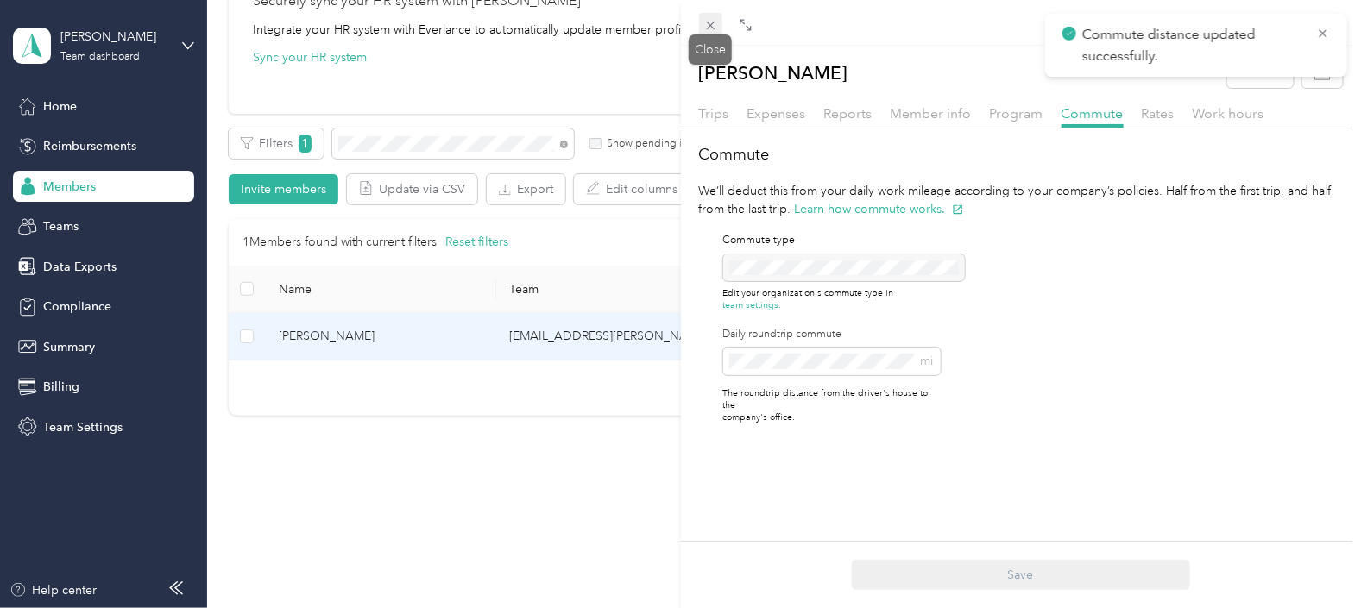
click at [714, 28] on icon at bounding box center [710, 26] width 9 height 9
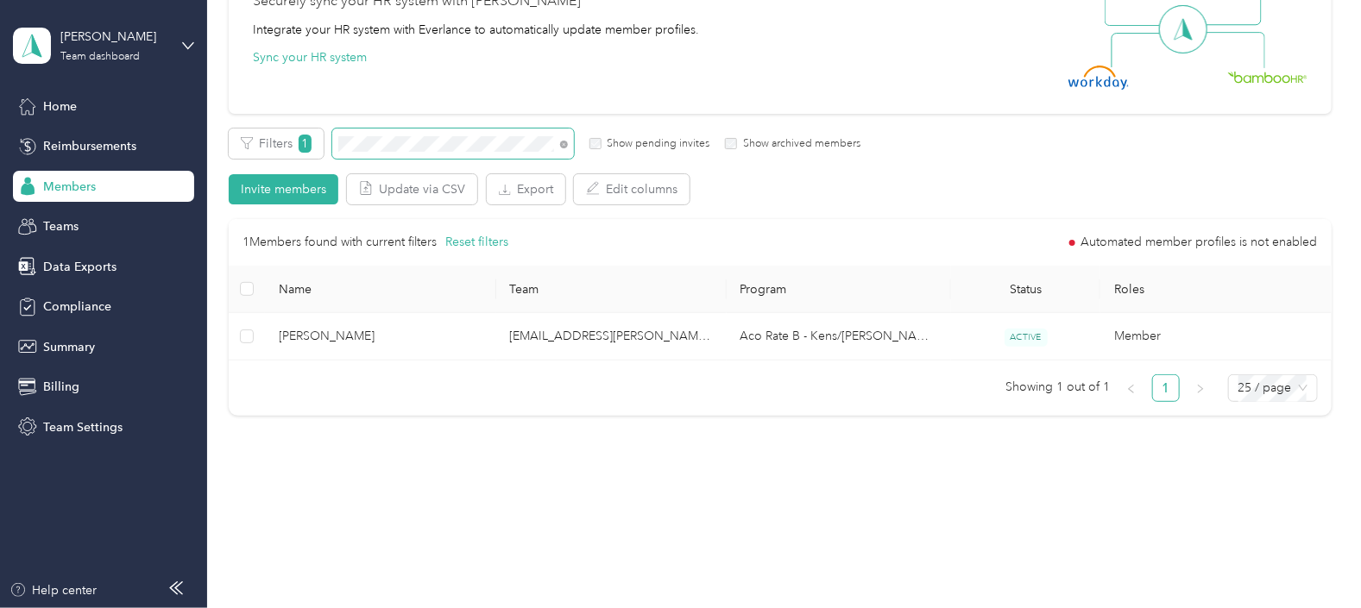
click at [441, 152] on span at bounding box center [453, 144] width 242 height 30
click at [299, 144] on div "Filters 1 Show pending invites Show archived members" at bounding box center [545, 144] width 632 height 30
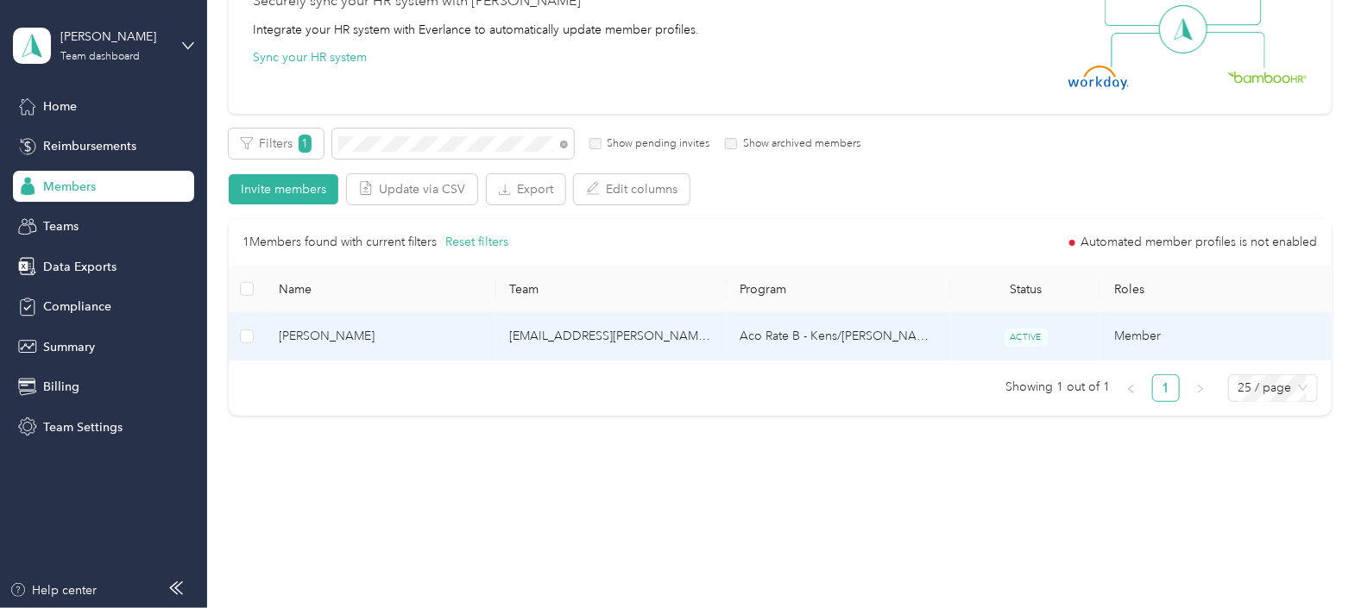
click at [881, 329] on td "Aco Rate B - Kens/[PERSON_NAME]" at bounding box center [839, 336] width 224 height 47
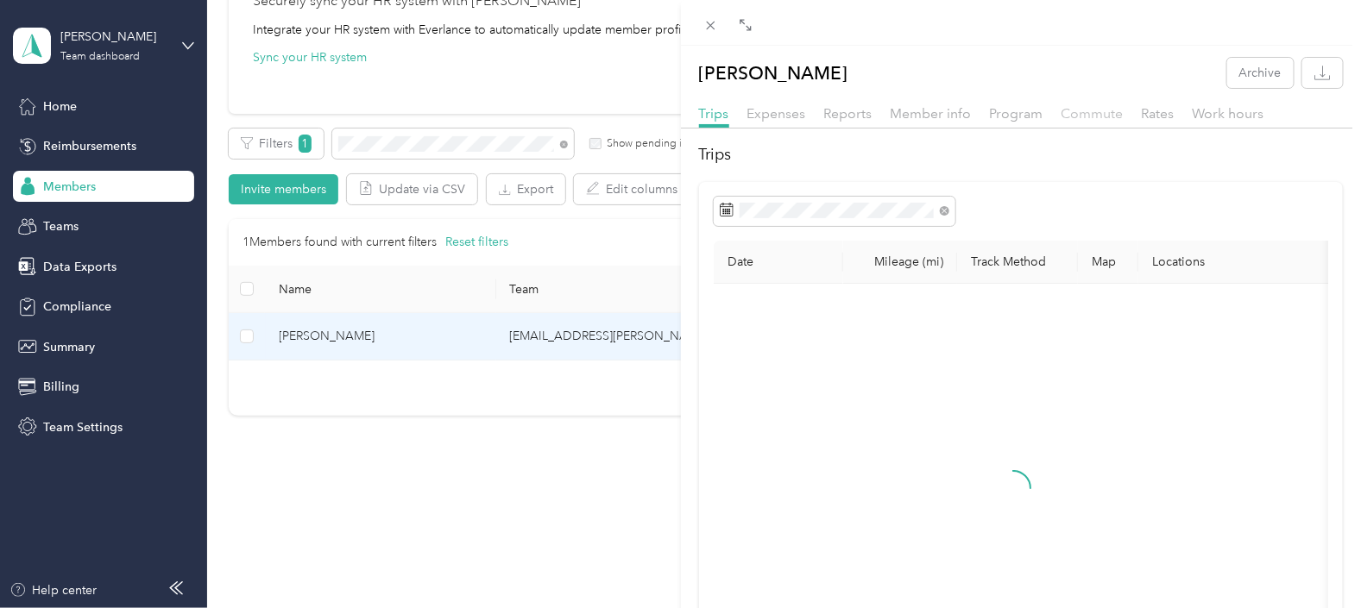
click at [1094, 115] on span "Commute" at bounding box center [1093, 113] width 62 height 16
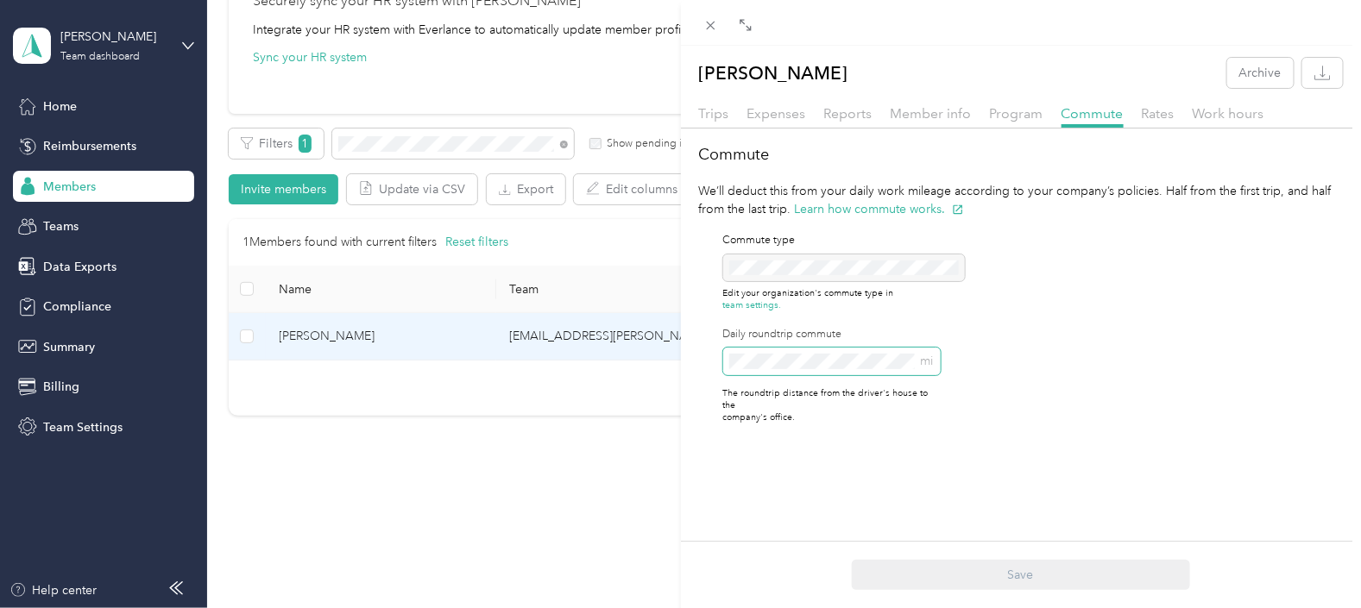
click at [695, 366] on div "Commute We’ll deduct this from your daily work mileage according to your compan…" at bounding box center [1021, 290] width 681 height 295
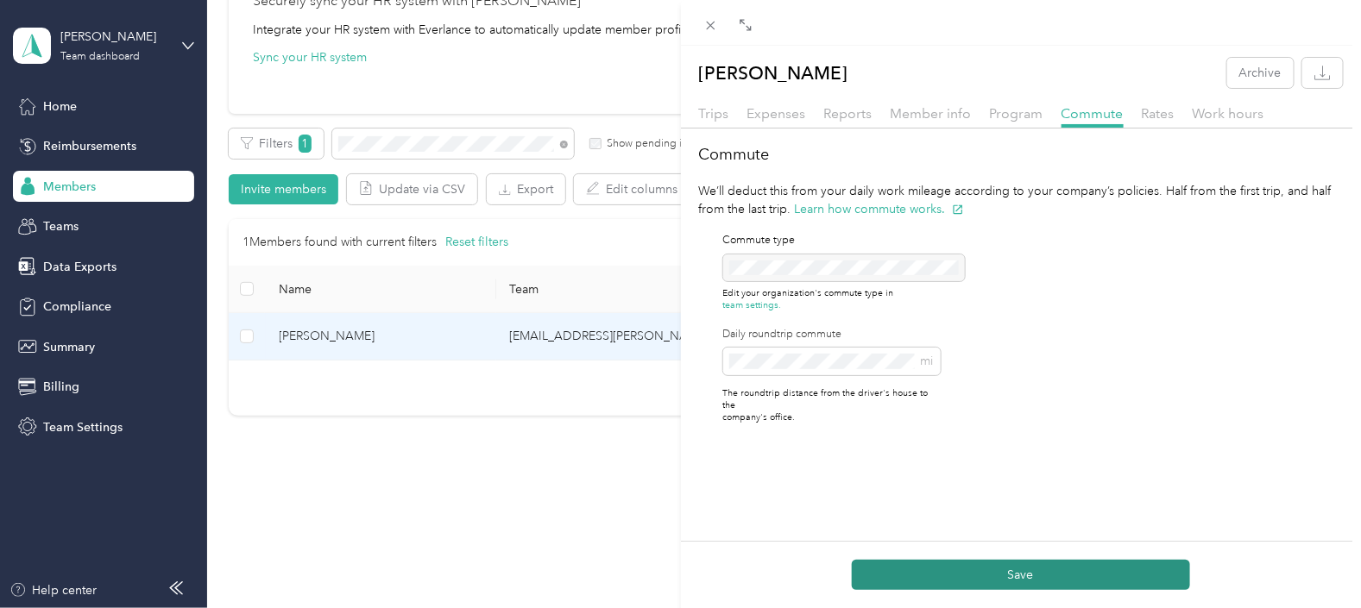
click at [1066, 562] on button "Save" at bounding box center [1021, 575] width 338 height 30
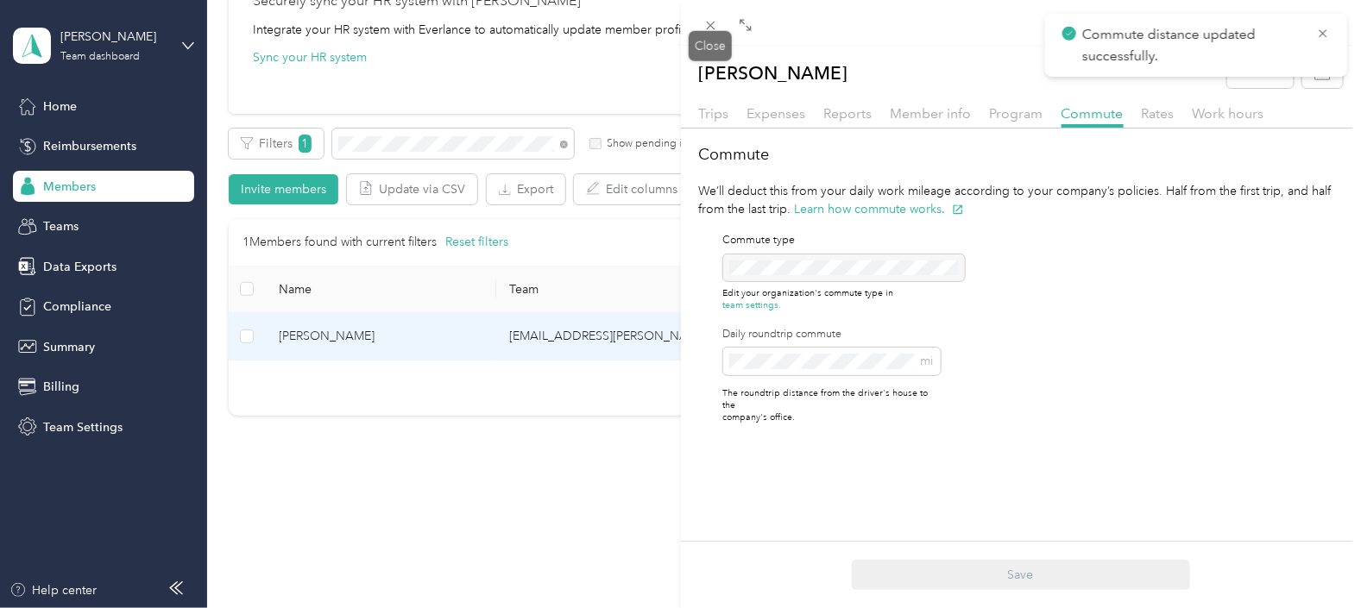
click at [715, 27] on icon at bounding box center [710, 25] width 15 height 15
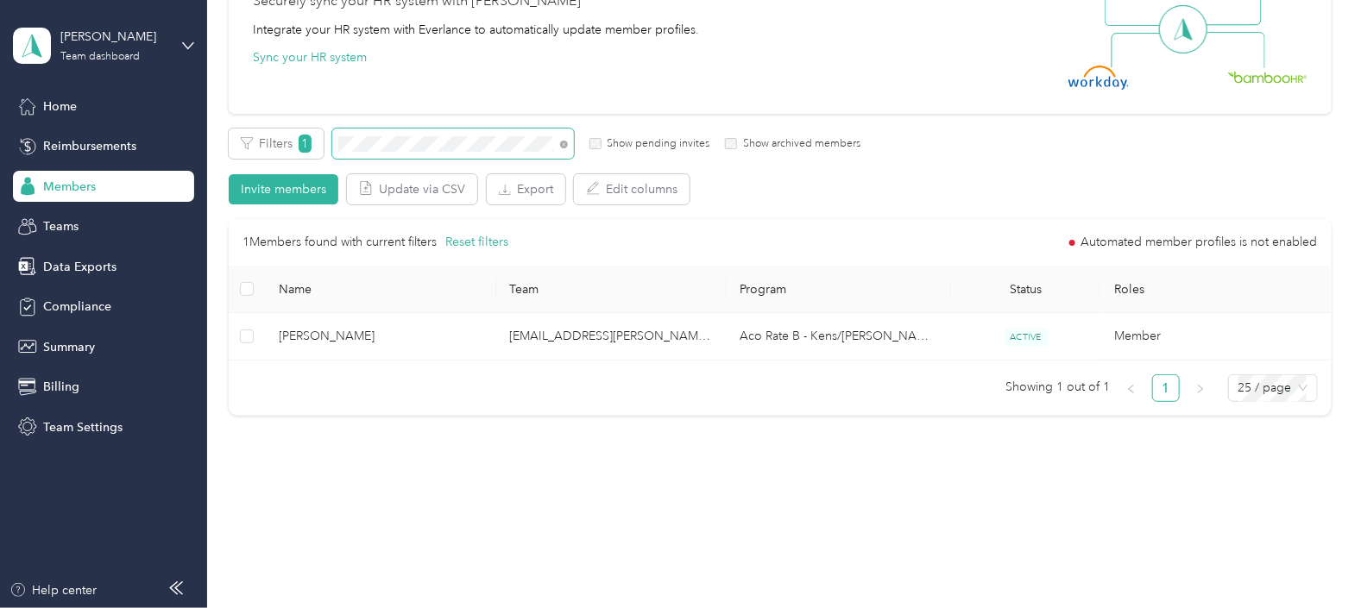
click at [334, 139] on span at bounding box center [453, 144] width 242 height 30
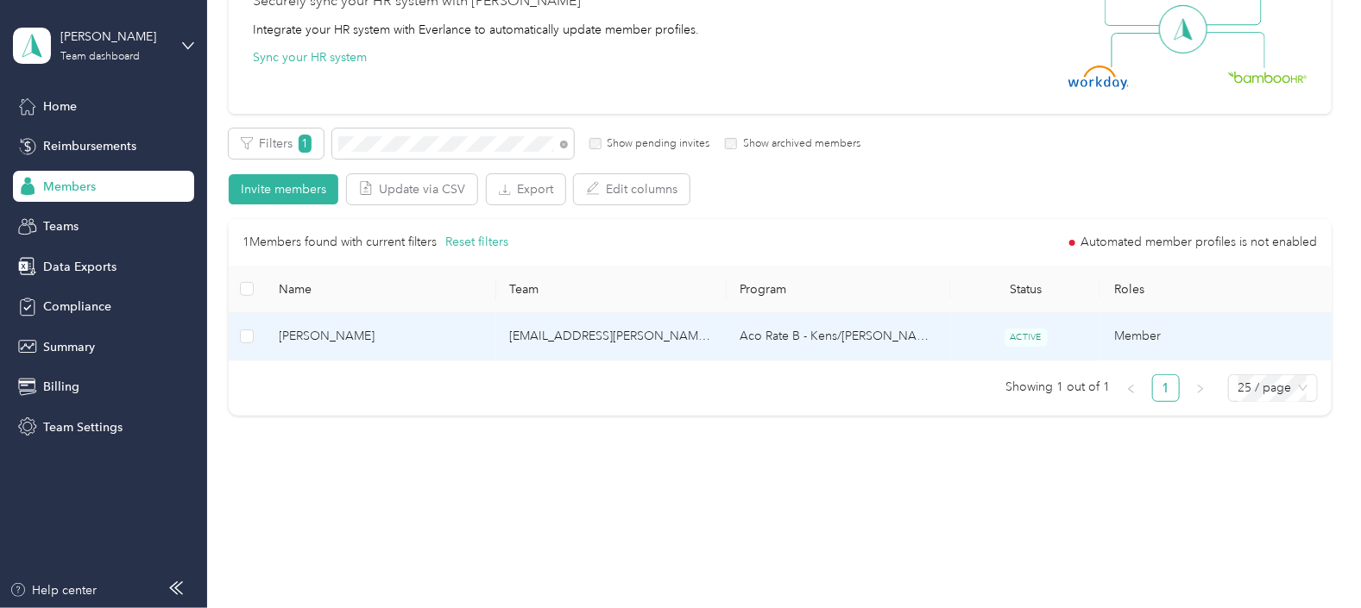
click at [667, 336] on td "[EMAIL_ADDRESS][PERSON_NAME][DOMAIN_NAME]" at bounding box center [611, 336] width 230 height 47
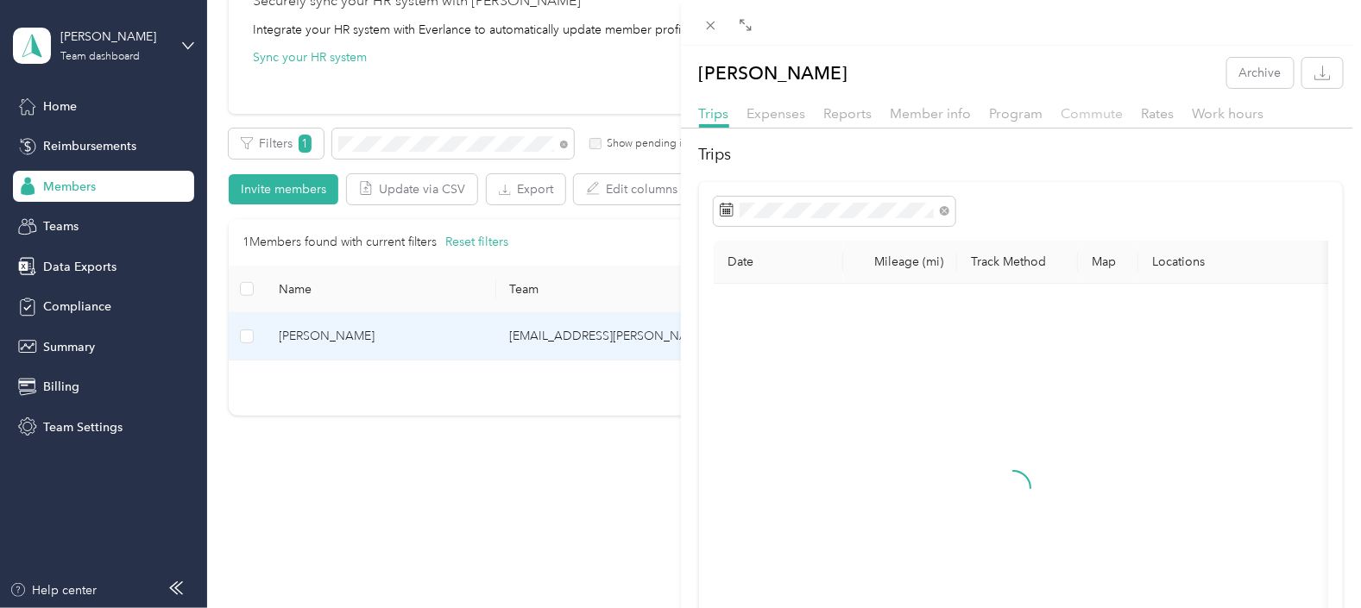
click at [1088, 117] on span "Commute" at bounding box center [1093, 113] width 62 height 16
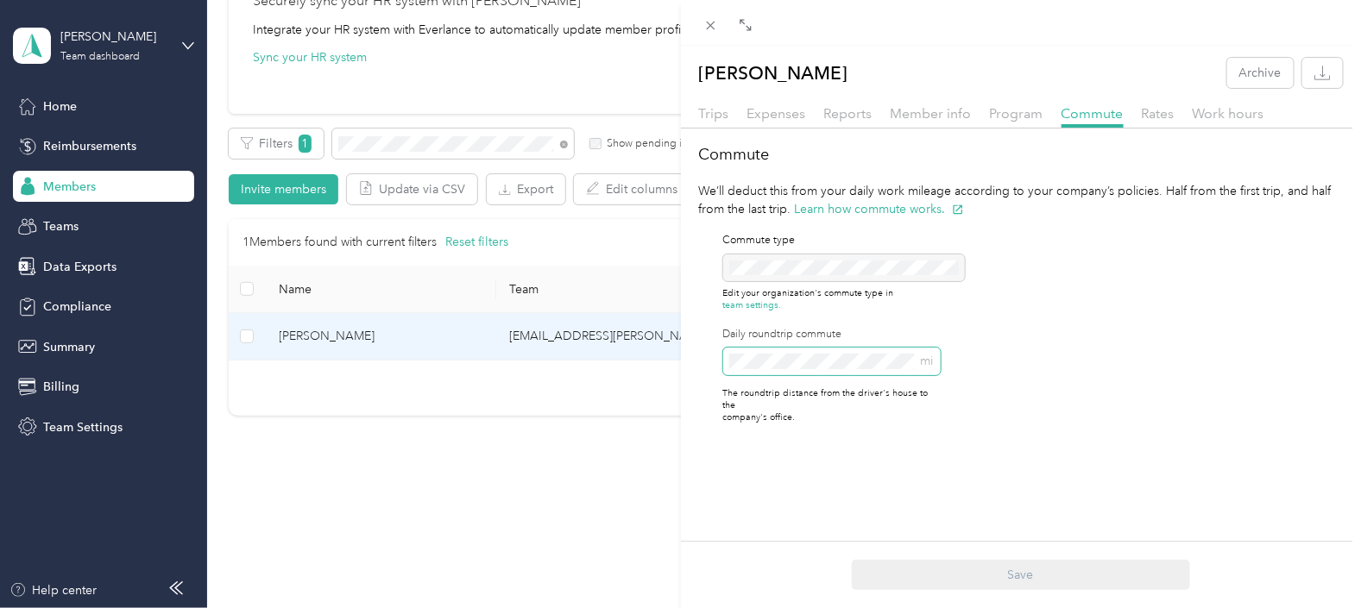
click at [735, 358] on span "mi" at bounding box center [831, 362] width 217 height 28
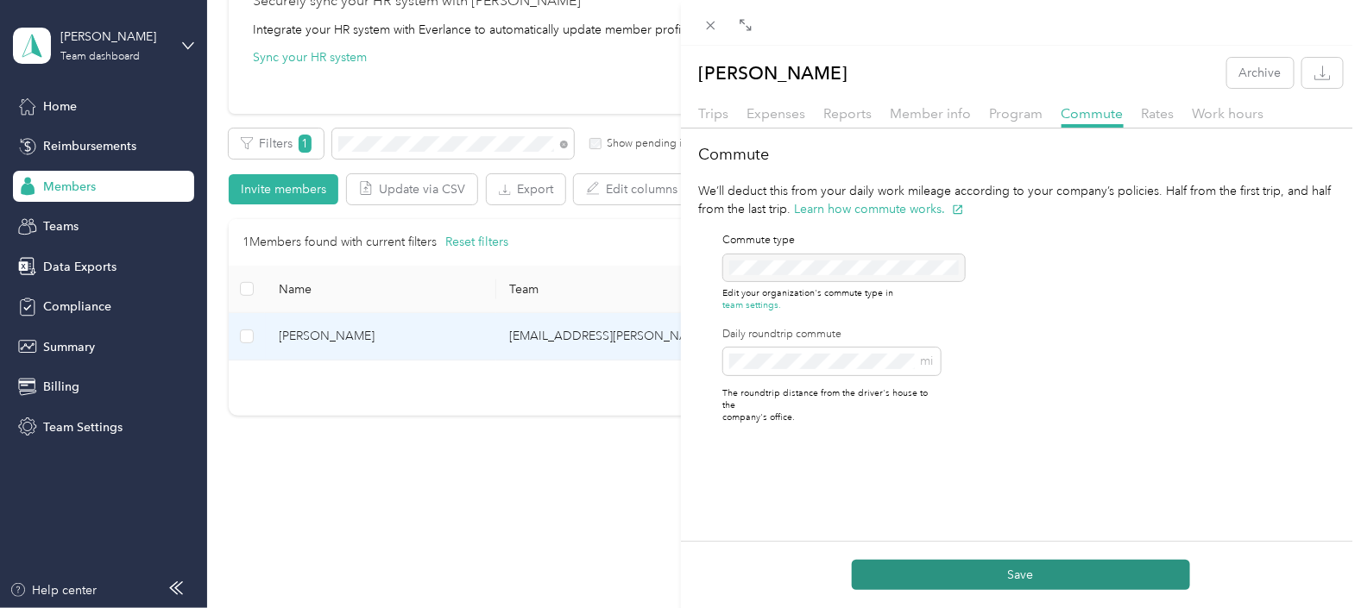
click at [1017, 578] on button "Save" at bounding box center [1021, 575] width 338 height 30
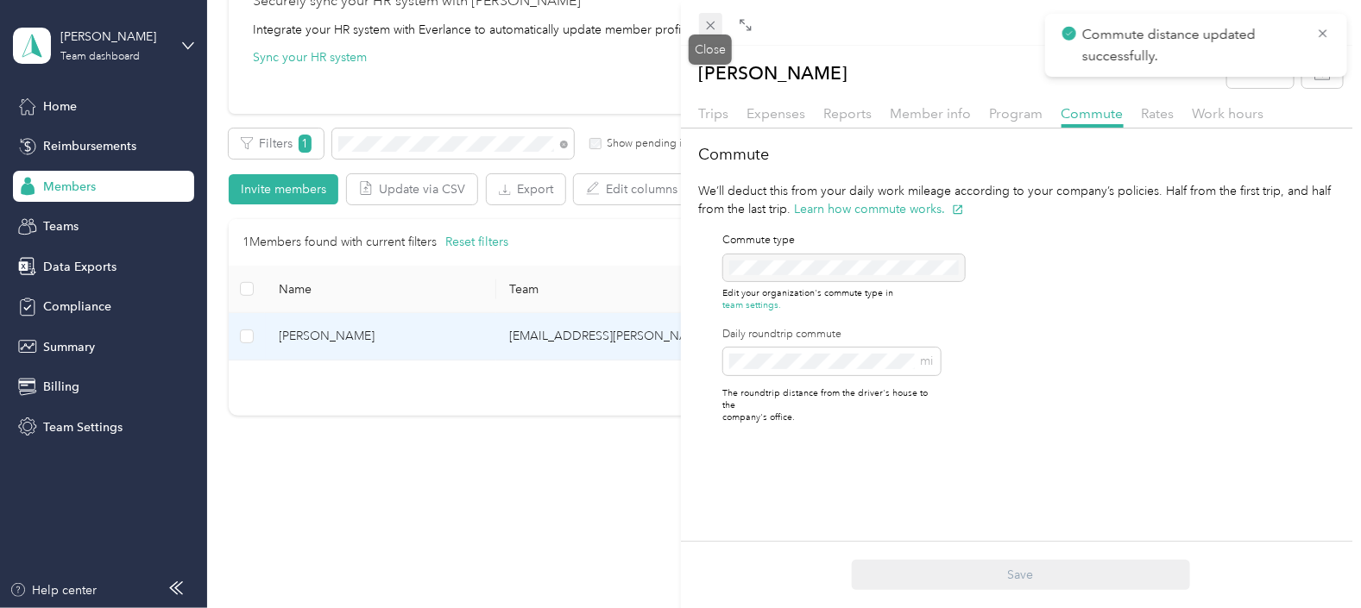
click at [710, 23] on icon at bounding box center [710, 25] width 15 height 15
